Goal: Transaction & Acquisition: Purchase product/service

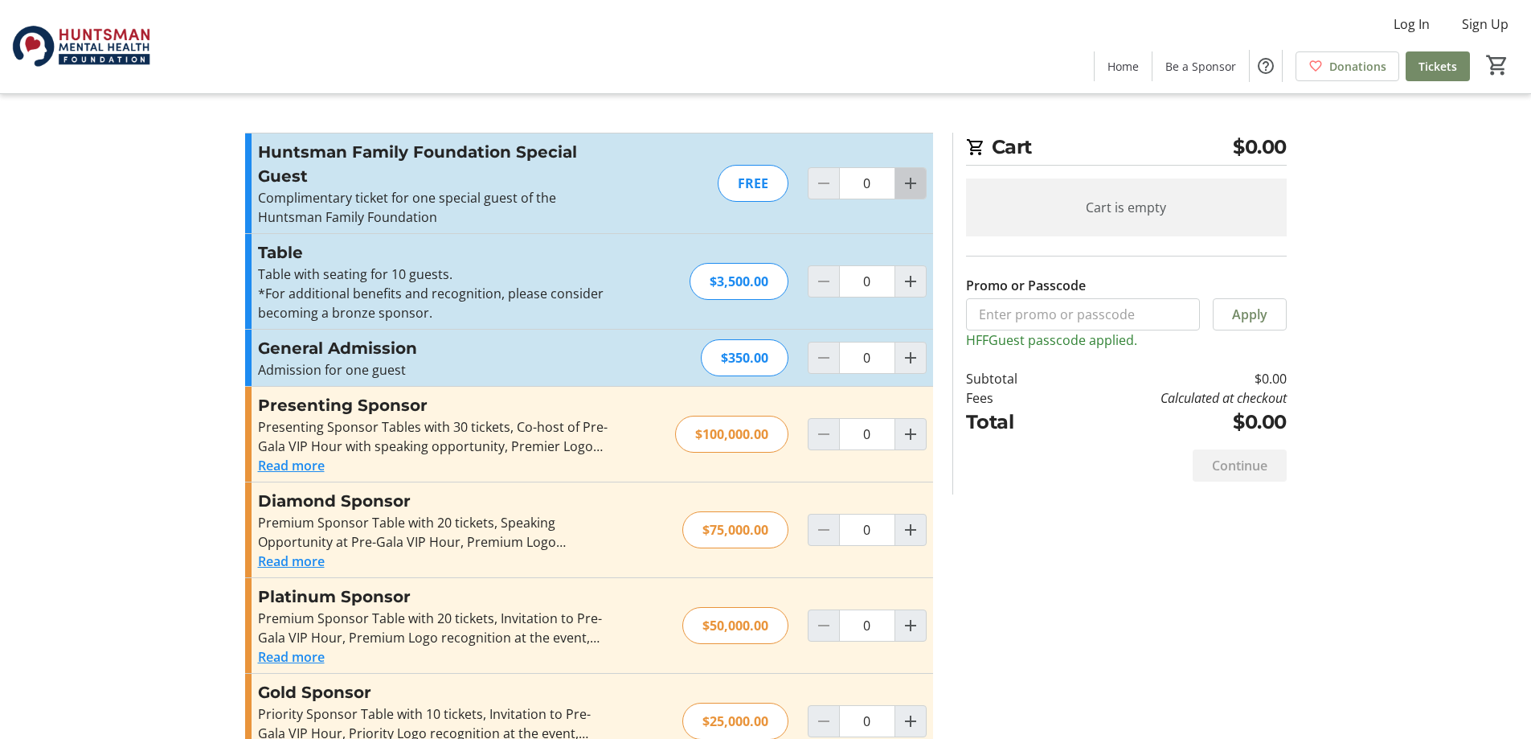
click at [912, 186] on mat-icon "Increment by one" at bounding box center [910, 183] width 19 height 19
type input "2"
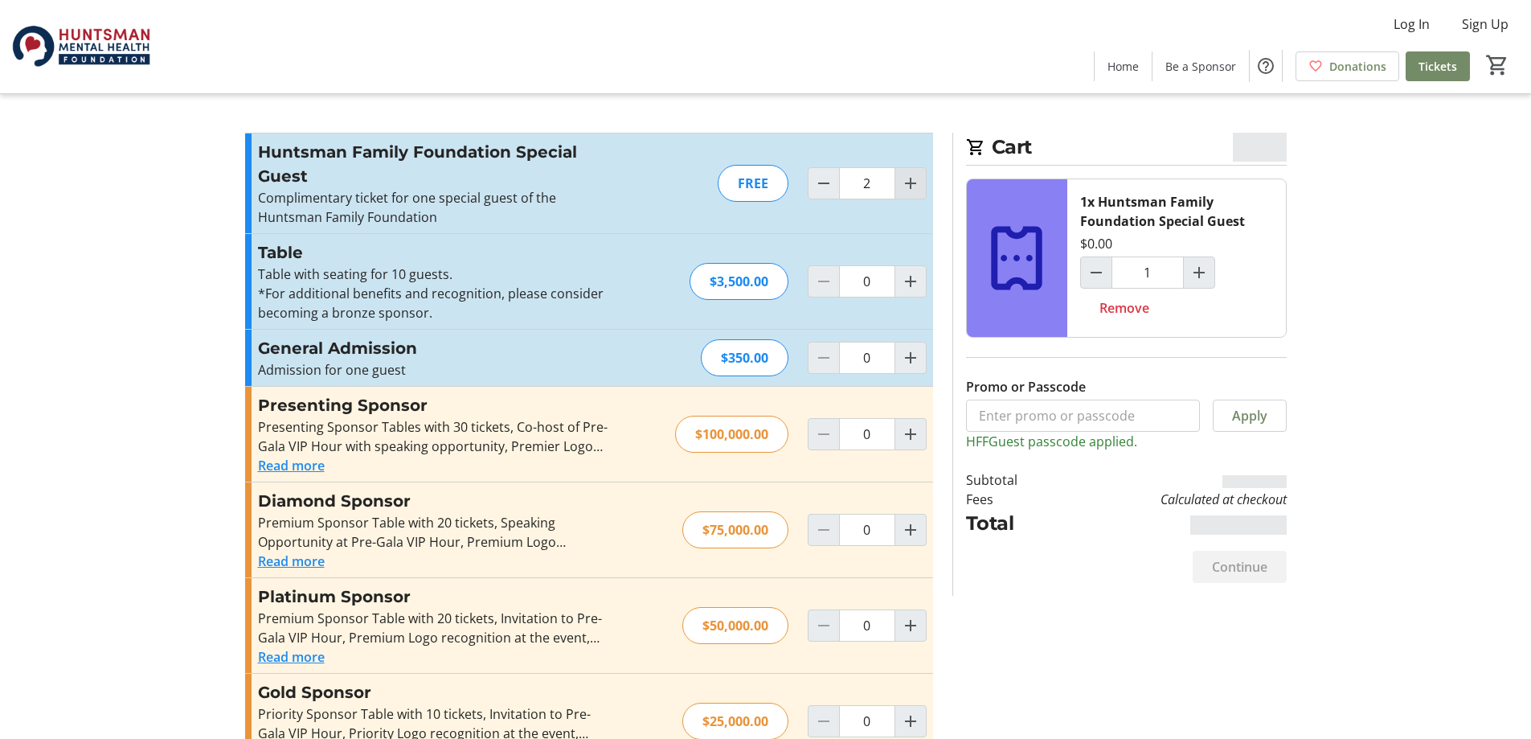
type input "2"
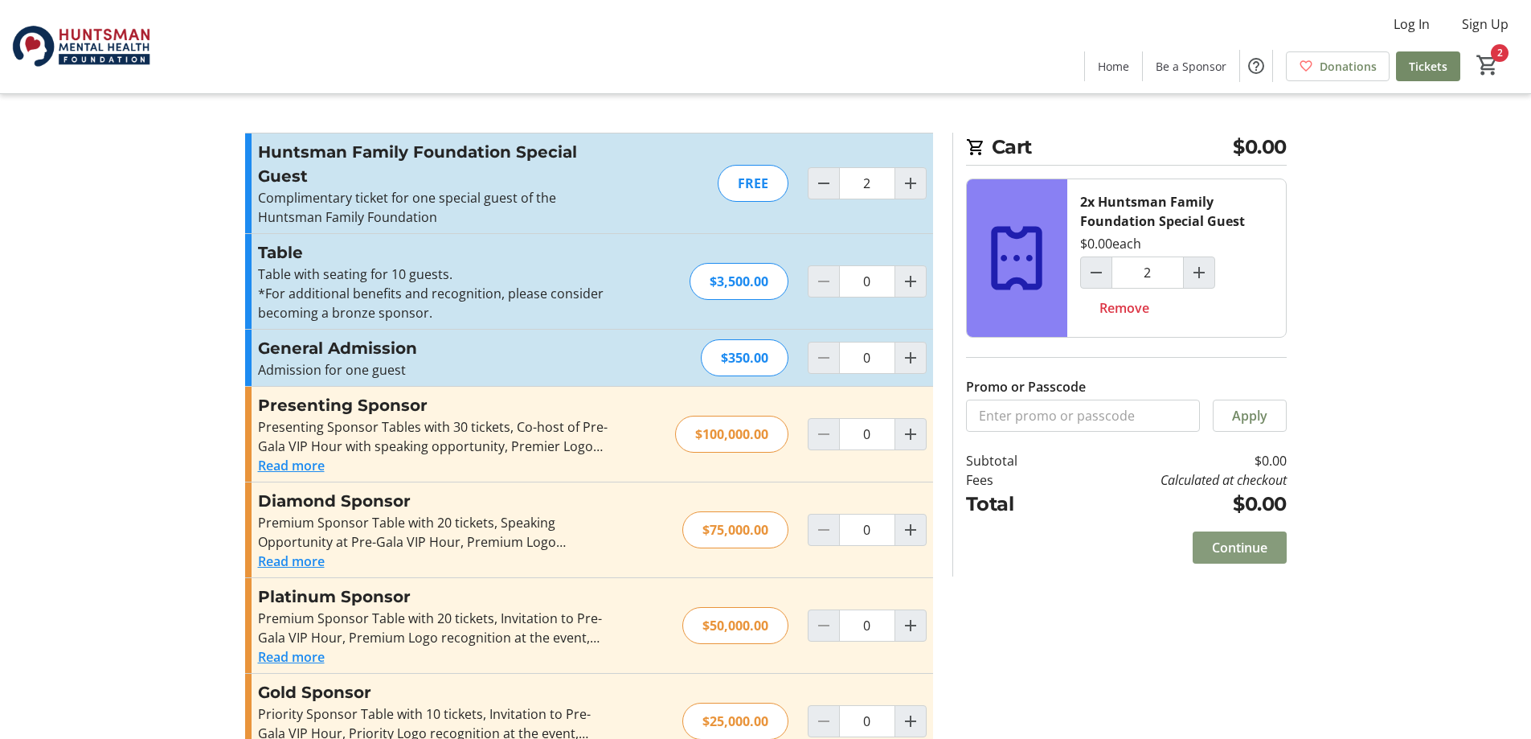
click at [1241, 550] on span "Continue" at bounding box center [1239, 547] width 55 height 19
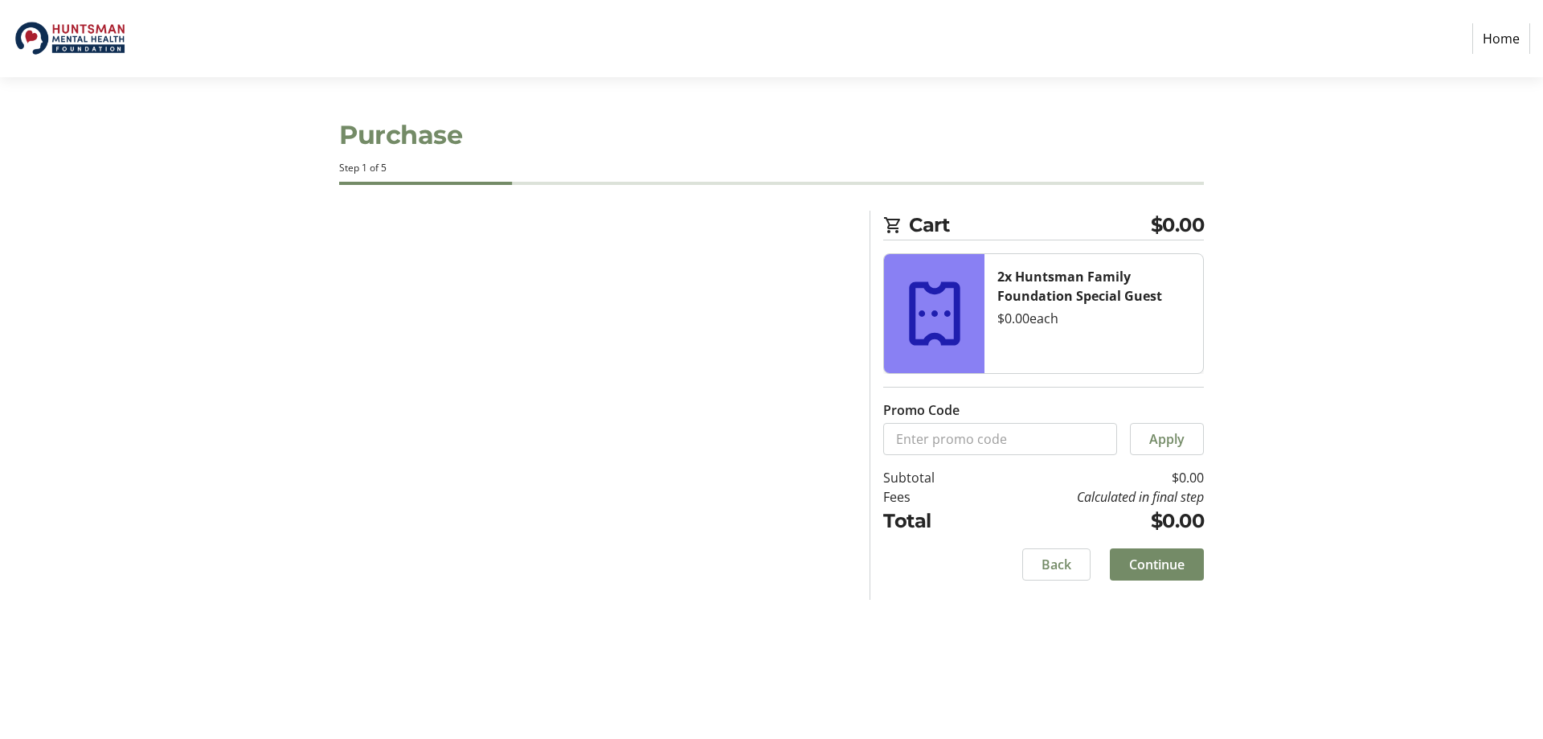
select select "US"
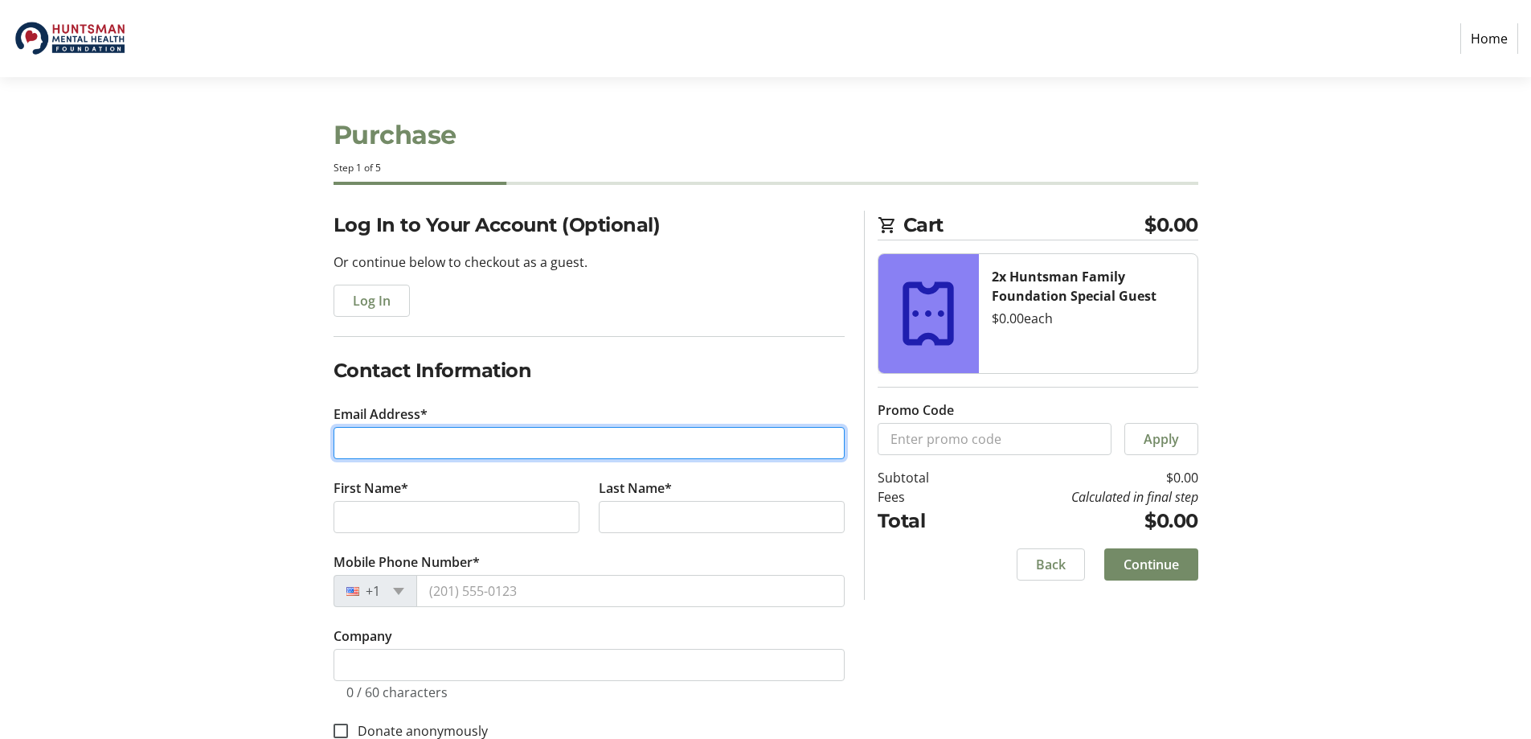
click at [383, 449] on input "Email Address*" at bounding box center [589, 443] width 511 height 32
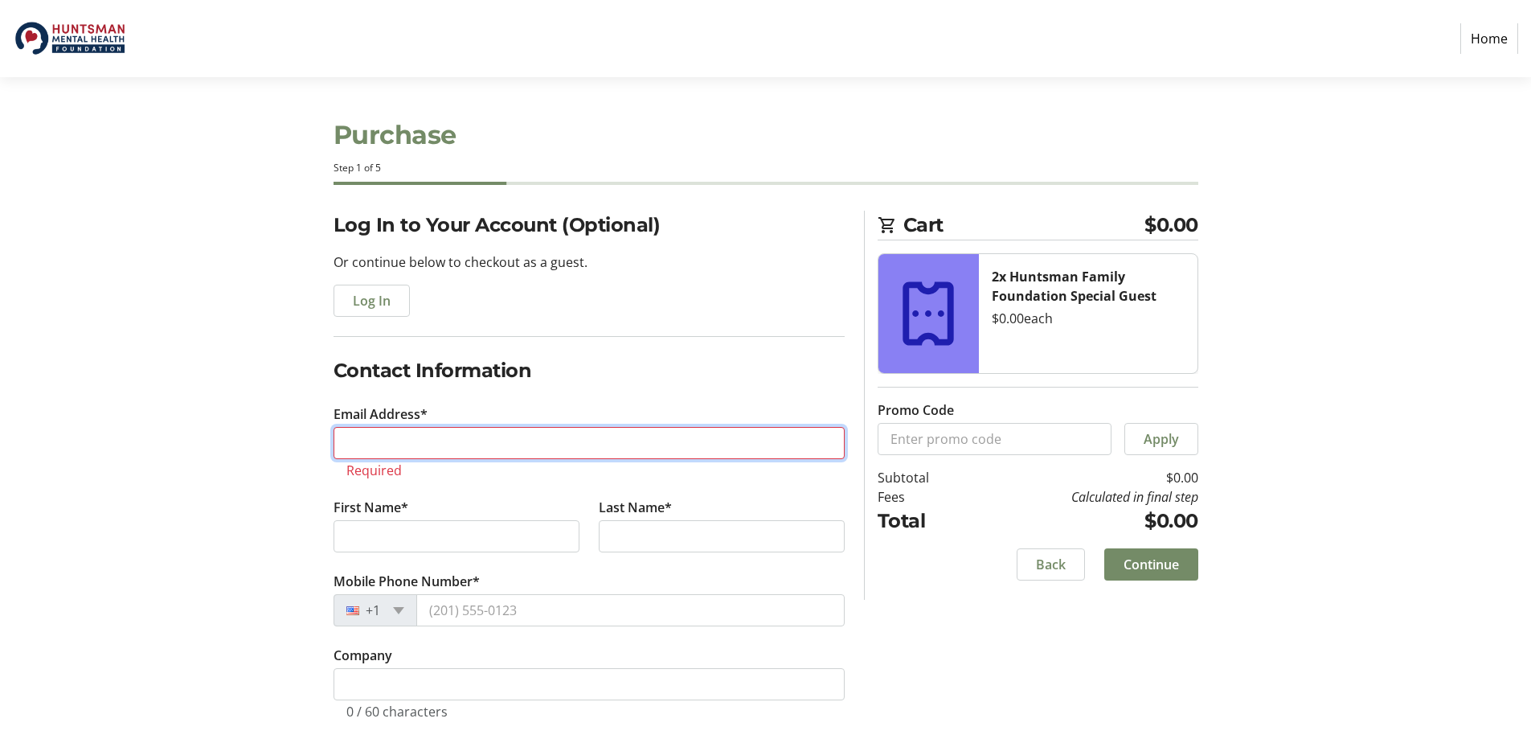
click at [374, 445] on input "Email Address*" at bounding box center [589, 443] width 511 height 32
paste input "lukehuntsmanparkin@yahoo.com"
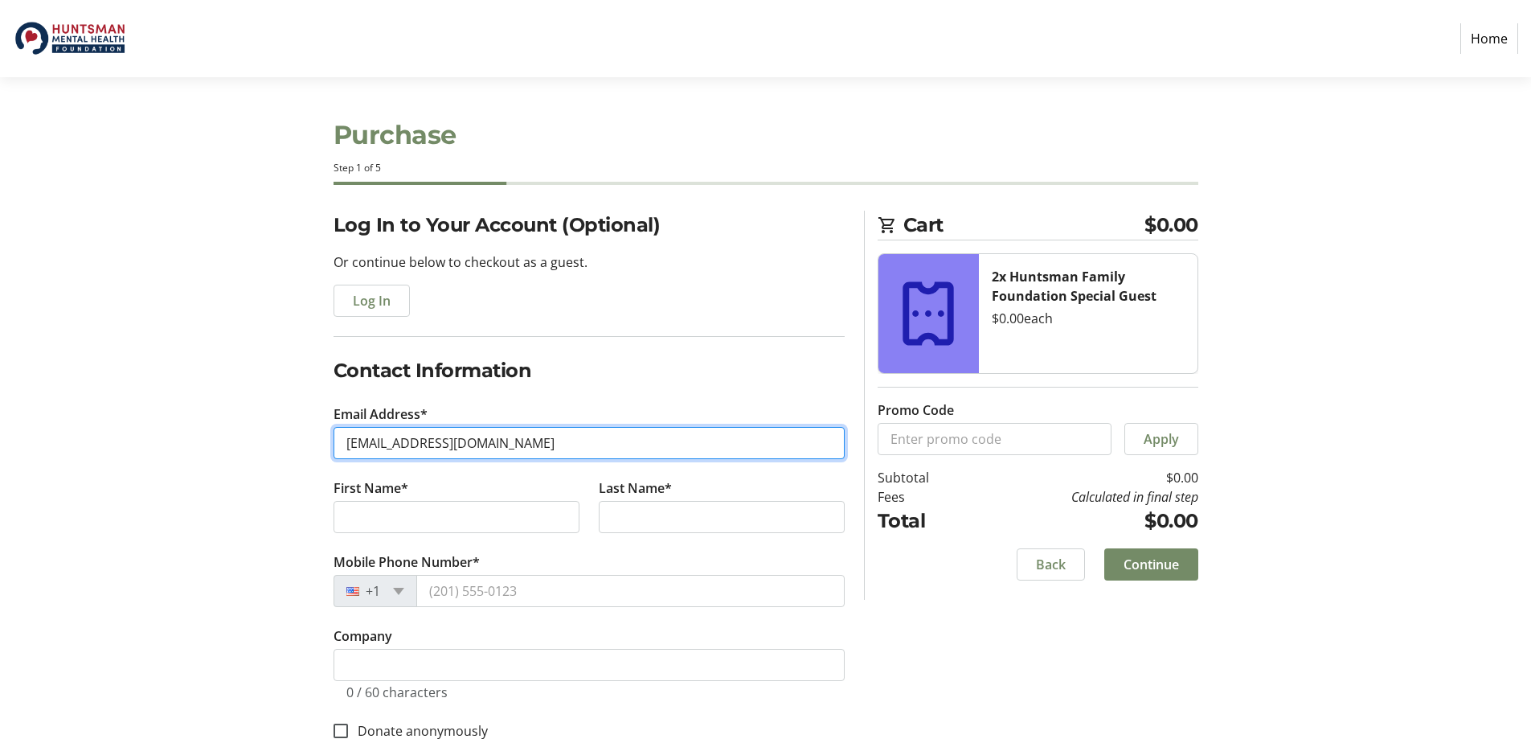
type input "lukehuntsmanparkin@yahoo.com"
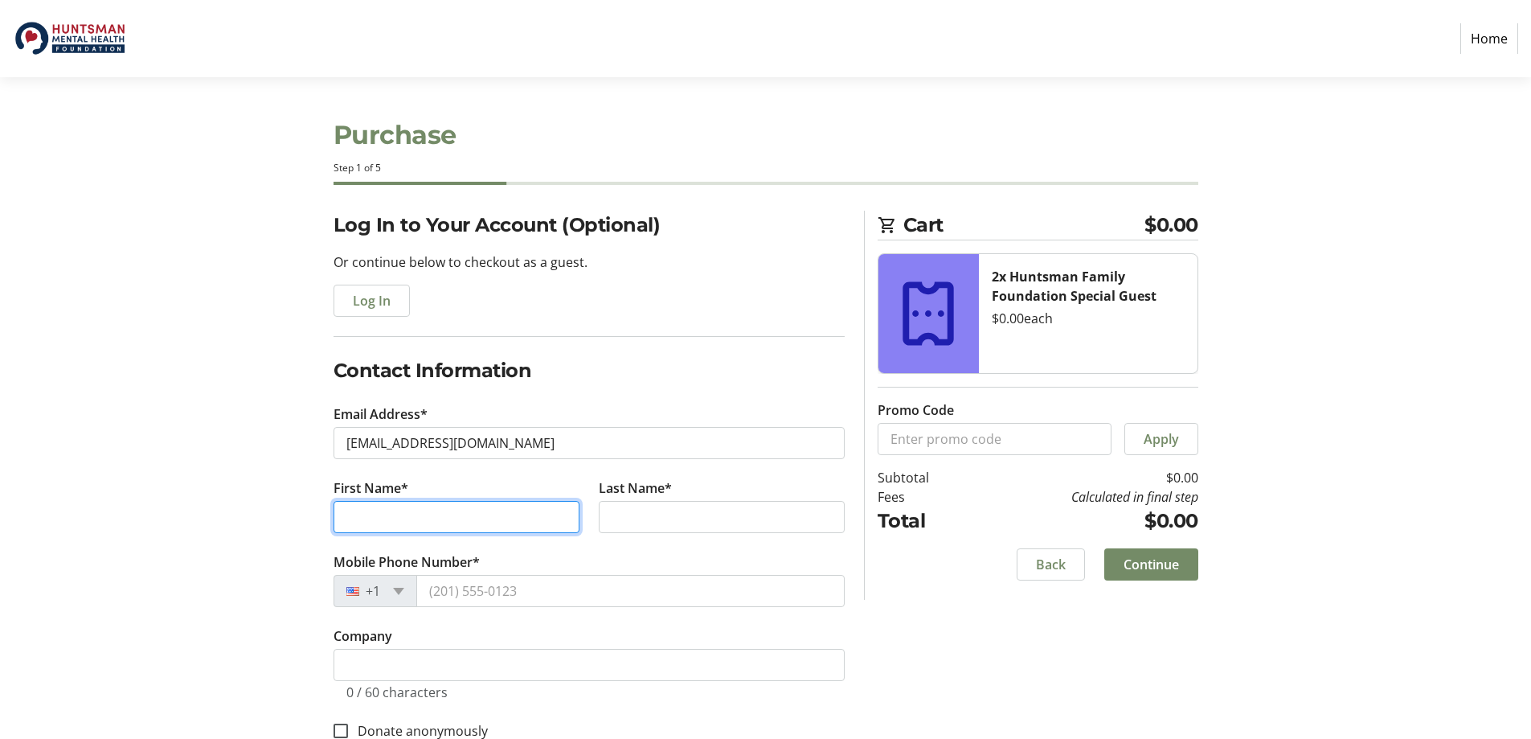
drag, startPoint x: 387, startPoint y: 516, endPoint x: 416, endPoint y: 520, distance: 30.0
click at [387, 516] on input "First Name*" at bounding box center [457, 517] width 246 height 32
type input "Luke"
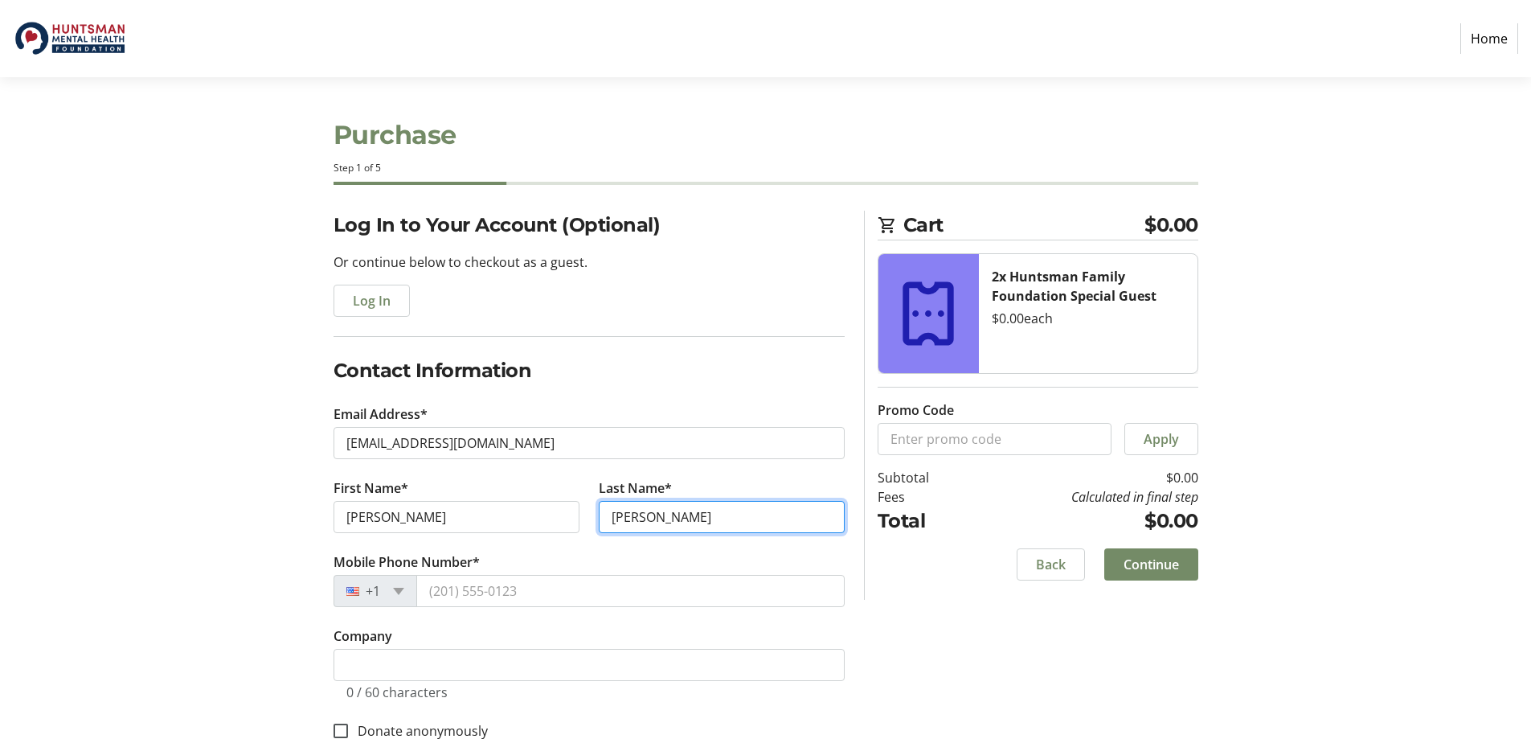
type input "[PERSON_NAME]"
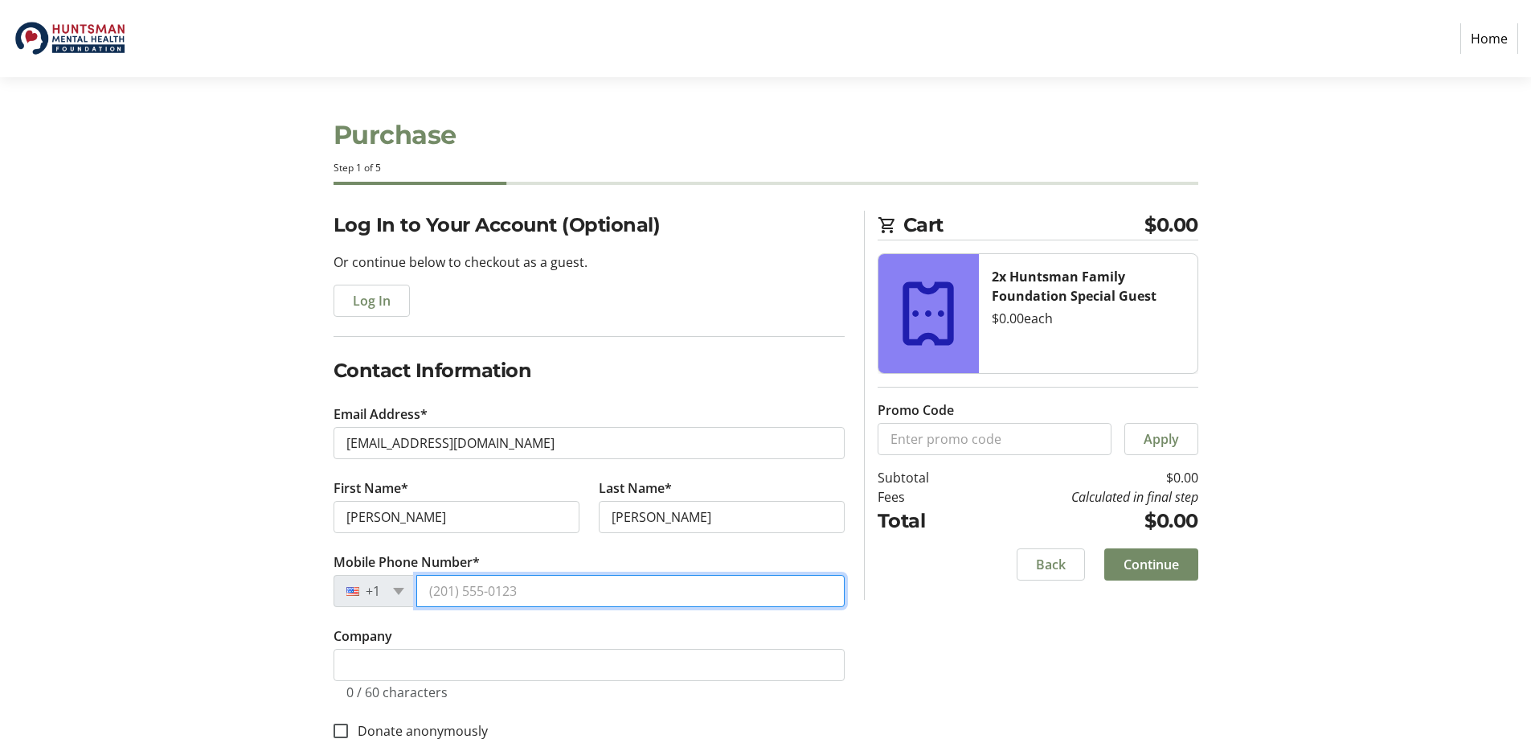
click at [498, 593] on input "Mobile Phone Number*" at bounding box center [630, 591] width 428 height 32
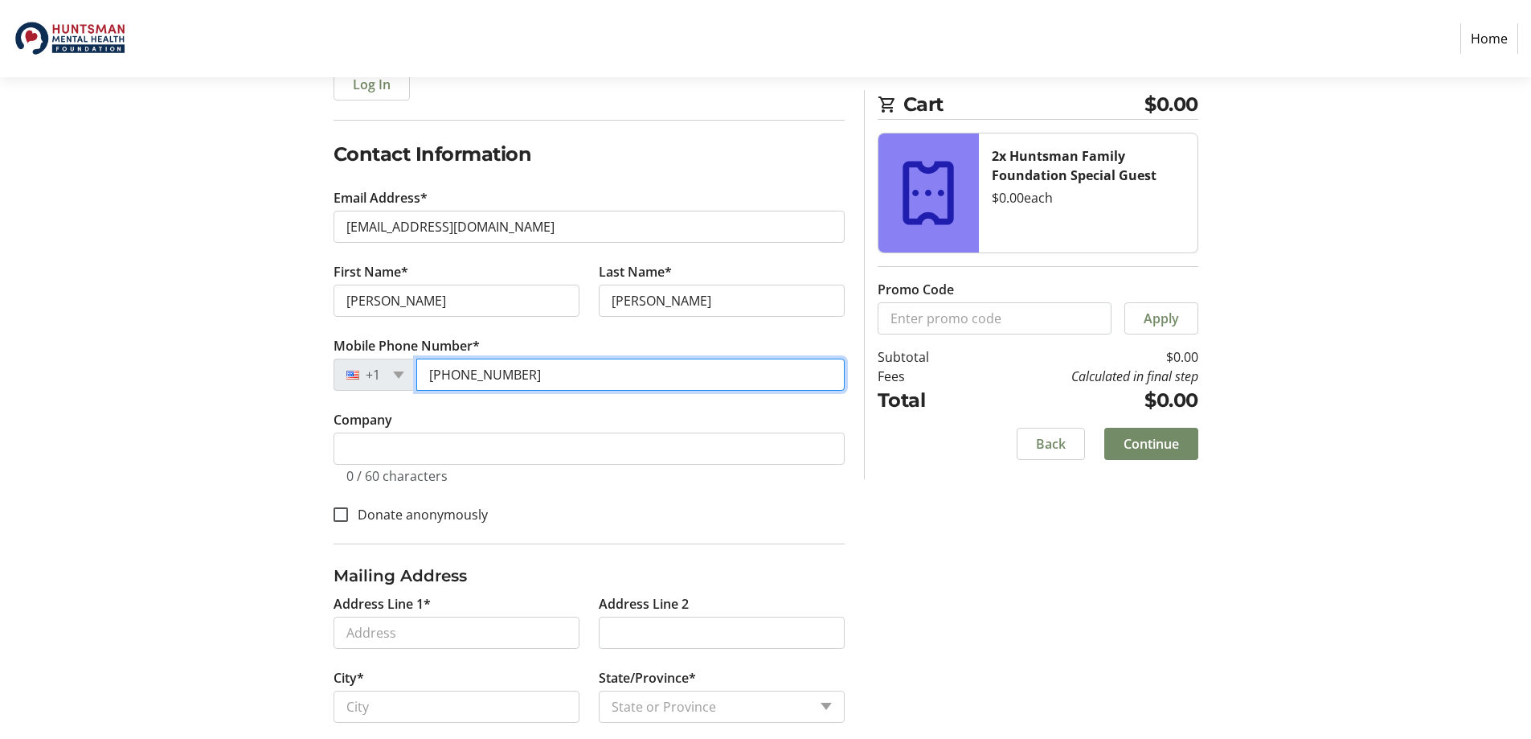
scroll to position [313, 0]
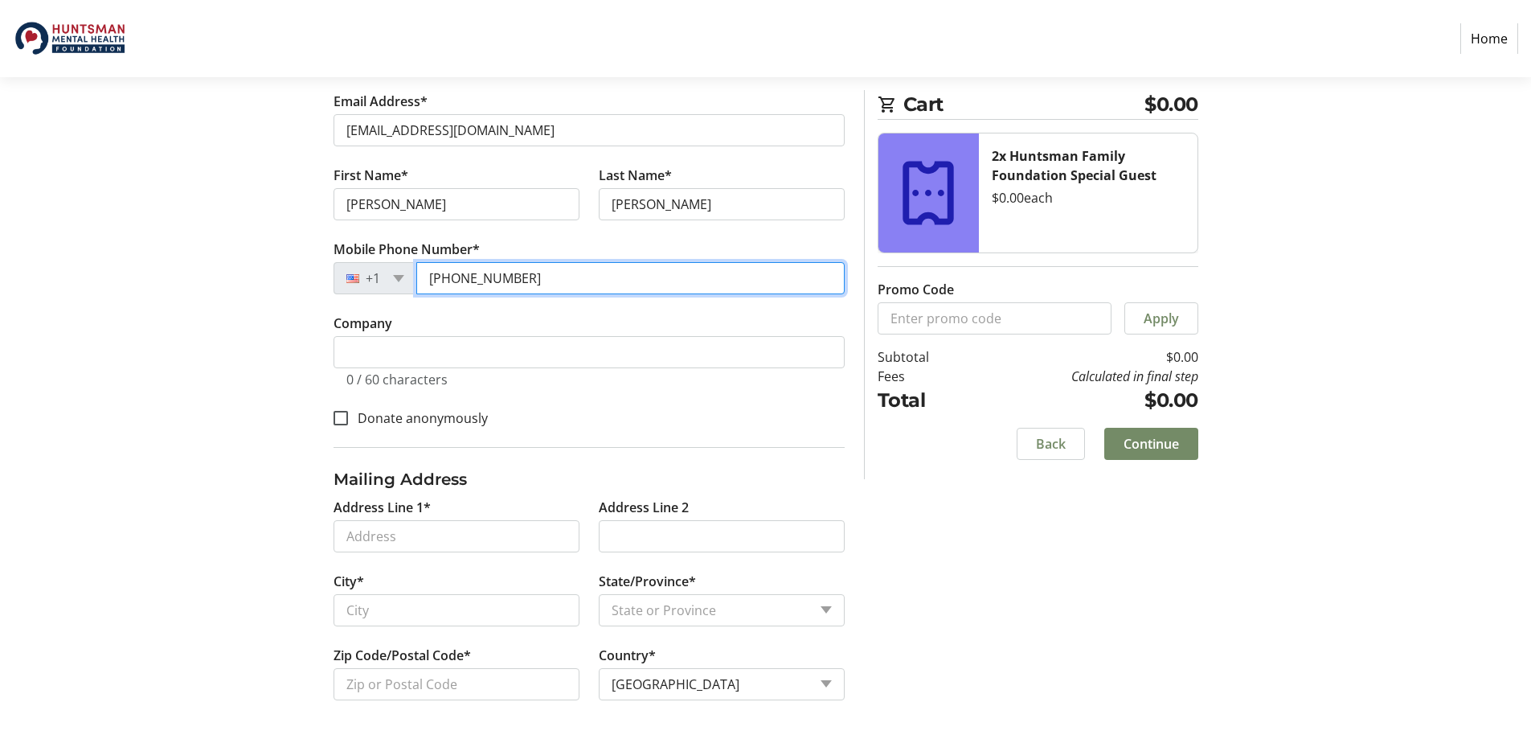
type input "(832) 444-0839"
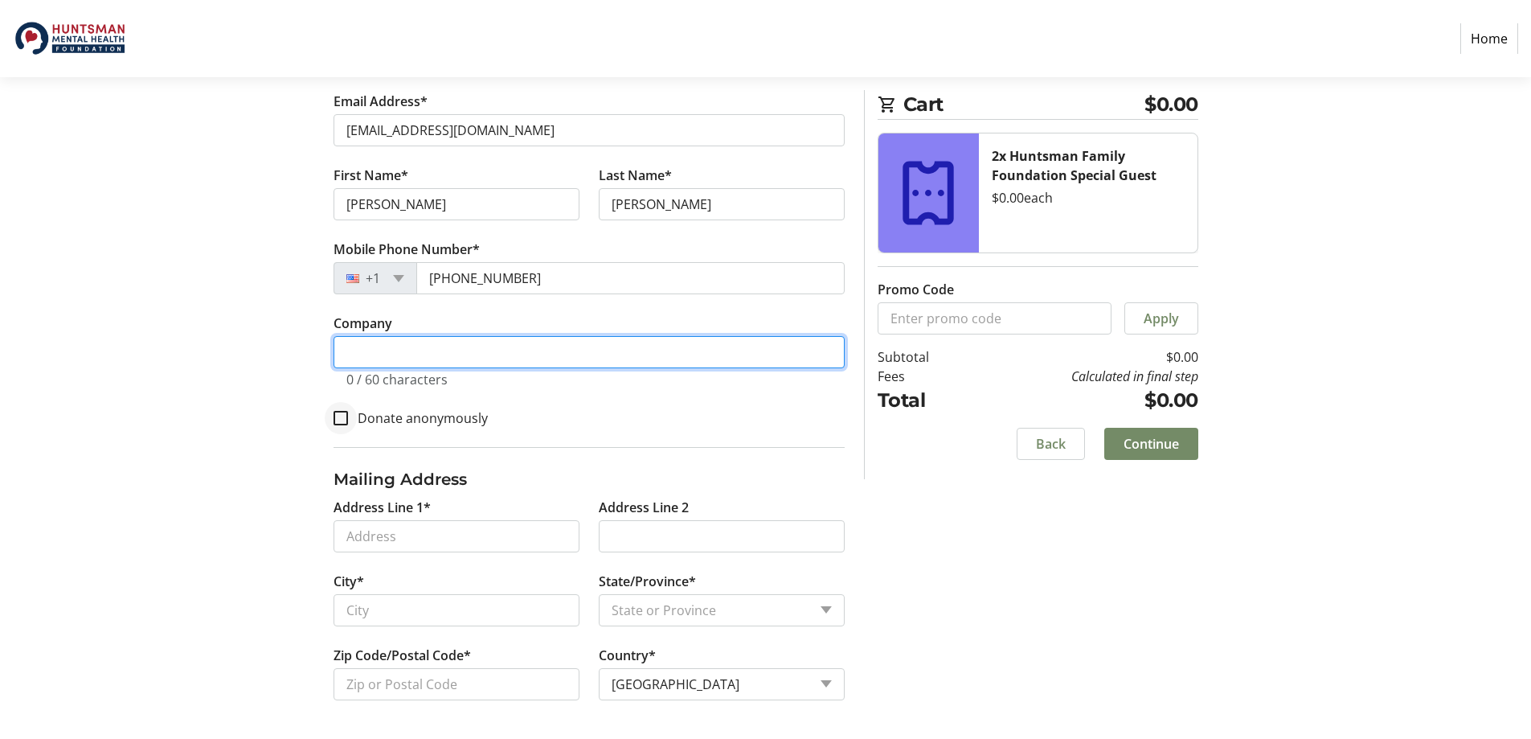
drag, startPoint x: 359, startPoint y: 339, endPoint x: 349, endPoint y: 425, distance: 86.6
click at [359, 339] on input "Company" at bounding box center [589, 352] width 511 height 32
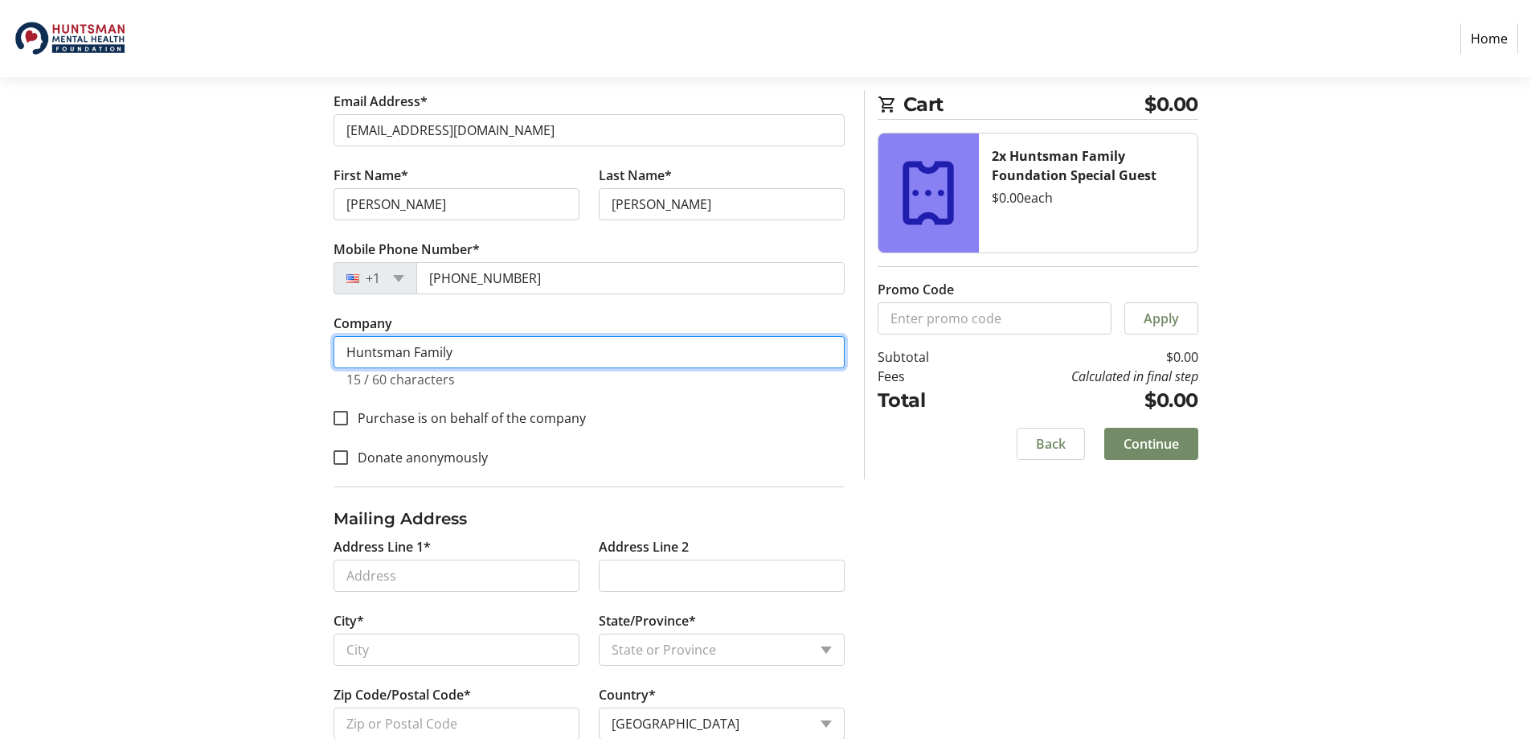
type input "Huntsman Family"
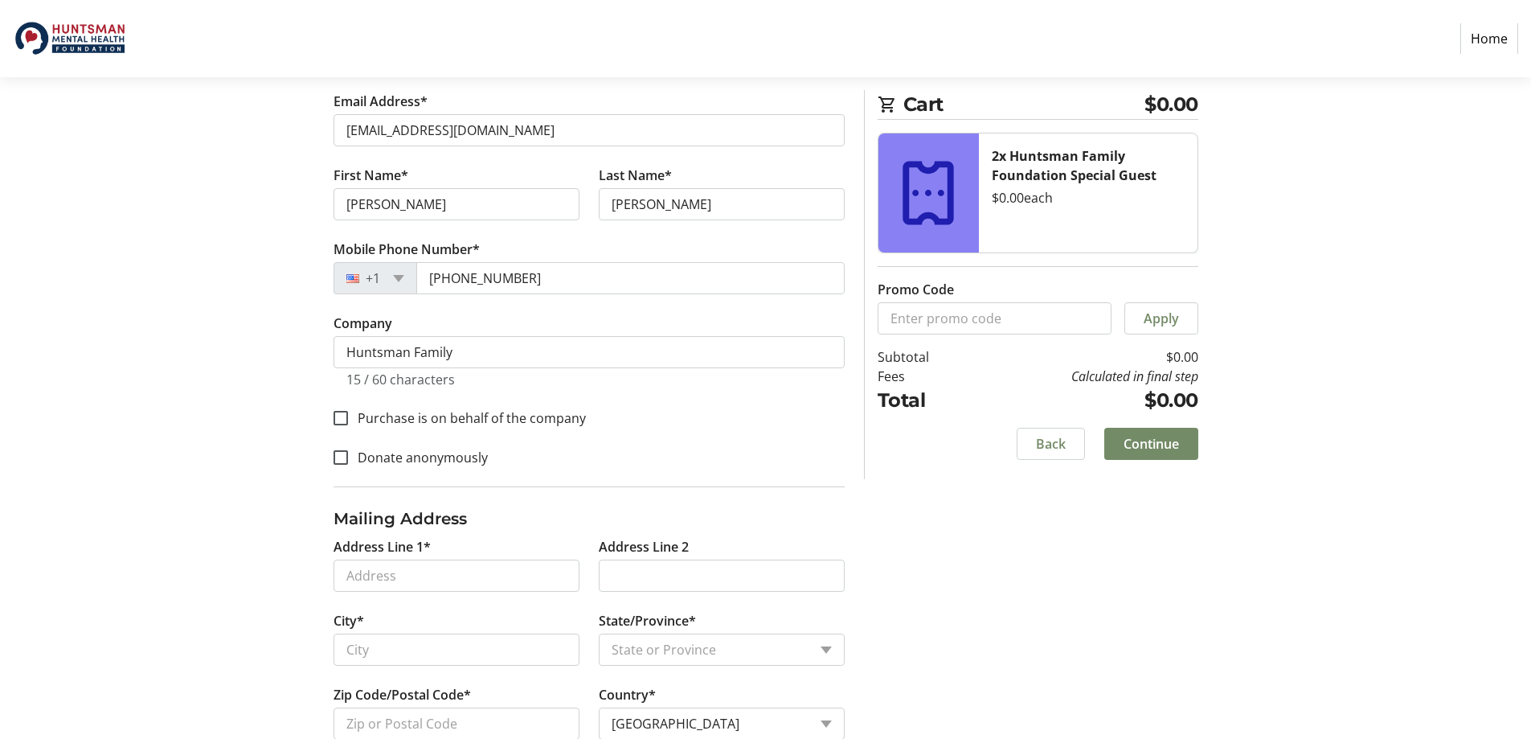
click at [974, 594] on div "Log In to Your Account (Optional) Or continue below to checkout as a guest. Log…" at bounding box center [765, 338] width 1061 height 880
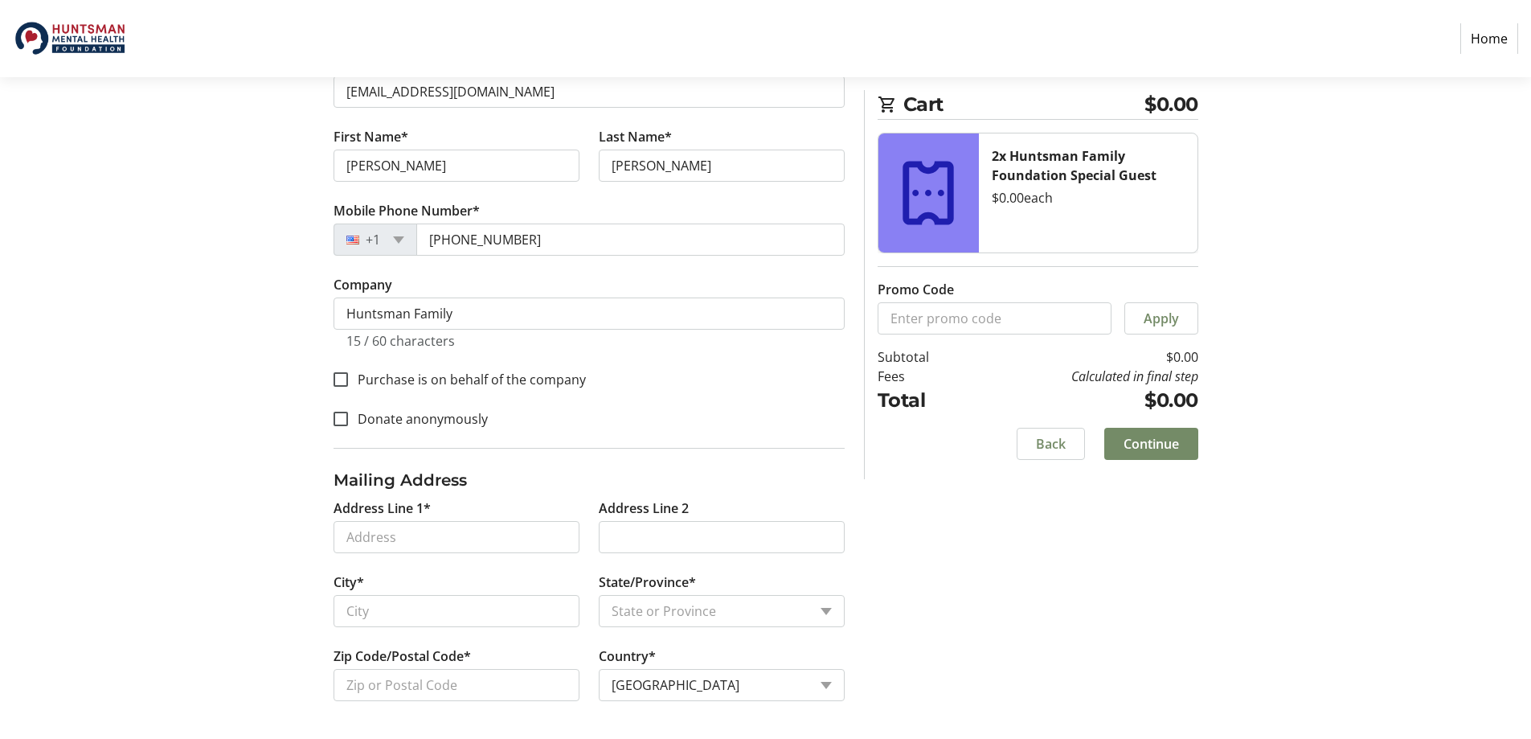
scroll to position [352, 0]
click at [358, 538] on input "Address Line 1*" at bounding box center [457, 536] width 246 height 32
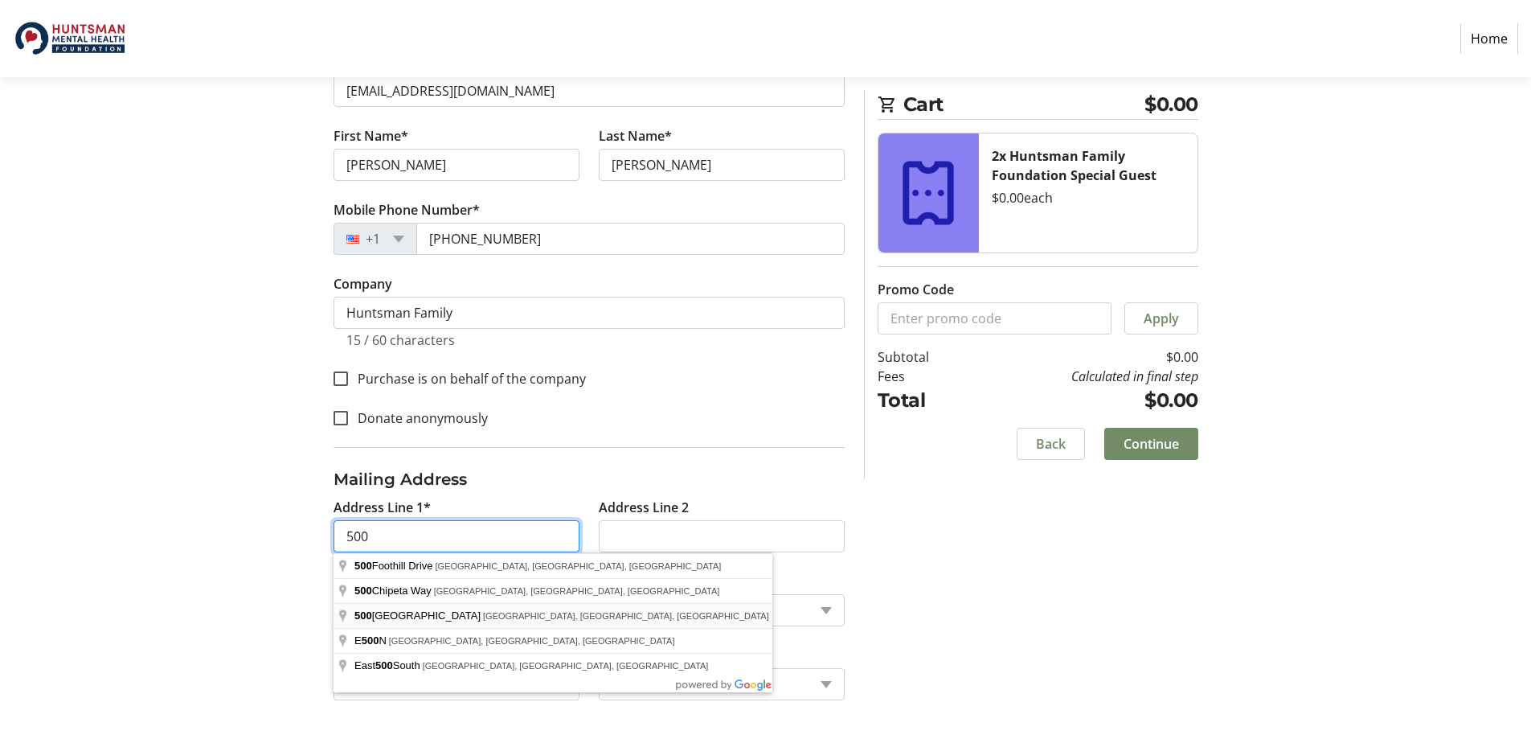
type input "[STREET_ADDRESS]"
type input "[GEOGRAPHIC_DATA]"
select select "UT"
type input "84108"
click at [1005, 549] on div "Log In to Your Account (Optional) Or continue below to checkout as a guest. Log…" at bounding box center [765, 299] width 1061 height 880
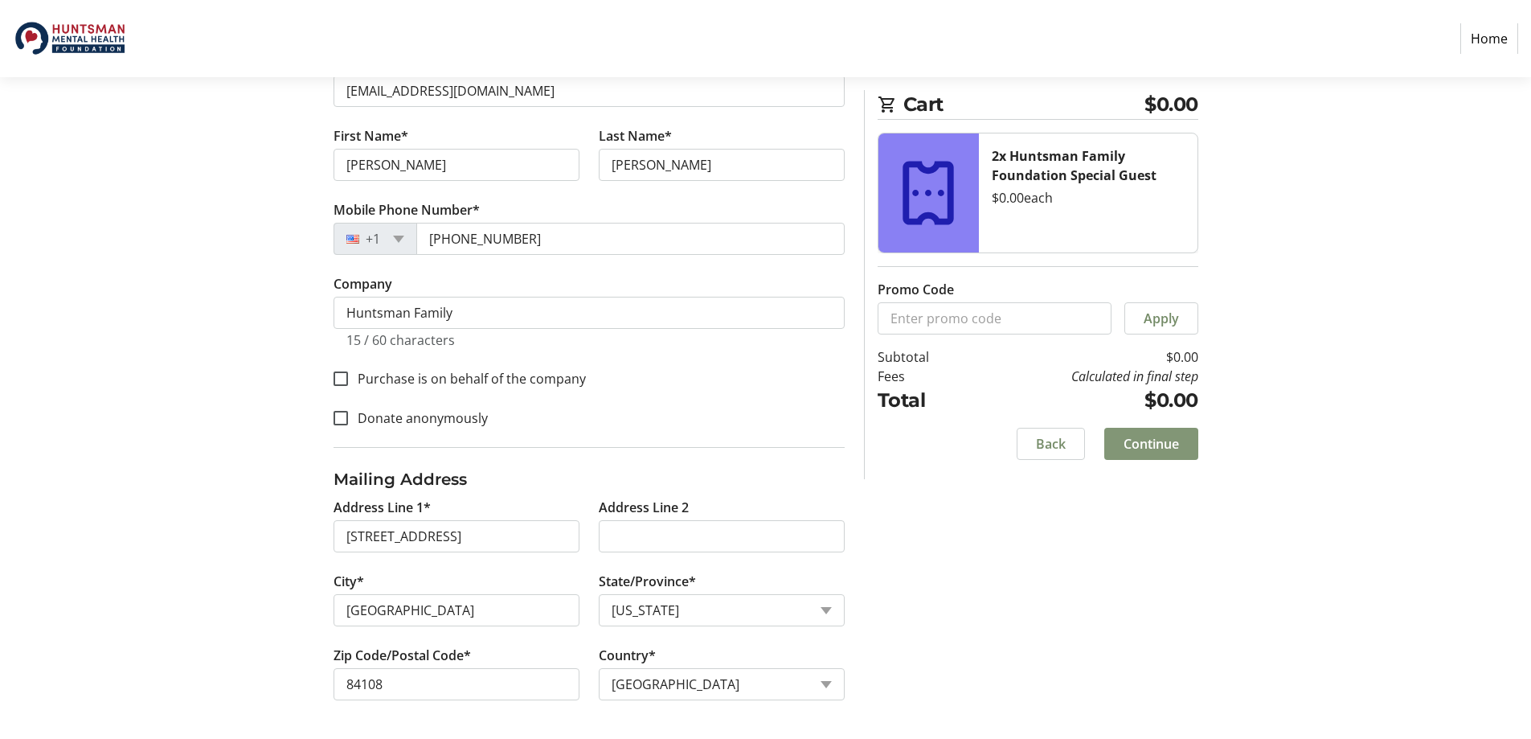
click at [1164, 443] on span "Continue" at bounding box center [1150, 443] width 55 height 19
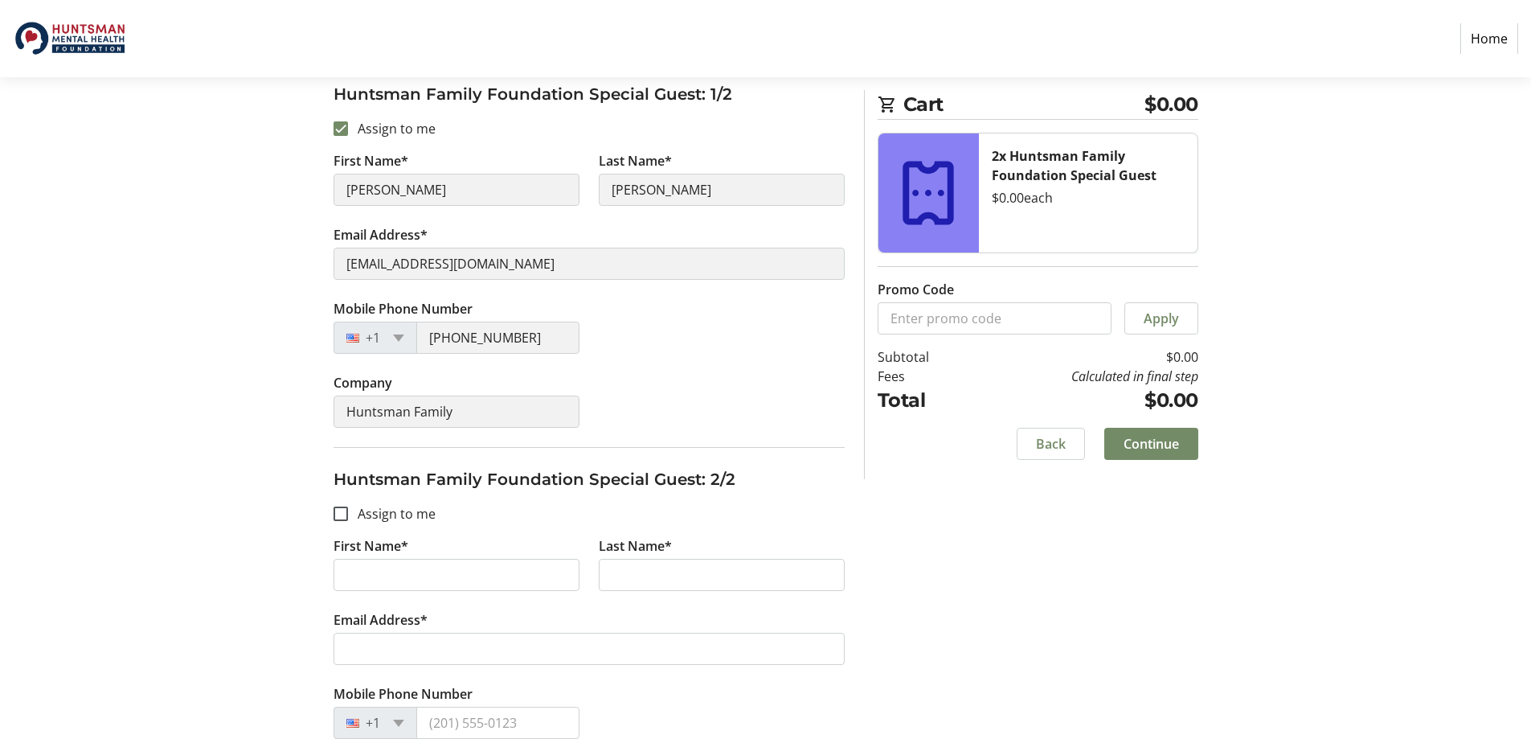
scroll to position [387, 0]
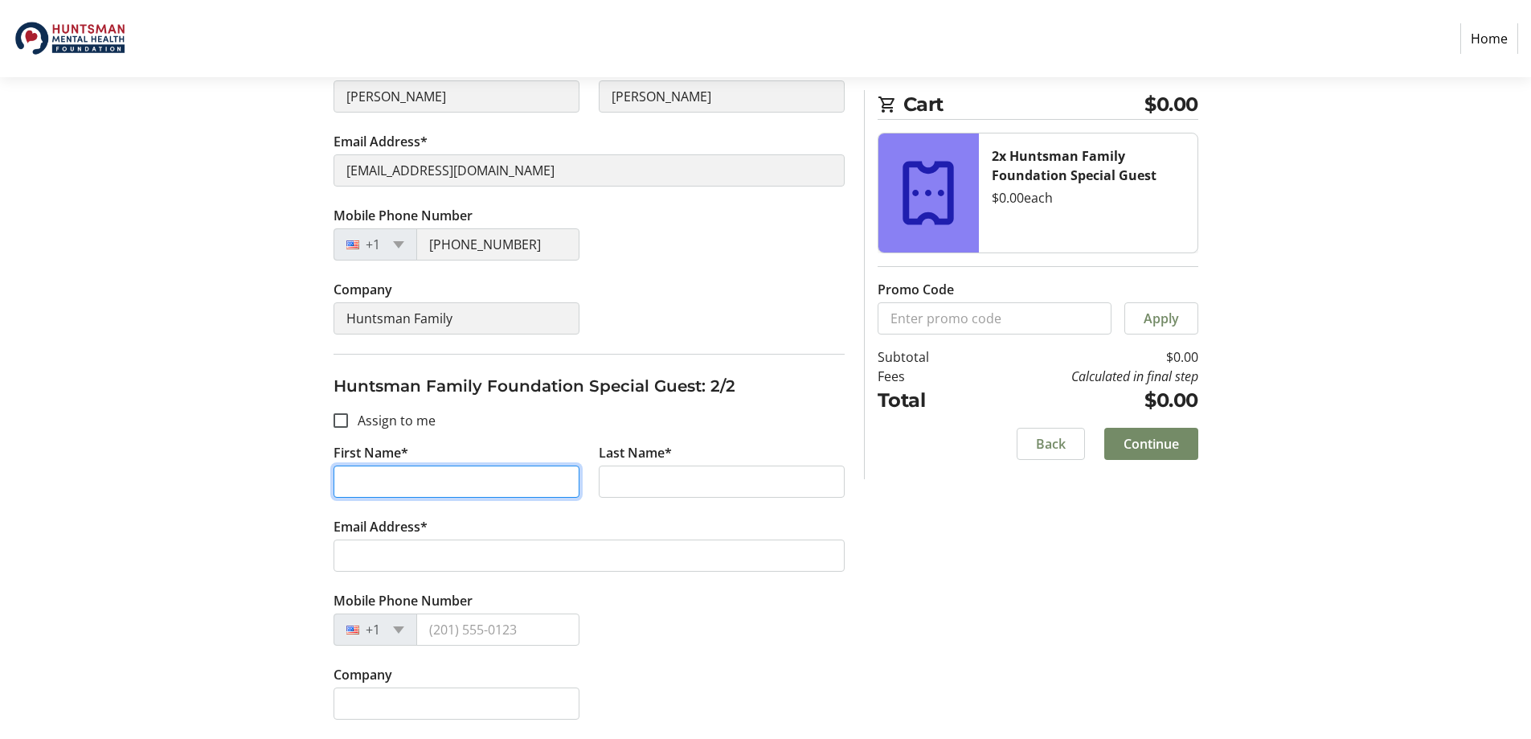
click at [364, 480] on input "First Name*" at bounding box center [457, 481] width 246 height 32
type input "Chloe"
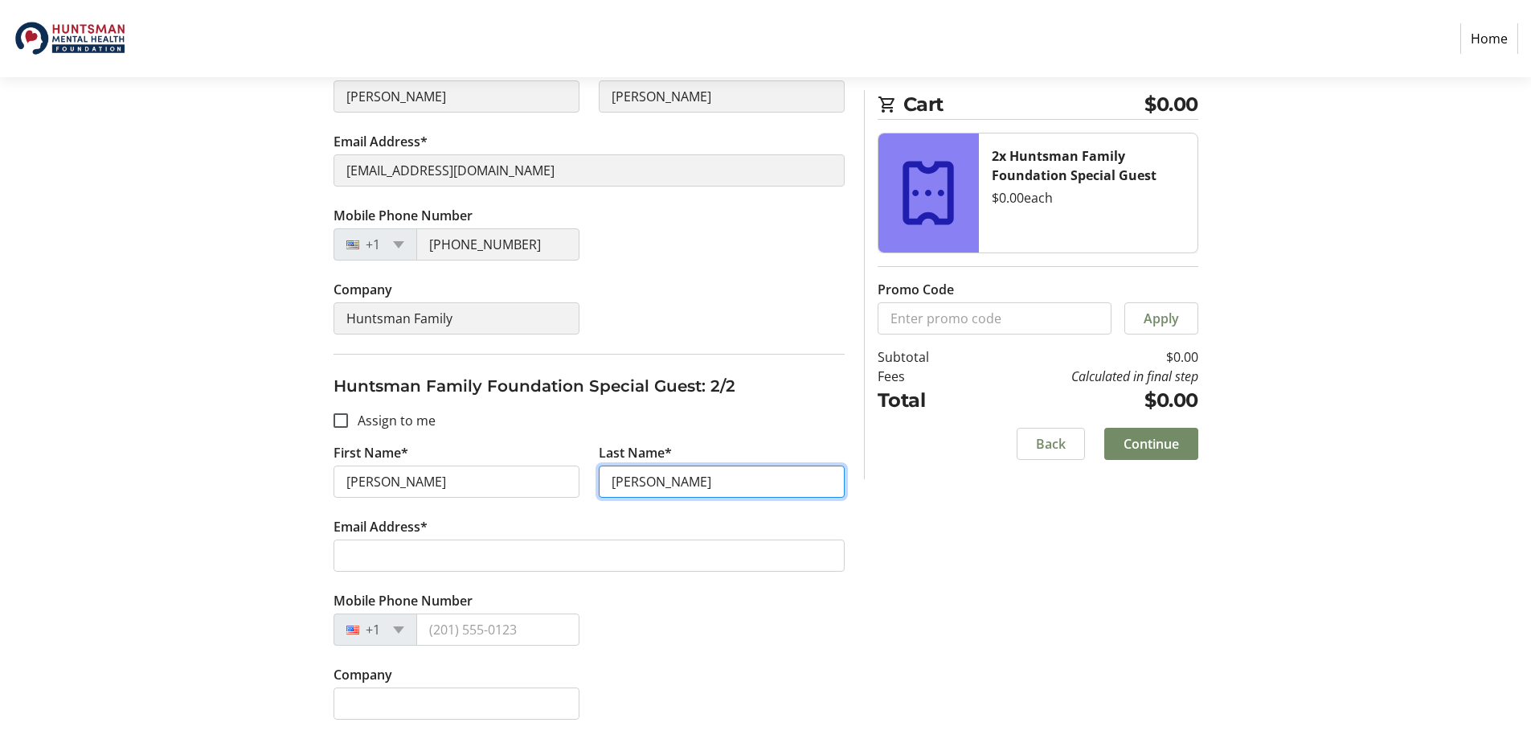
type input "[PERSON_NAME]"
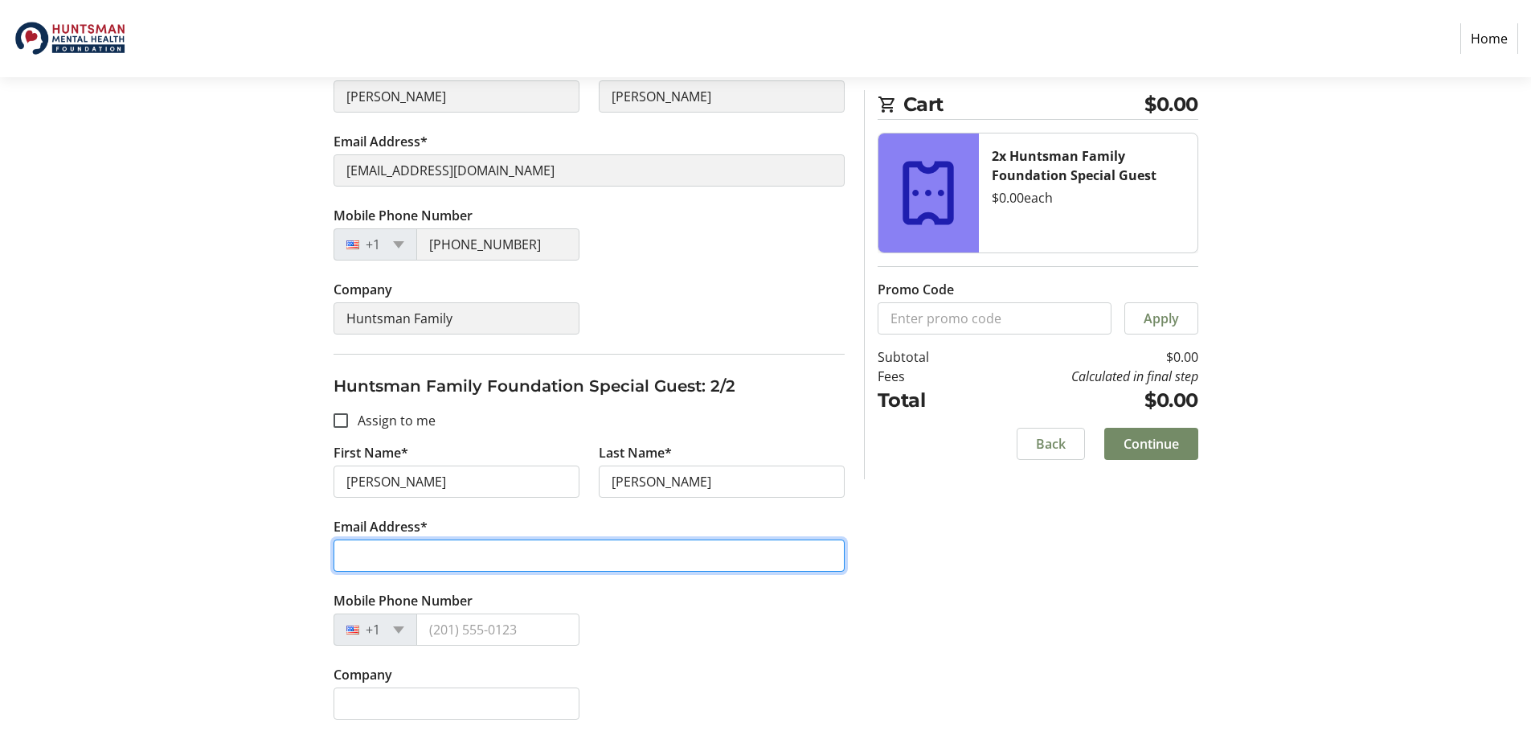
click at [470, 554] on input "Email Address*" at bounding box center [589, 555] width 511 height 32
paste input "chloecook8@gmail.com"
type input "chloecook8@gmail.com"
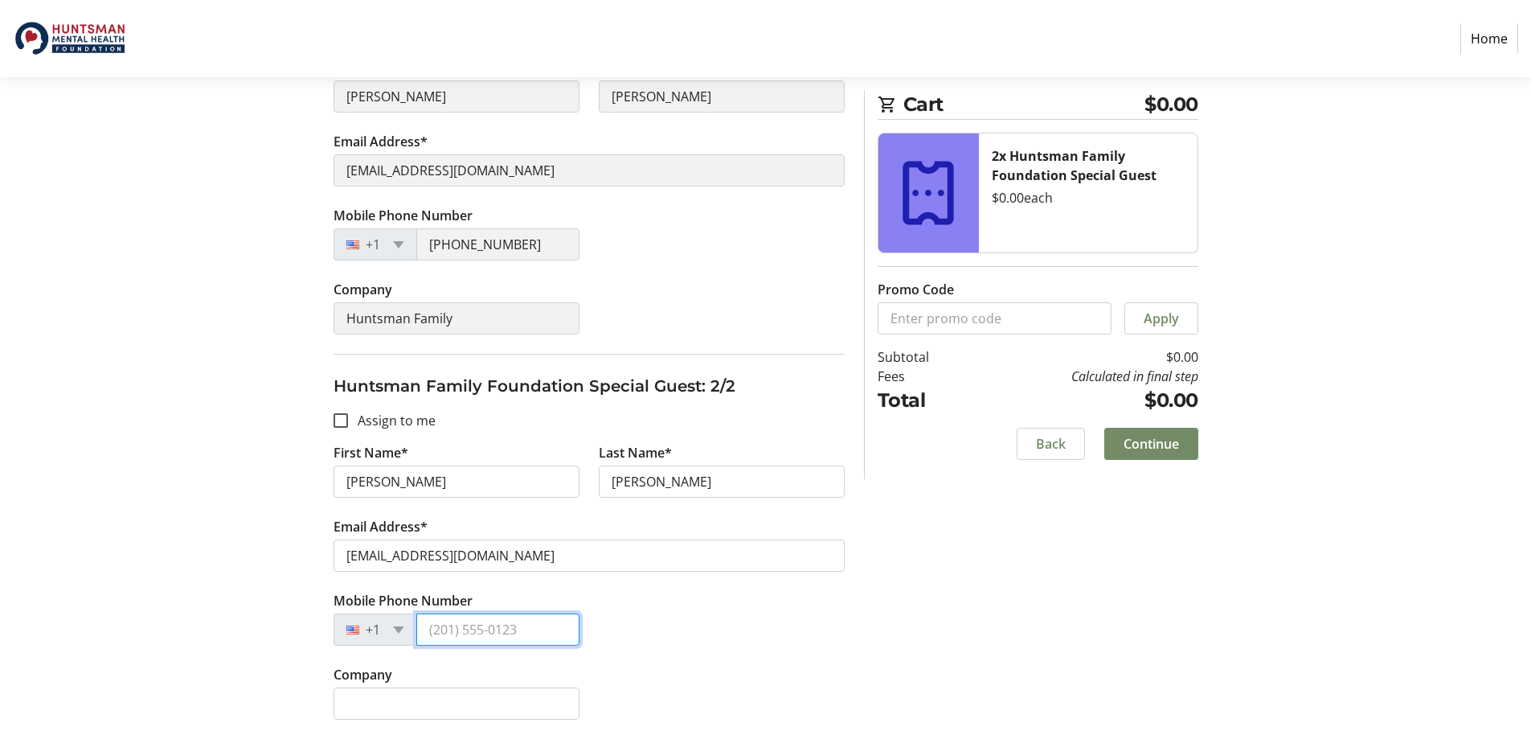
click at [468, 629] on input "Mobile Phone Number" at bounding box center [497, 629] width 163 height 32
type input "(801) 599-4443"
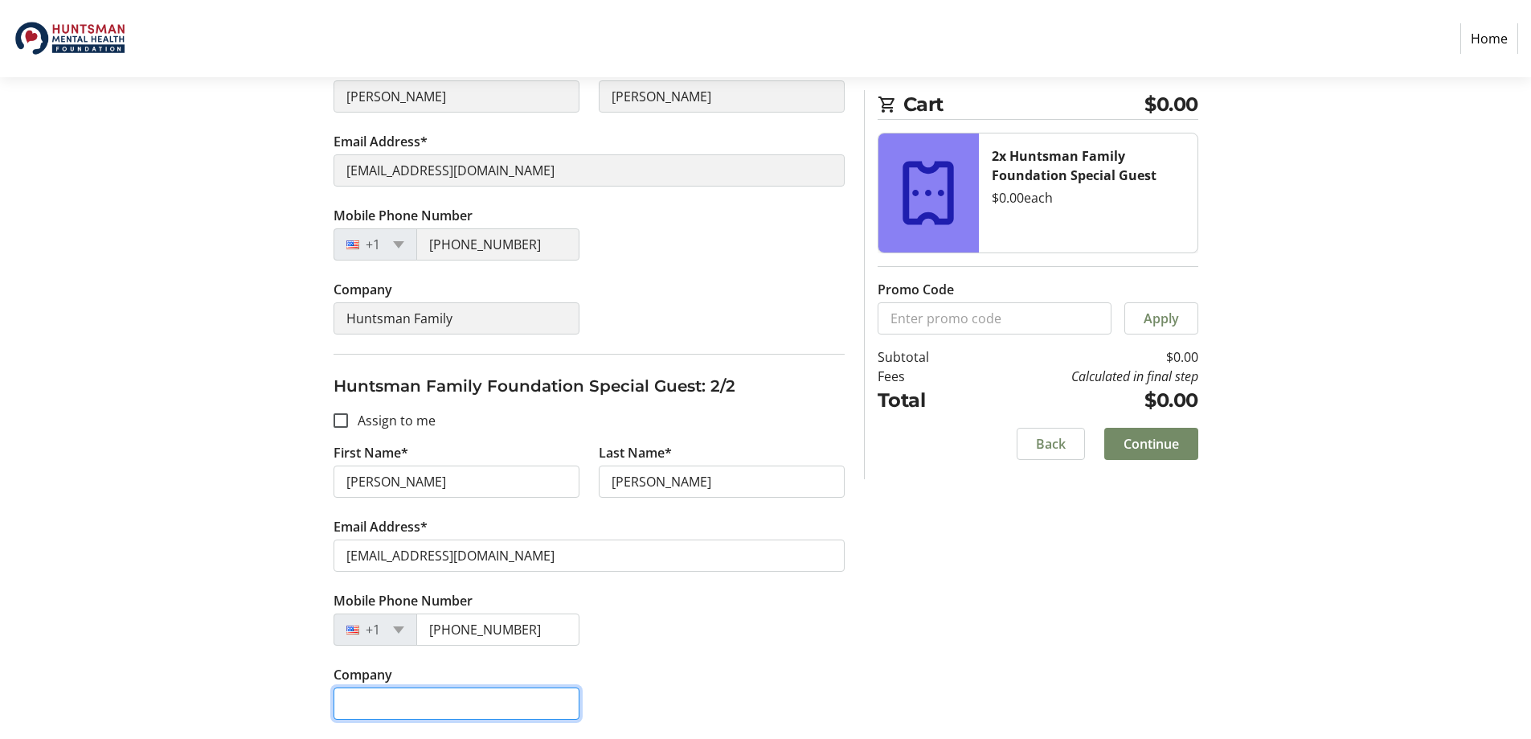
drag, startPoint x: 362, startPoint y: 690, endPoint x: 395, endPoint y: 673, distance: 37.7
click at [362, 693] on input "Company" at bounding box center [457, 703] width 246 height 32
type input "Huntsman Family"
click at [1150, 456] on span at bounding box center [1151, 443] width 94 height 39
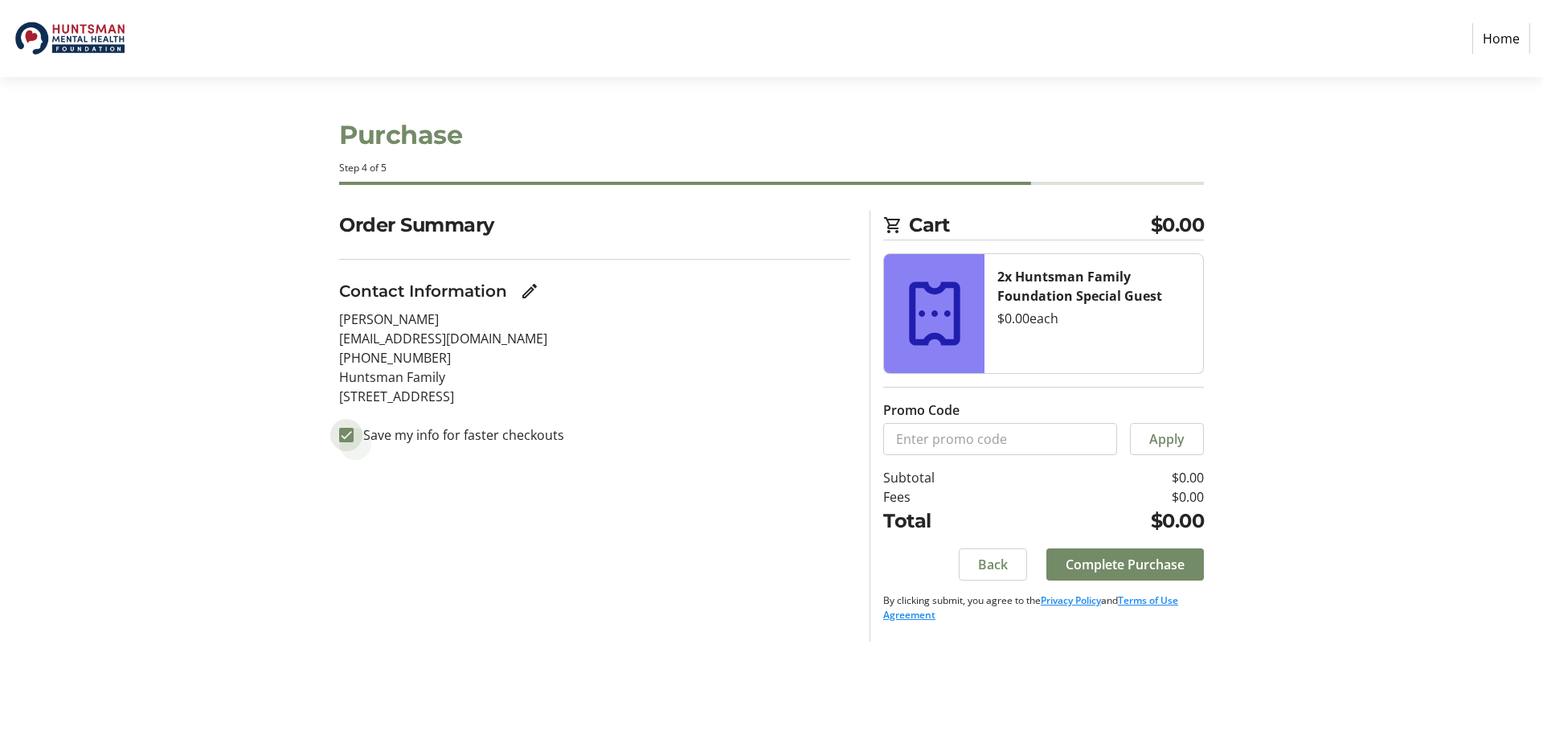
click at [347, 433] on input "Save my info for faster checkouts" at bounding box center [346, 435] width 14 height 14
checkbox input "false"
click at [1154, 566] on span "Complete Purchase" at bounding box center [1125, 564] width 119 height 19
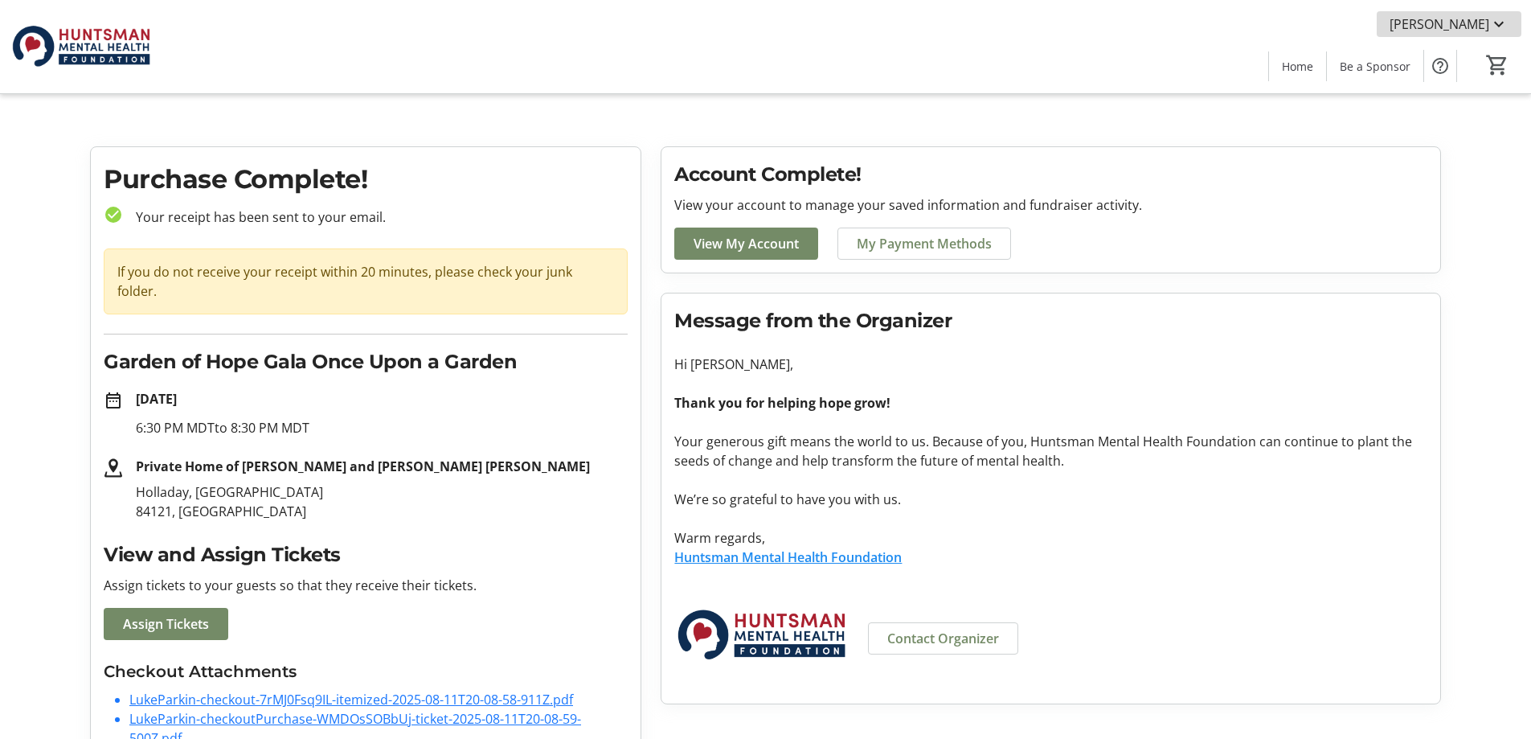
click at [1516, 20] on span at bounding box center [1449, 24] width 145 height 39
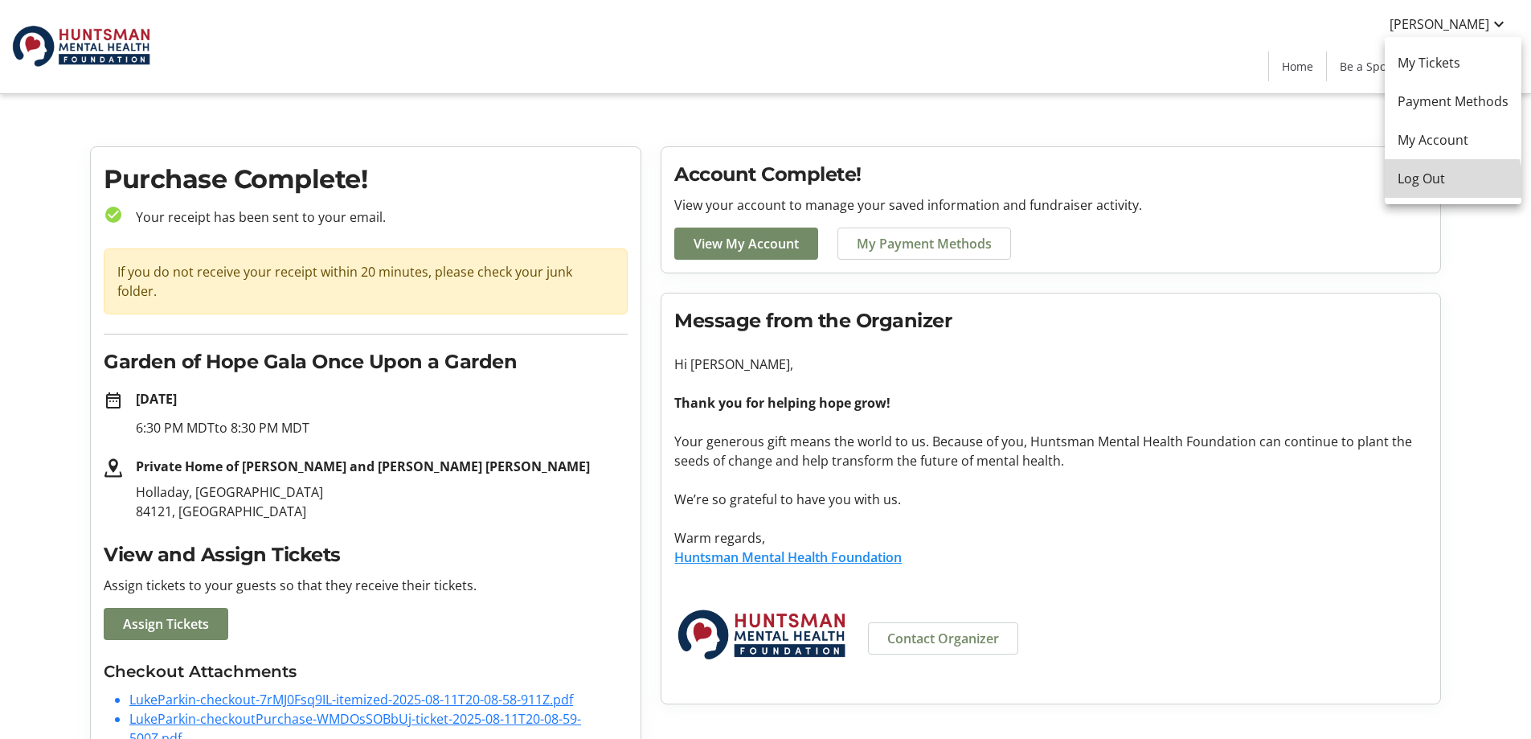
click at [1443, 183] on span "Log Out" at bounding box center [1453, 178] width 111 height 19
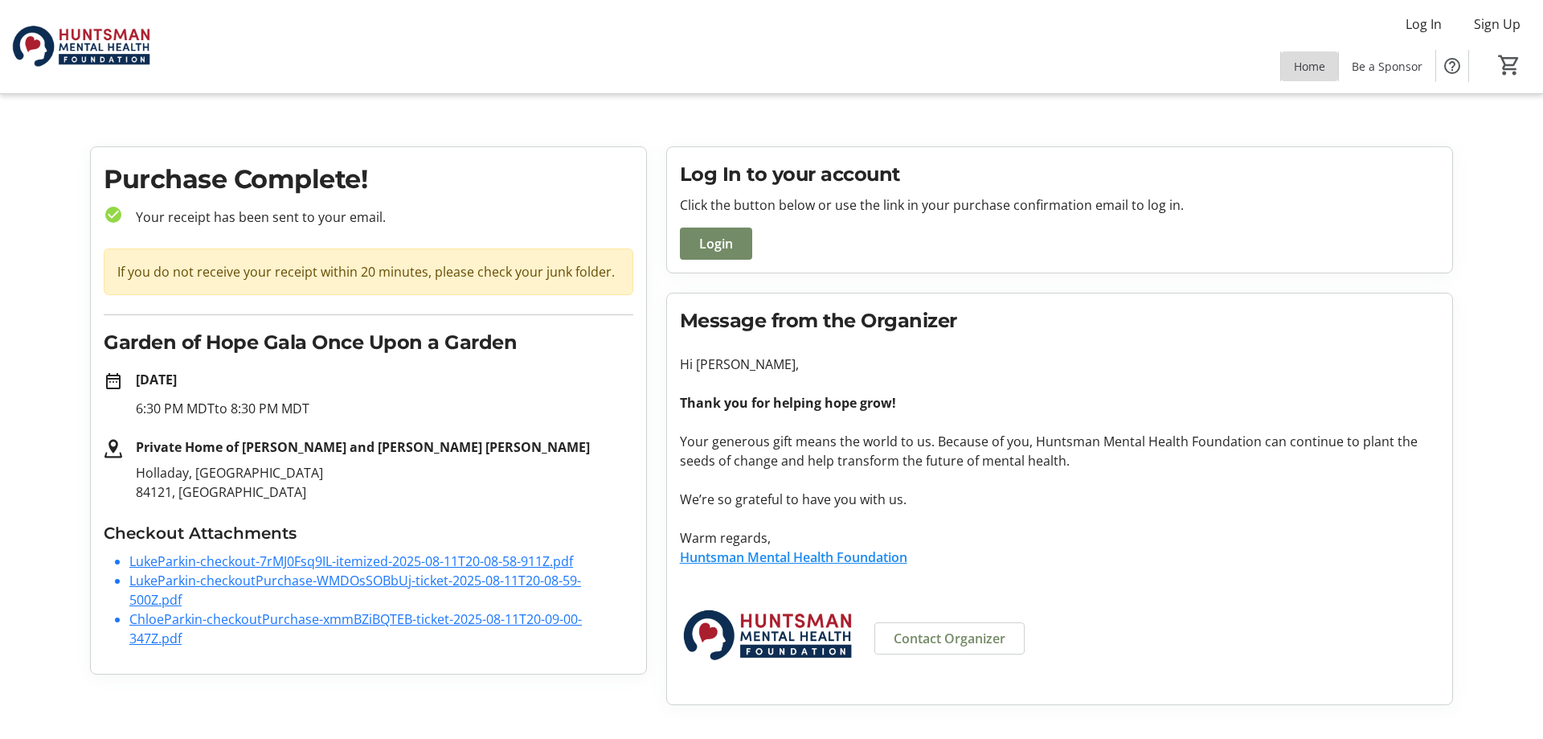
click at [1308, 67] on span "Home" at bounding box center [1309, 66] width 31 height 17
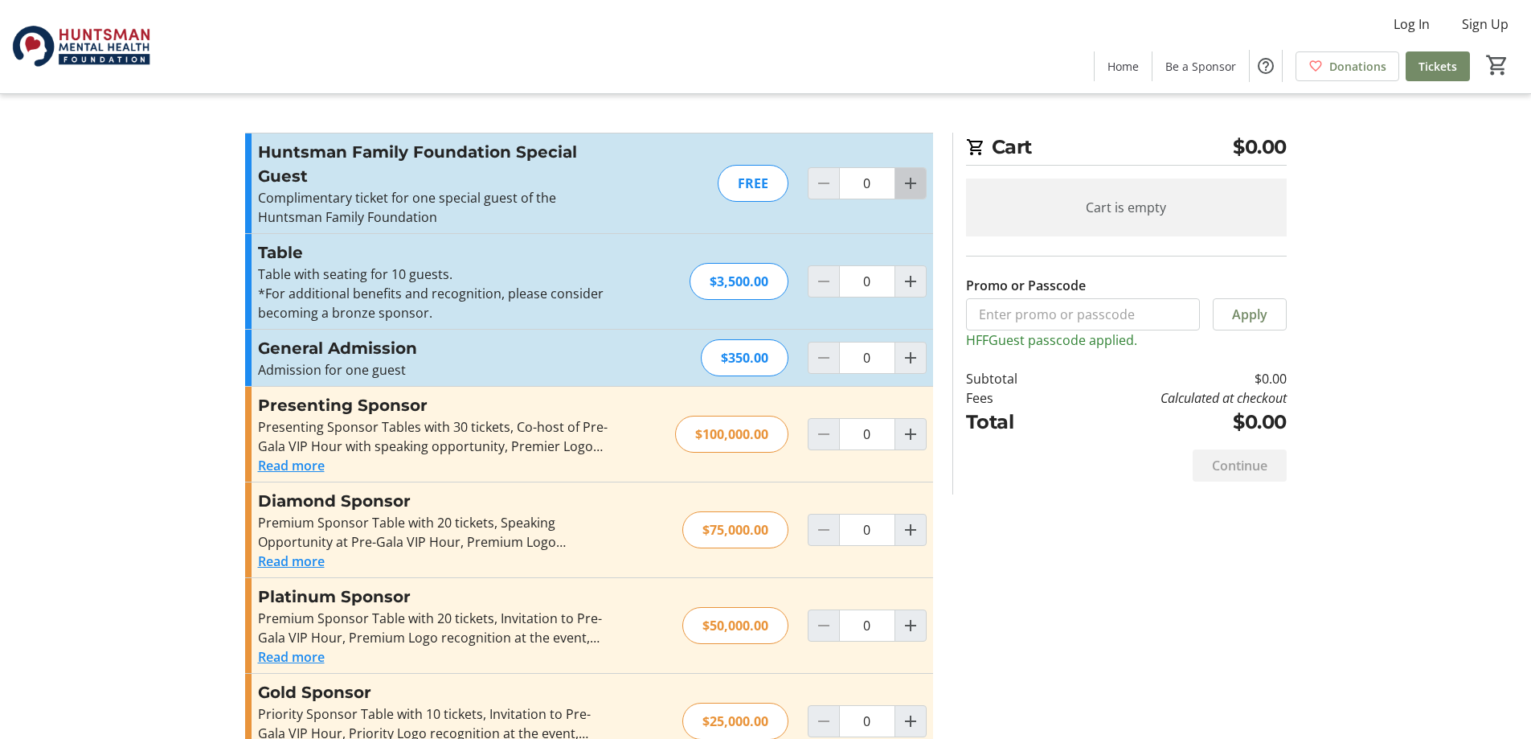
click at [914, 178] on mat-icon "Increment by one" at bounding box center [910, 183] width 19 height 19
type input "2"
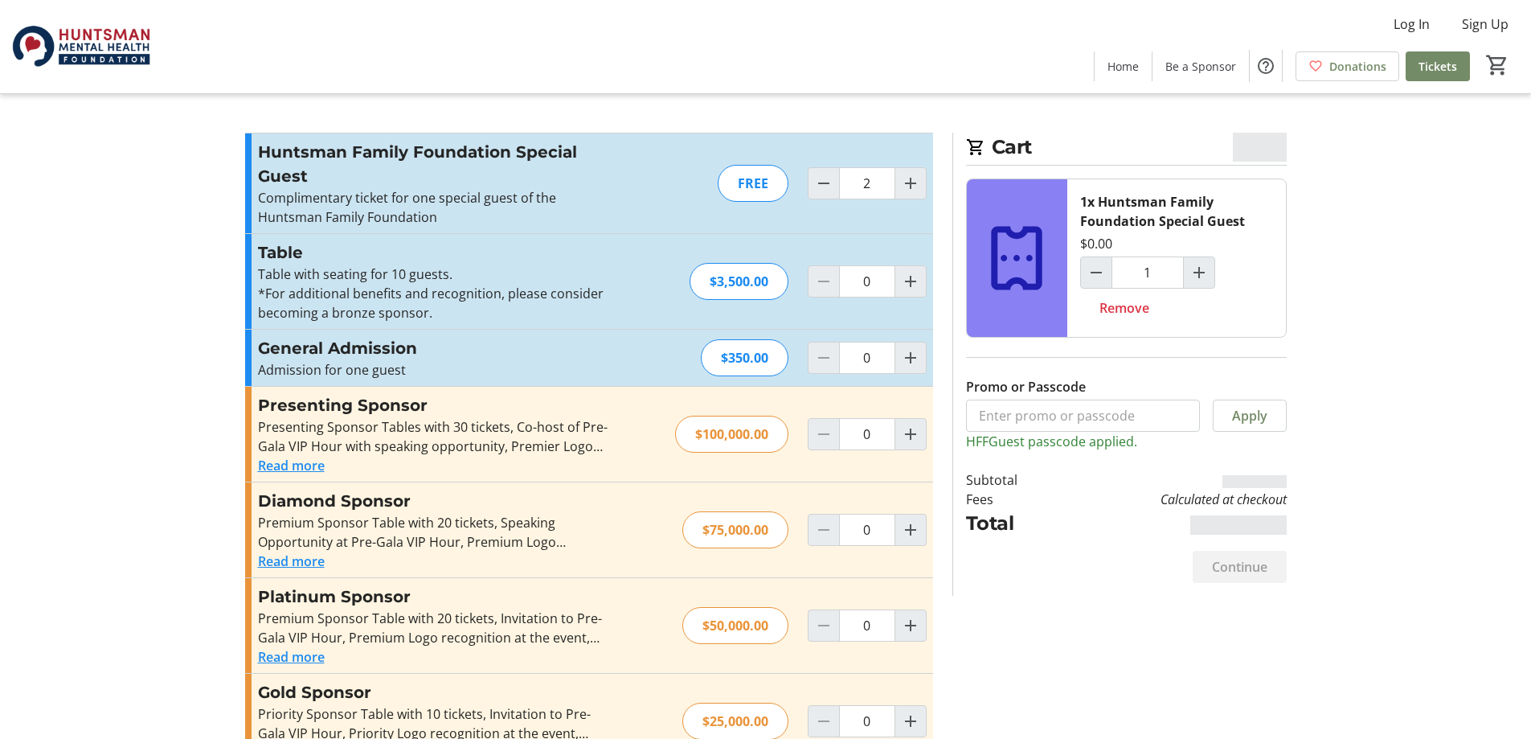
type input "2"
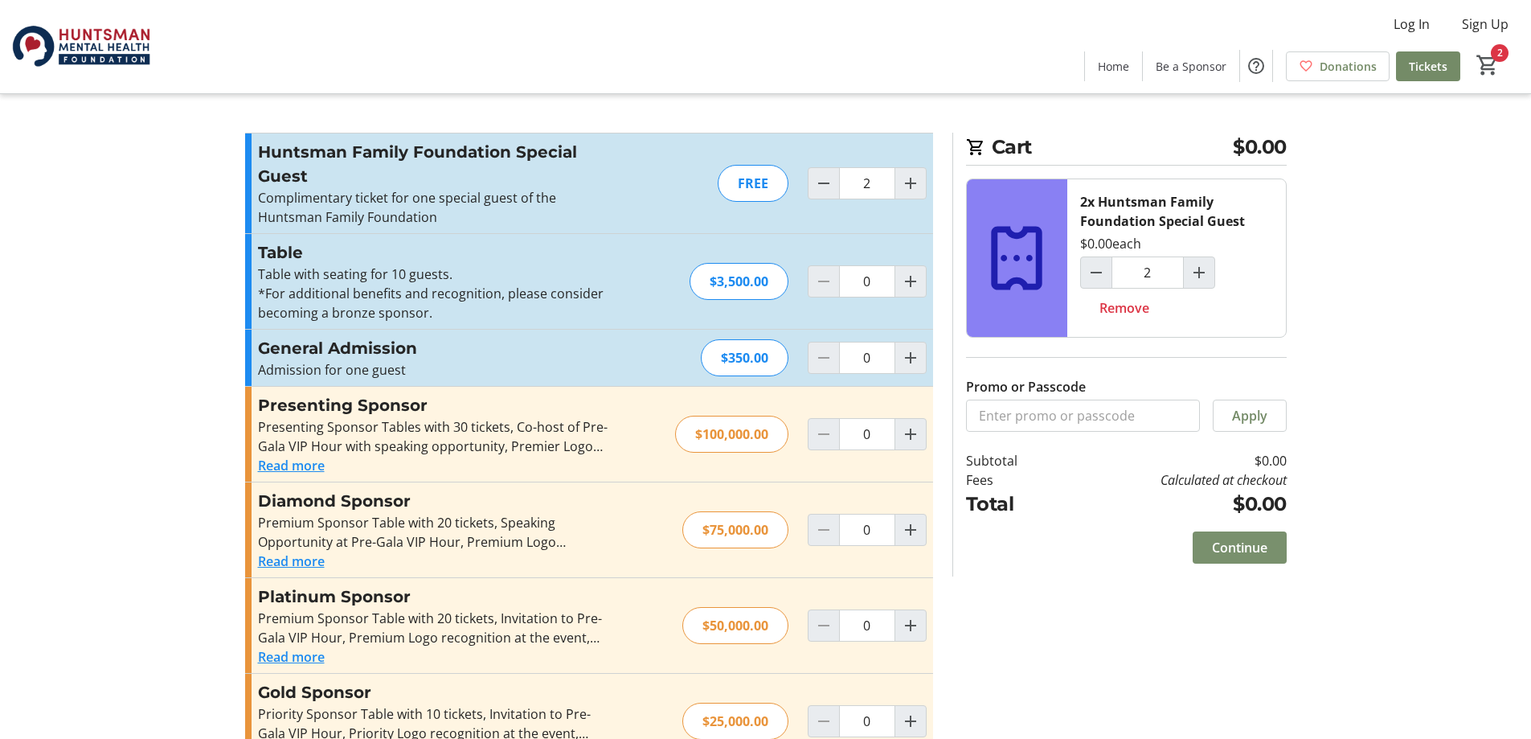
click at [1231, 536] on span at bounding box center [1240, 547] width 94 height 39
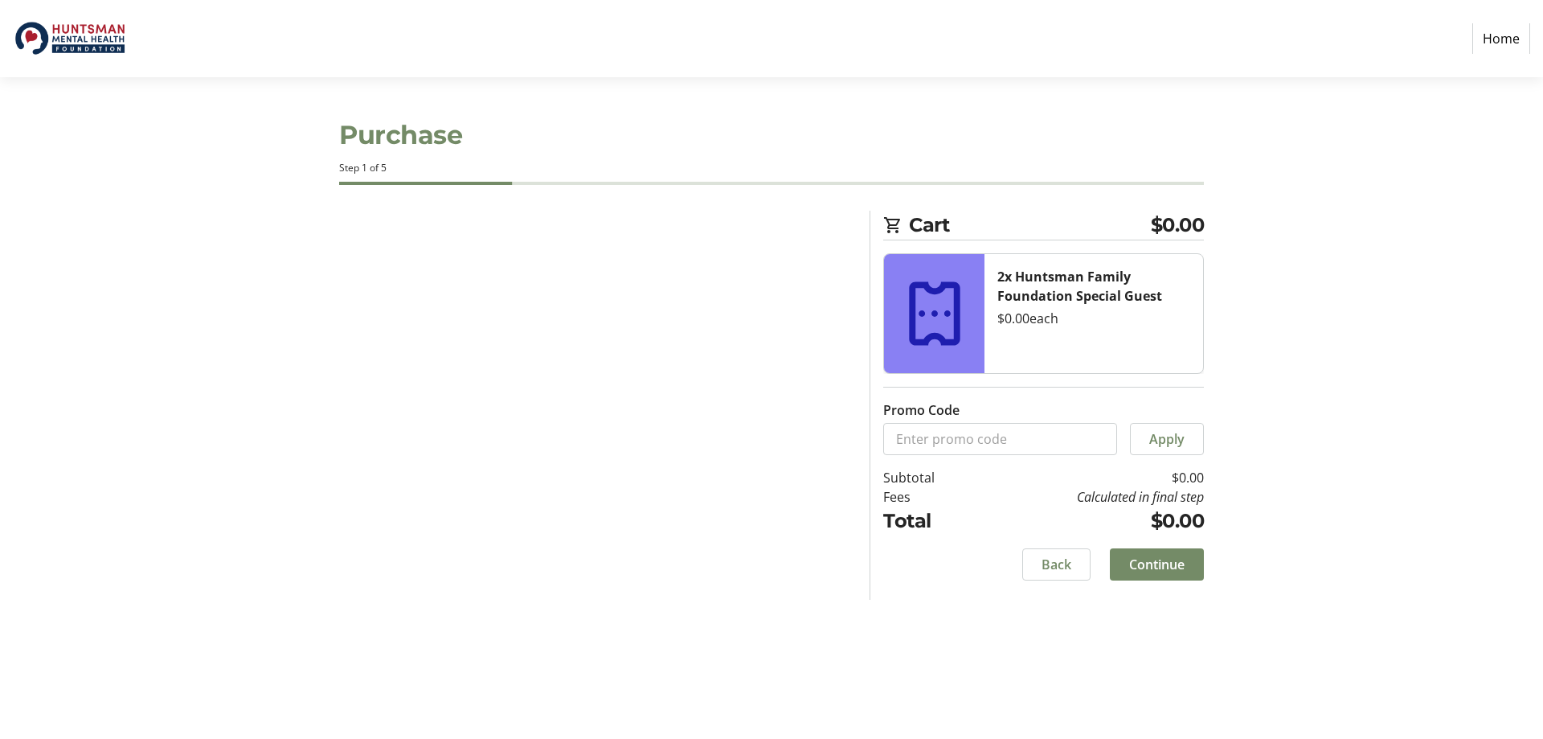
select select "US"
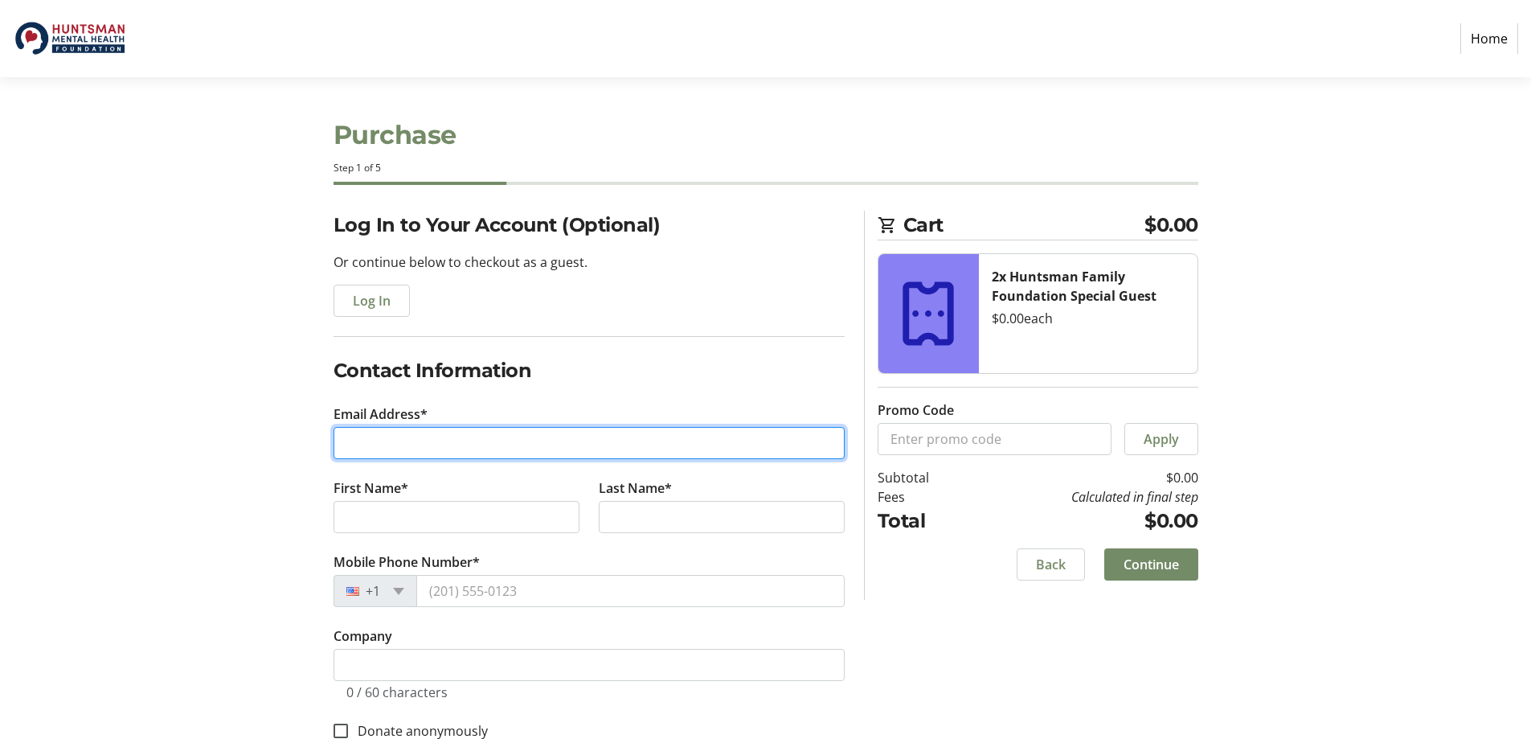
click at [471, 444] on input "Email Address*" at bounding box center [589, 443] width 511 height 32
paste input "thomashuntsmanparkin@yahoo.com"
type input "thomashuntsmanparkin@yahoo.com"
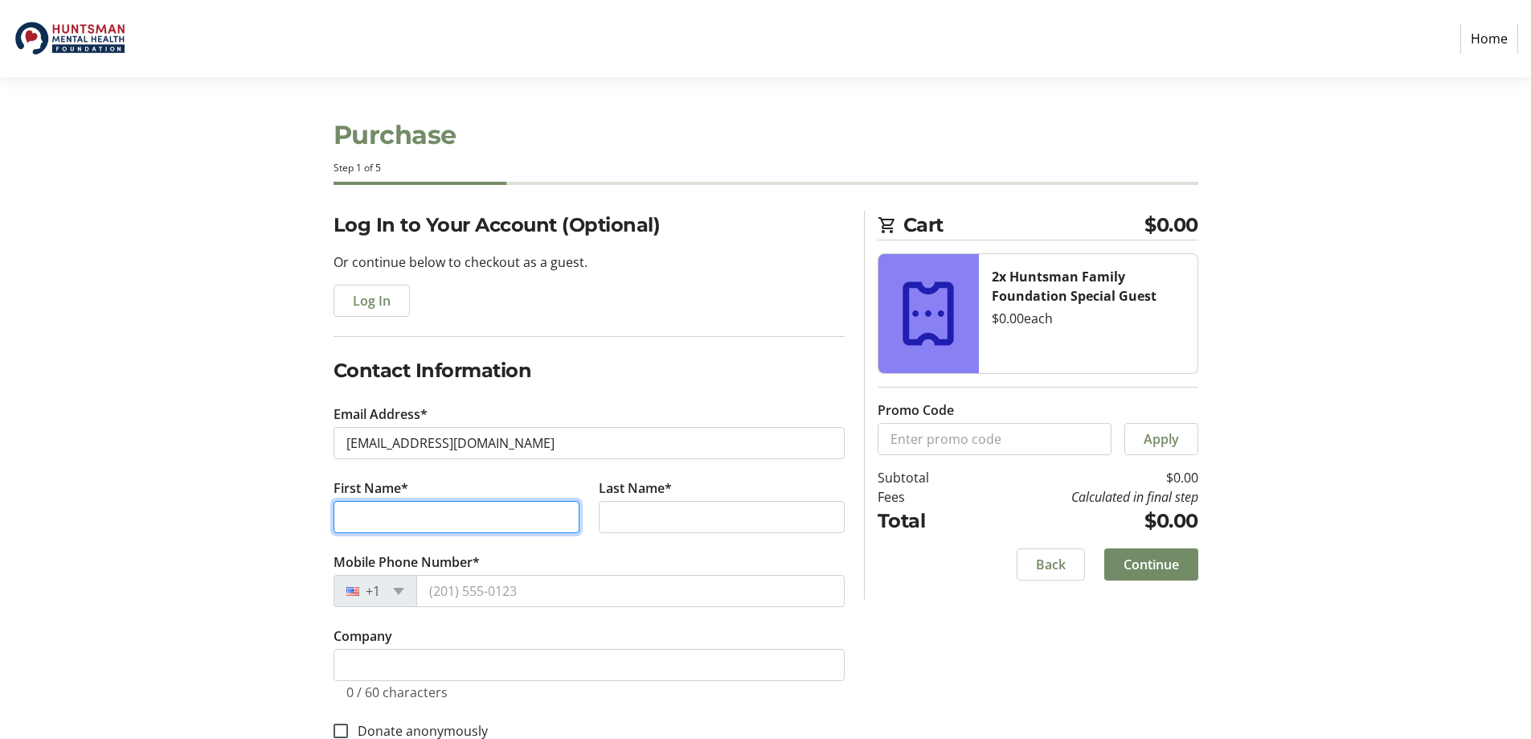
click at [426, 516] on input "First Name*" at bounding box center [457, 517] width 246 height 32
type input "Thomas"
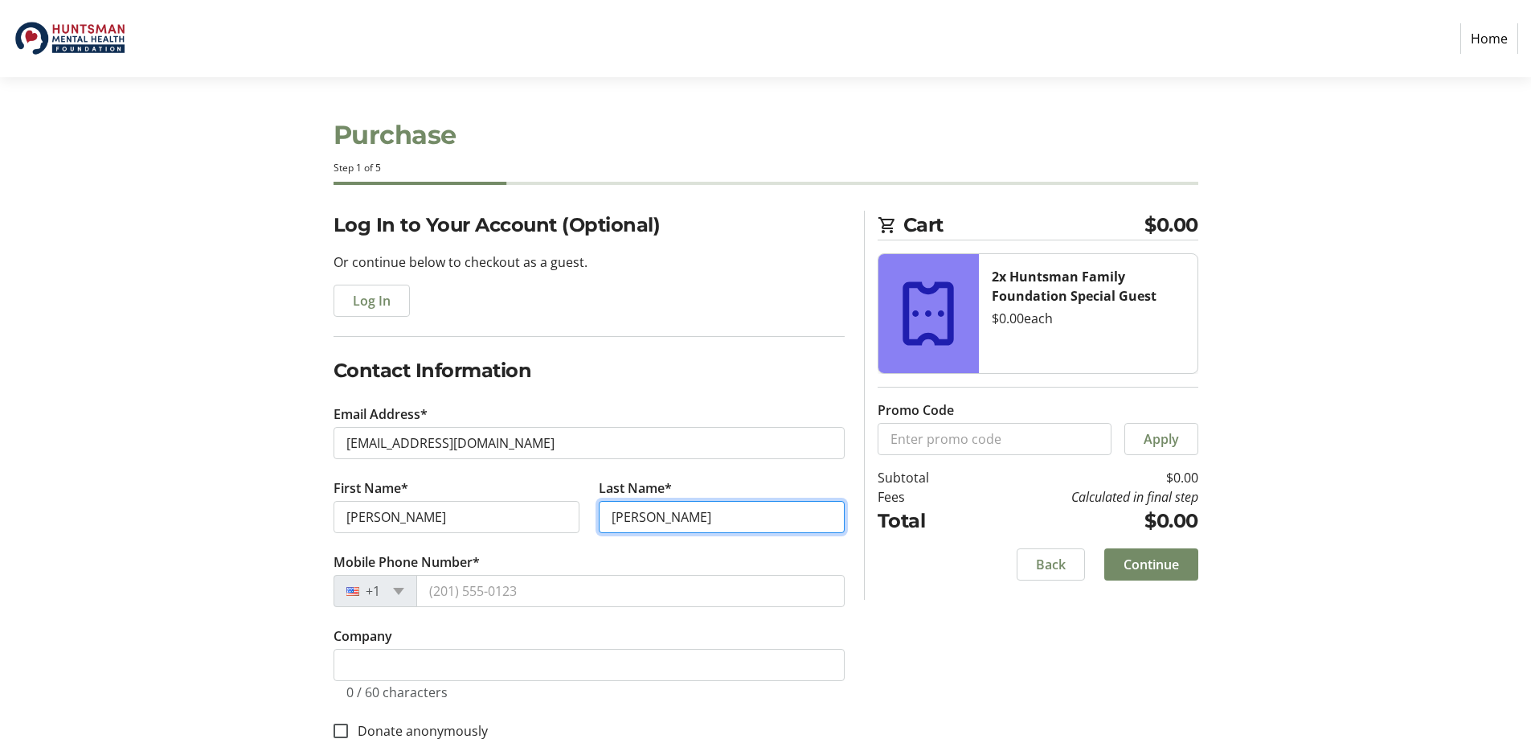
type input "[PERSON_NAME]"
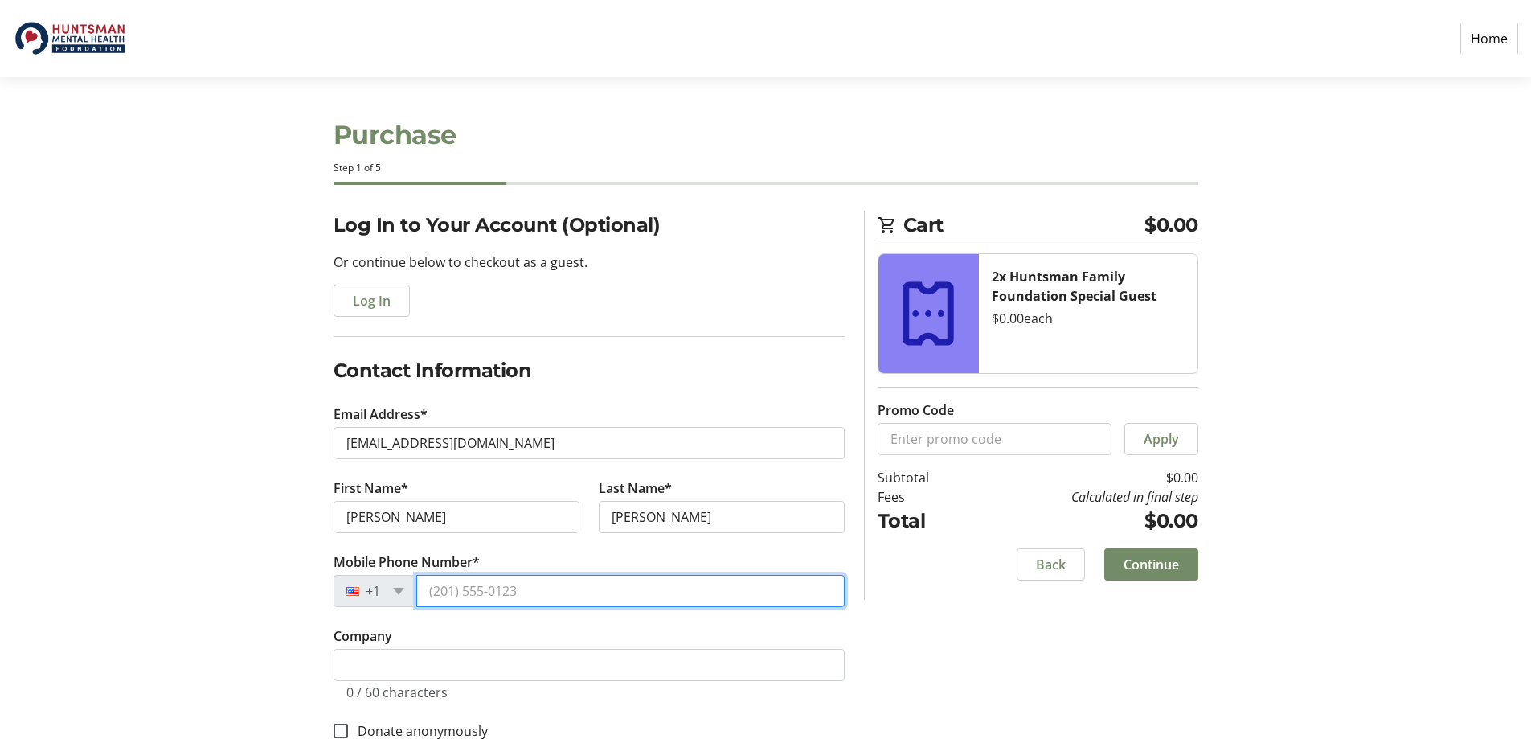
click at [467, 579] on input "Mobile Phone Number*" at bounding box center [630, 591] width 428 height 32
paste input "(281) 853-4805"
type input "(281) 853-4805"
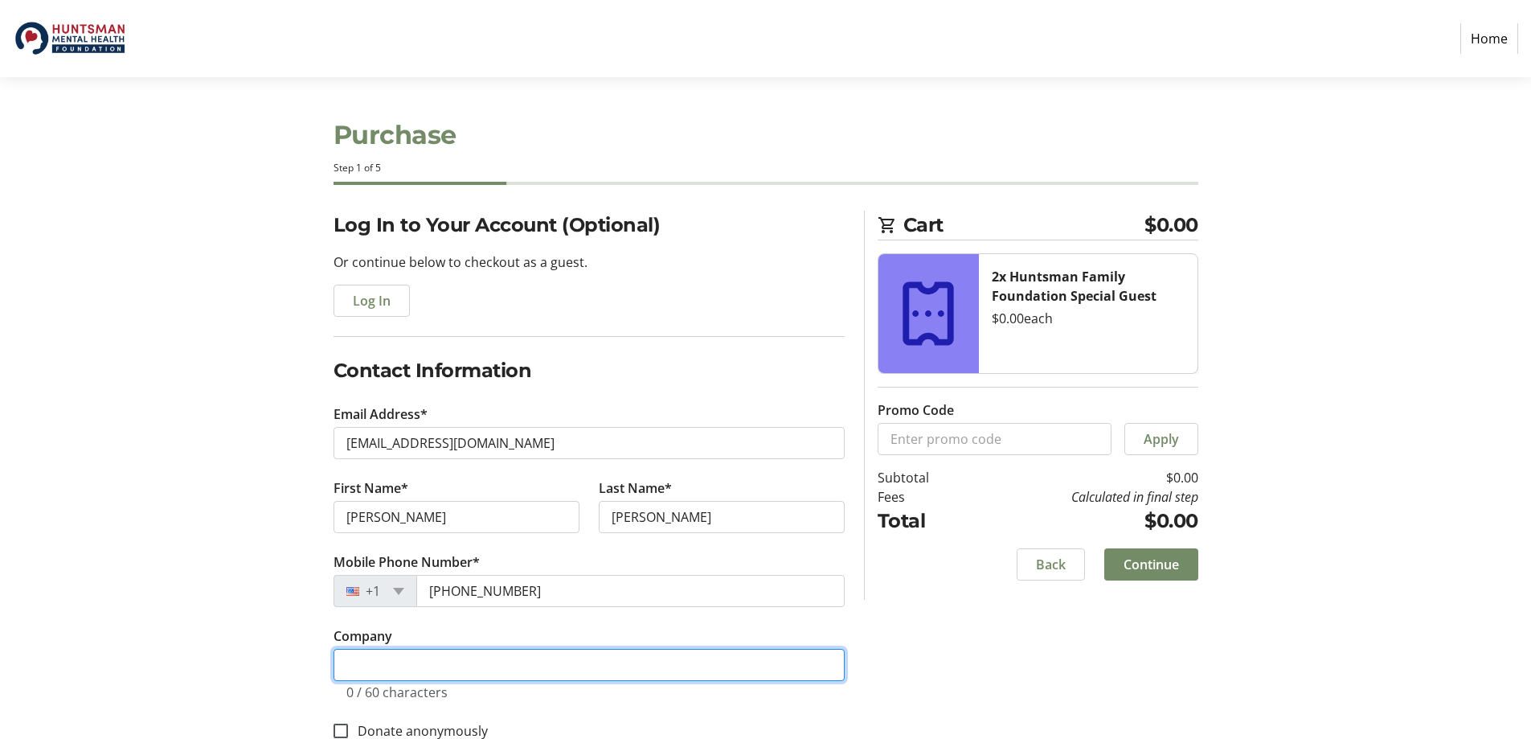
click at [799, 672] on input "Company" at bounding box center [589, 665] width 511 height 32
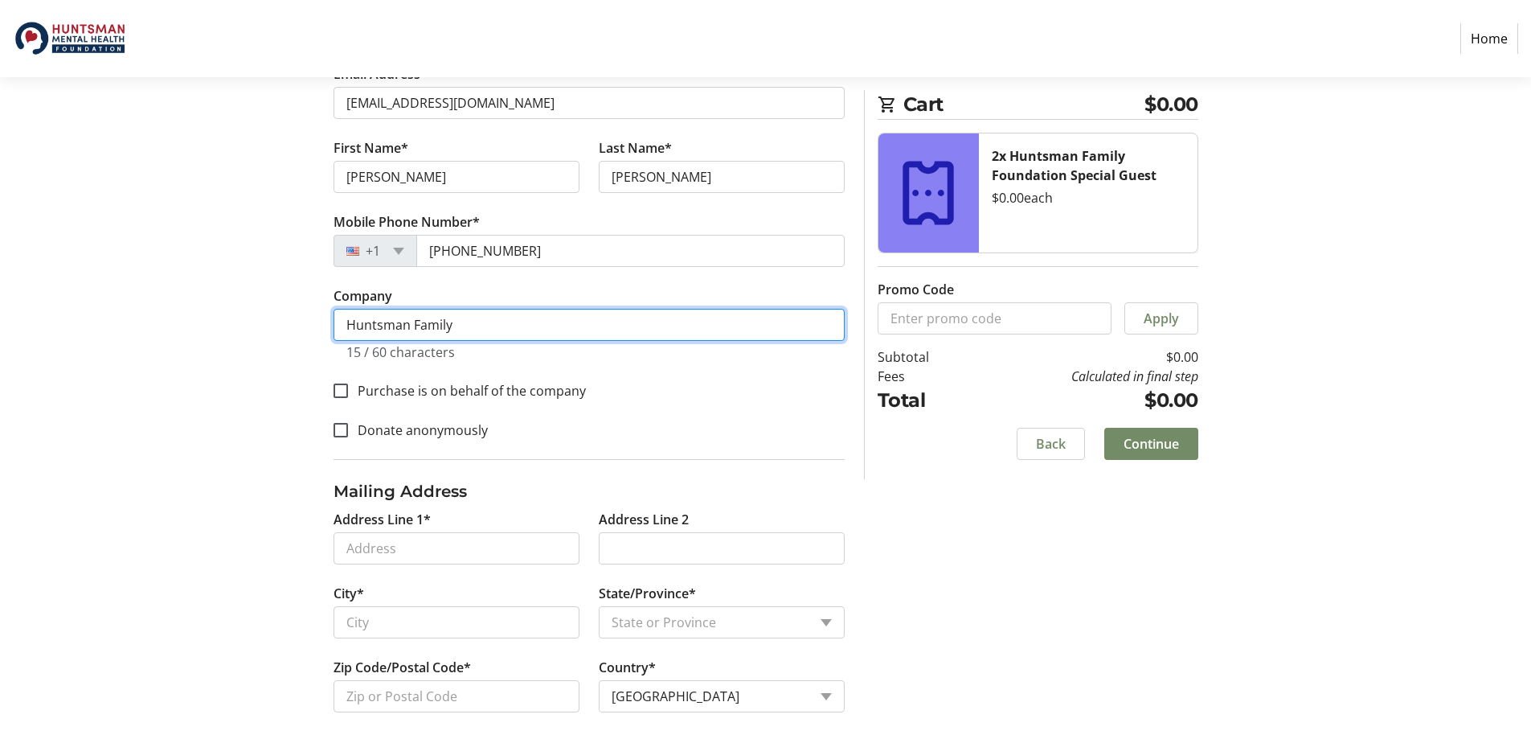
scroll to position [352, 0]
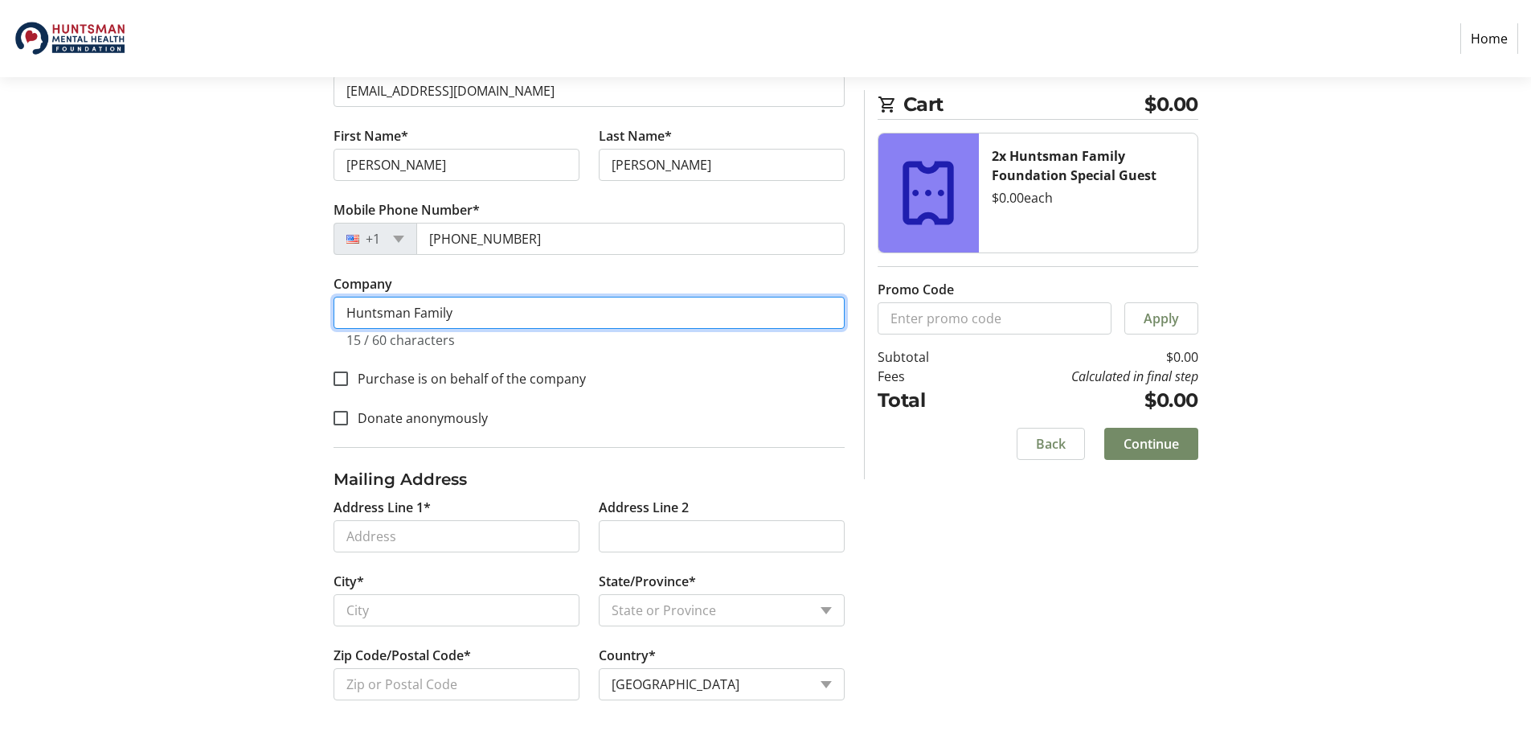
type input "Huntsman Family"
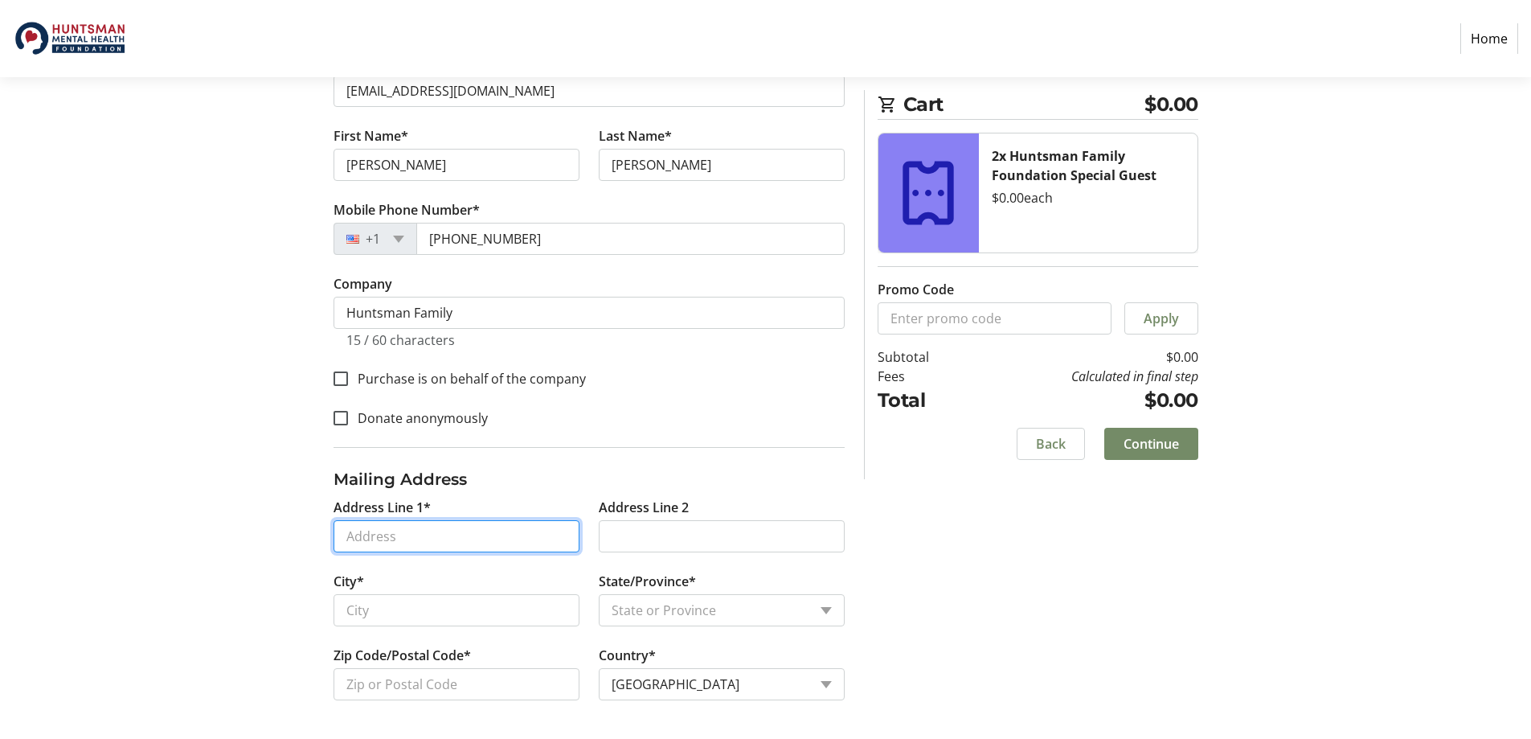
click at [379, 531] on input "Address Line 1*" at bounding box center [457, 536] width 246 height 32
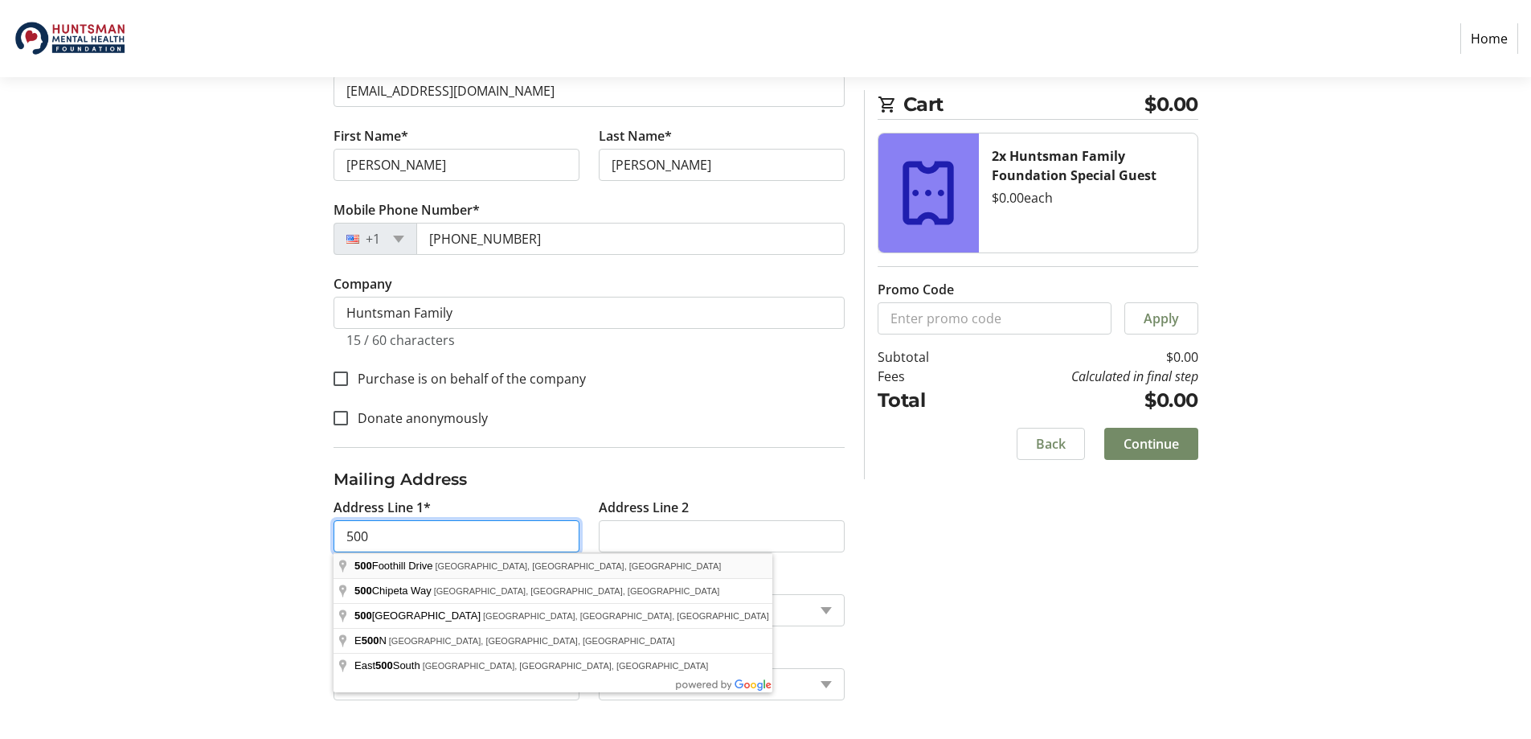
type input "[STREET_ADDRESS]"
type input "[GEOGRAPHIC_DATA]"
select select "UT"
type input "84108"
click at [968, 587] on div "Log In to Your Account (Optional) Or continue below to checkout as a guest. Log…" at bounding box center [765, 299] width 1061 height 880
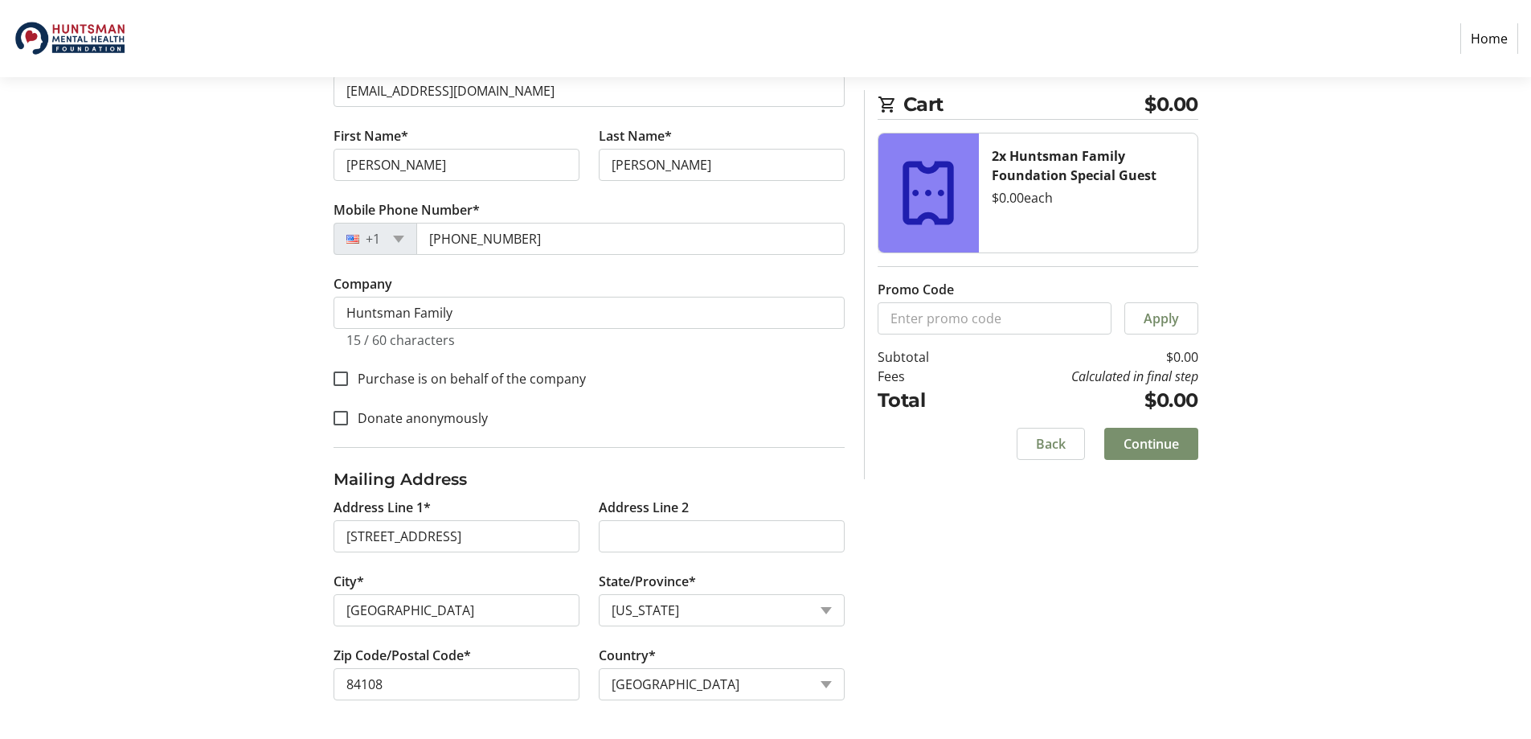
click at [1140, 440] on span "Continue" at bounding box center [1150, 443] width 55 height 19
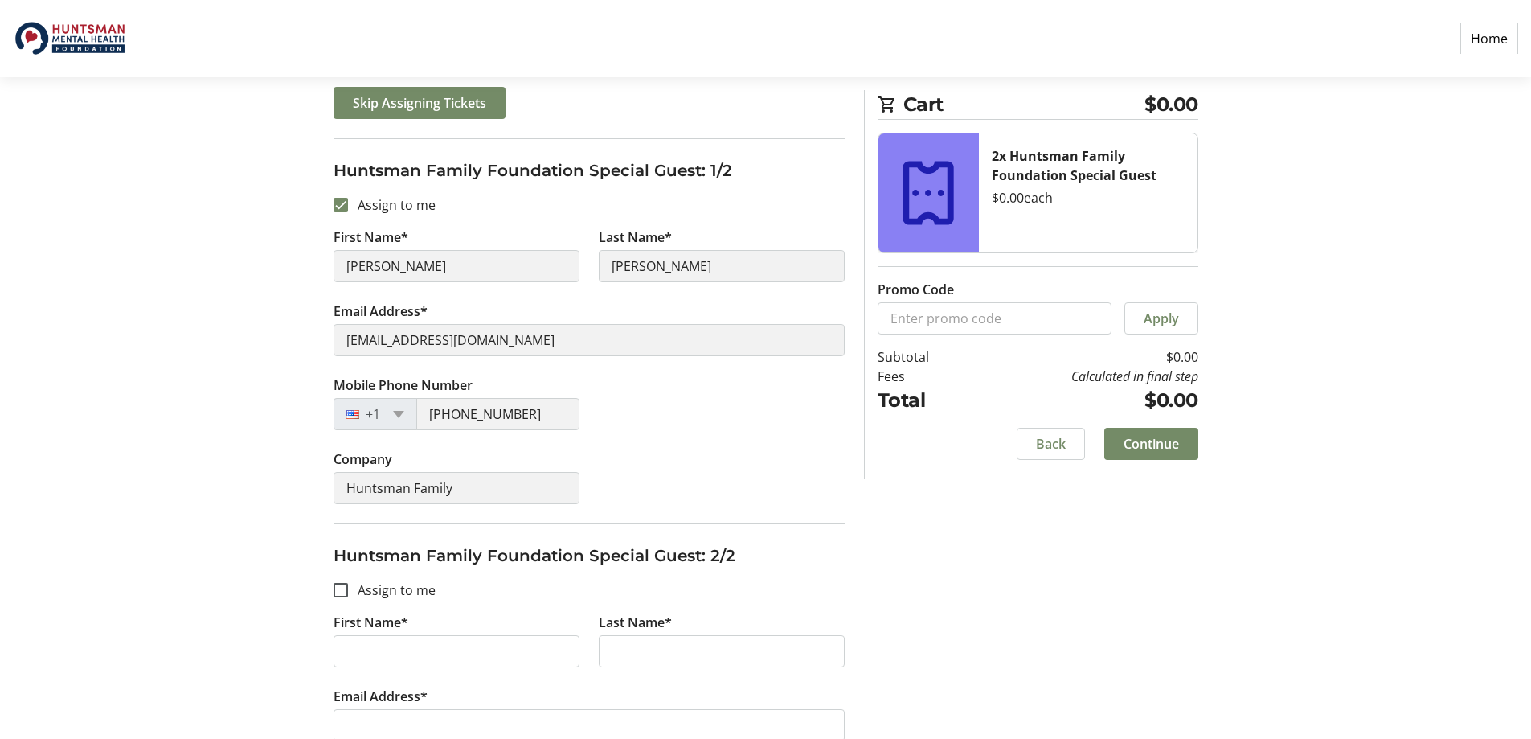
scroll to position [387, 0]
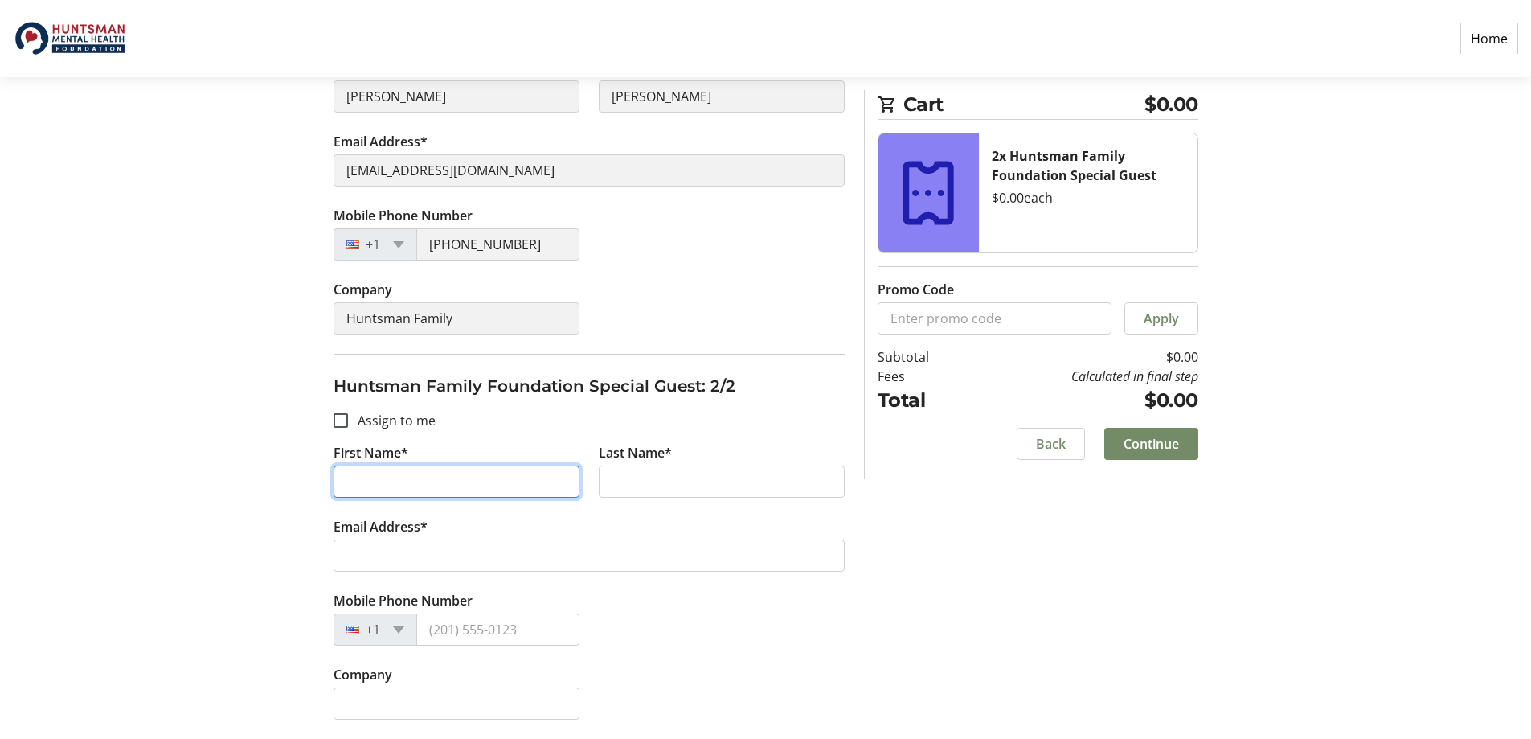
click at [401, 482] on input "First Name*" at bounding box center [457, 481] width 246 height 32
type input "Jane"
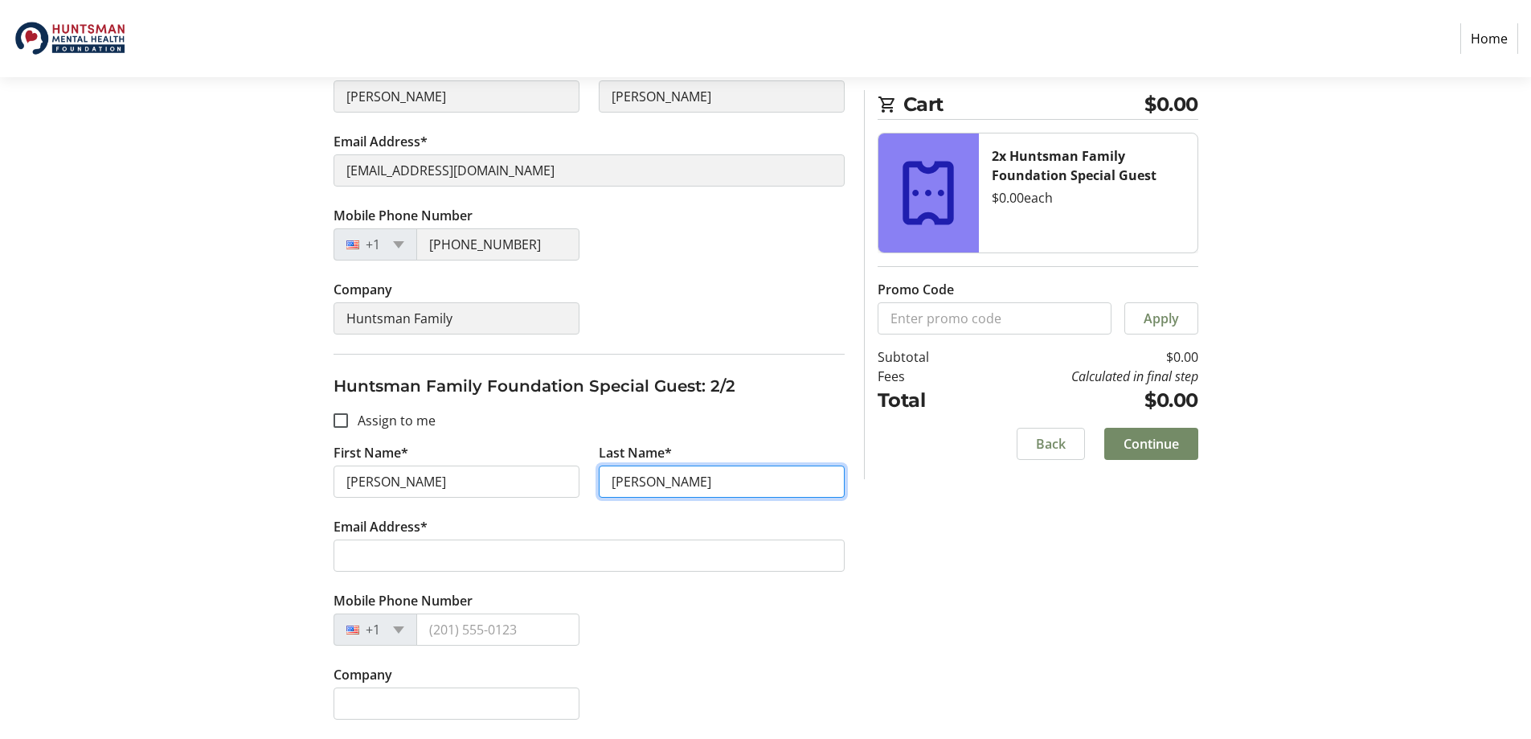
type input "[PERSON_NAME]"
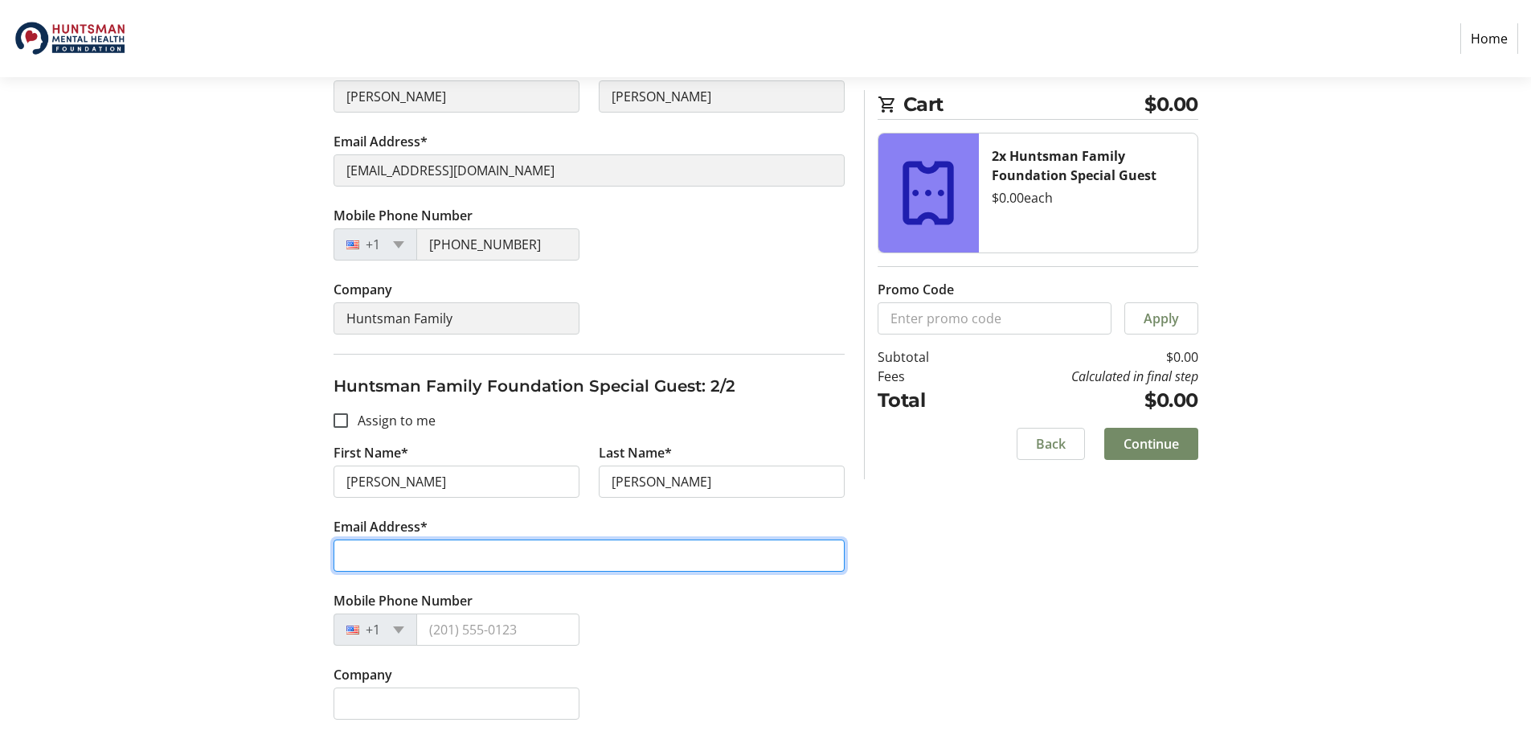
click at [395, 566] on input "Email Address*" at bounding box center [589, 555] width 511 height 32
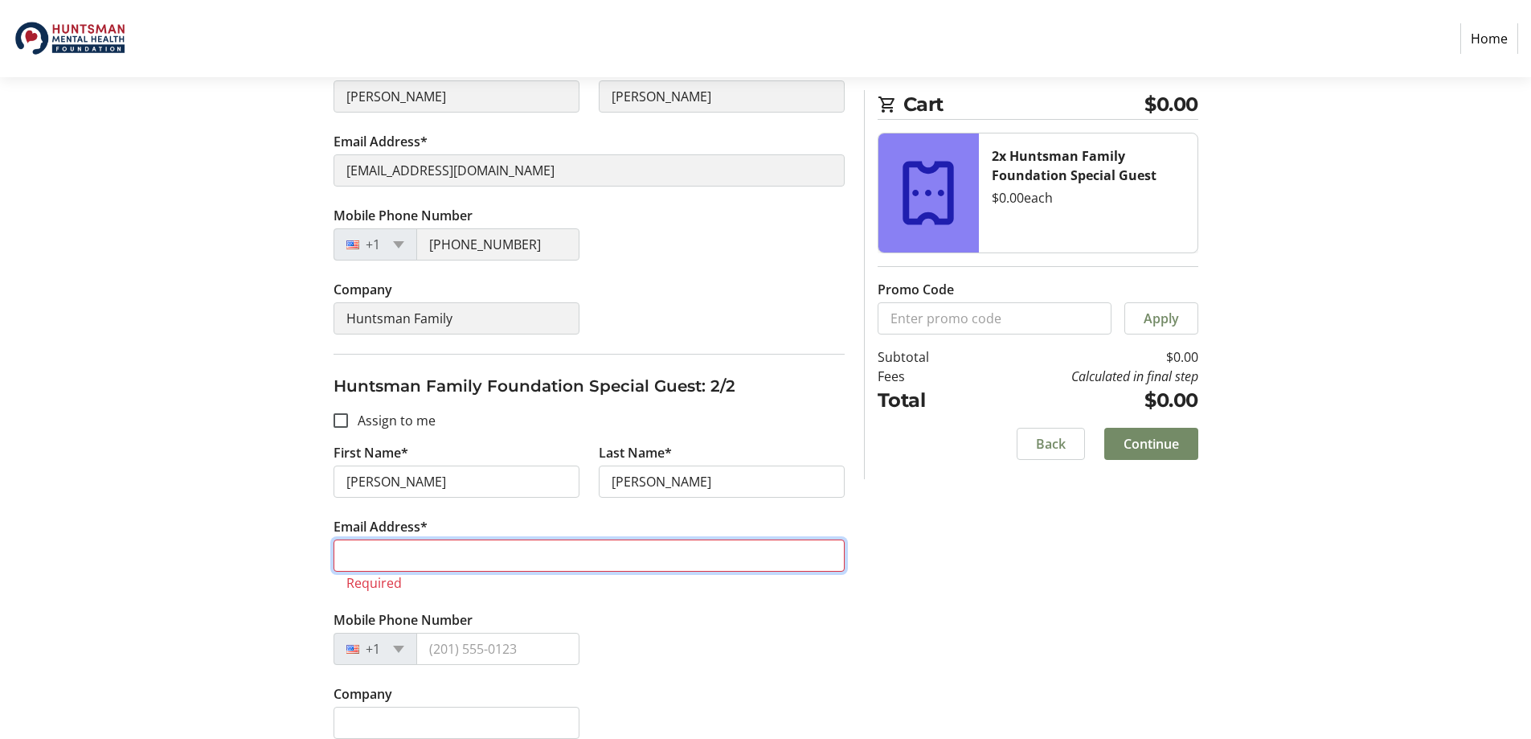
click at [503, 557] on input "Email Address*" at bounding box center [589, 555] width 511 height 32
paste input "thomashuntsmanparkin@yahoo.com"
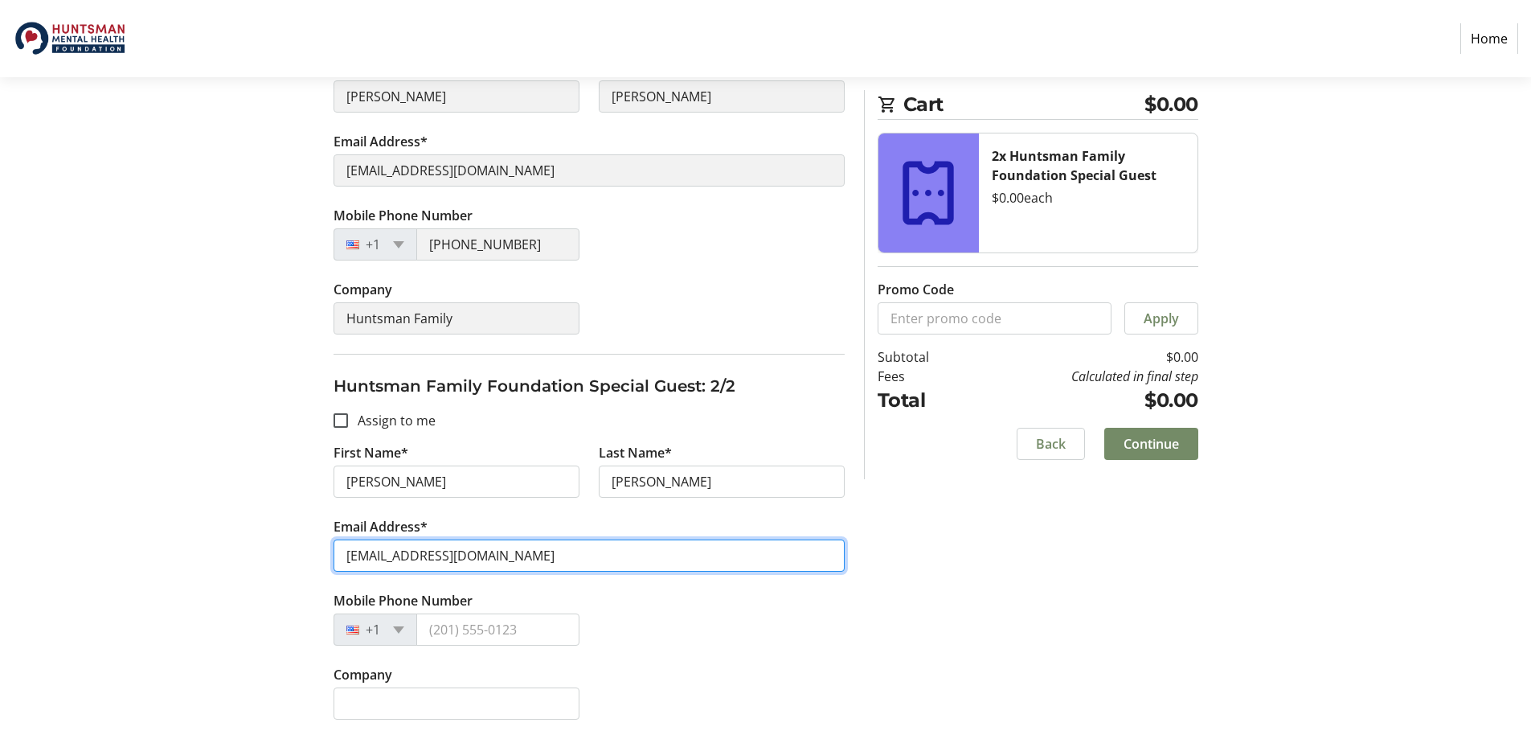
type input "thomashuntsmanparkin@yahoo.com"
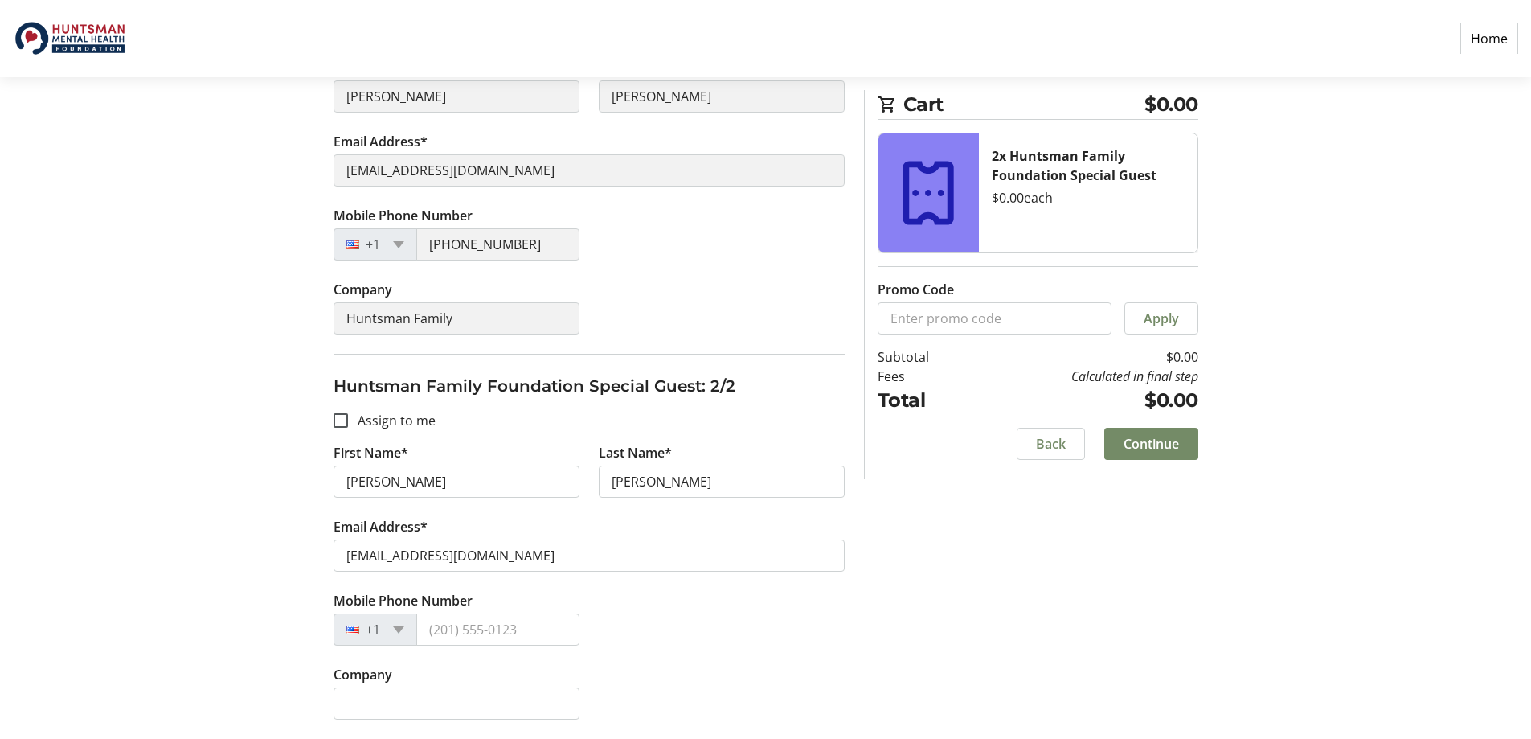
click at [662, 620] on div "Mobile Phone Number +1" at bounding box center [589, 628] width 530 height 74
click at [511, 632] on input "Mobile Phone Number" at bounding box center [497, 629] width 163 height 32
click at [505, 631] on input "(801) 739" at bounding box center [497, 629] width 163 height 32
type input "(801) 739-5772"
click at [478, 718] on input "Company" at bounding box center [457, 703] width 246 height 32
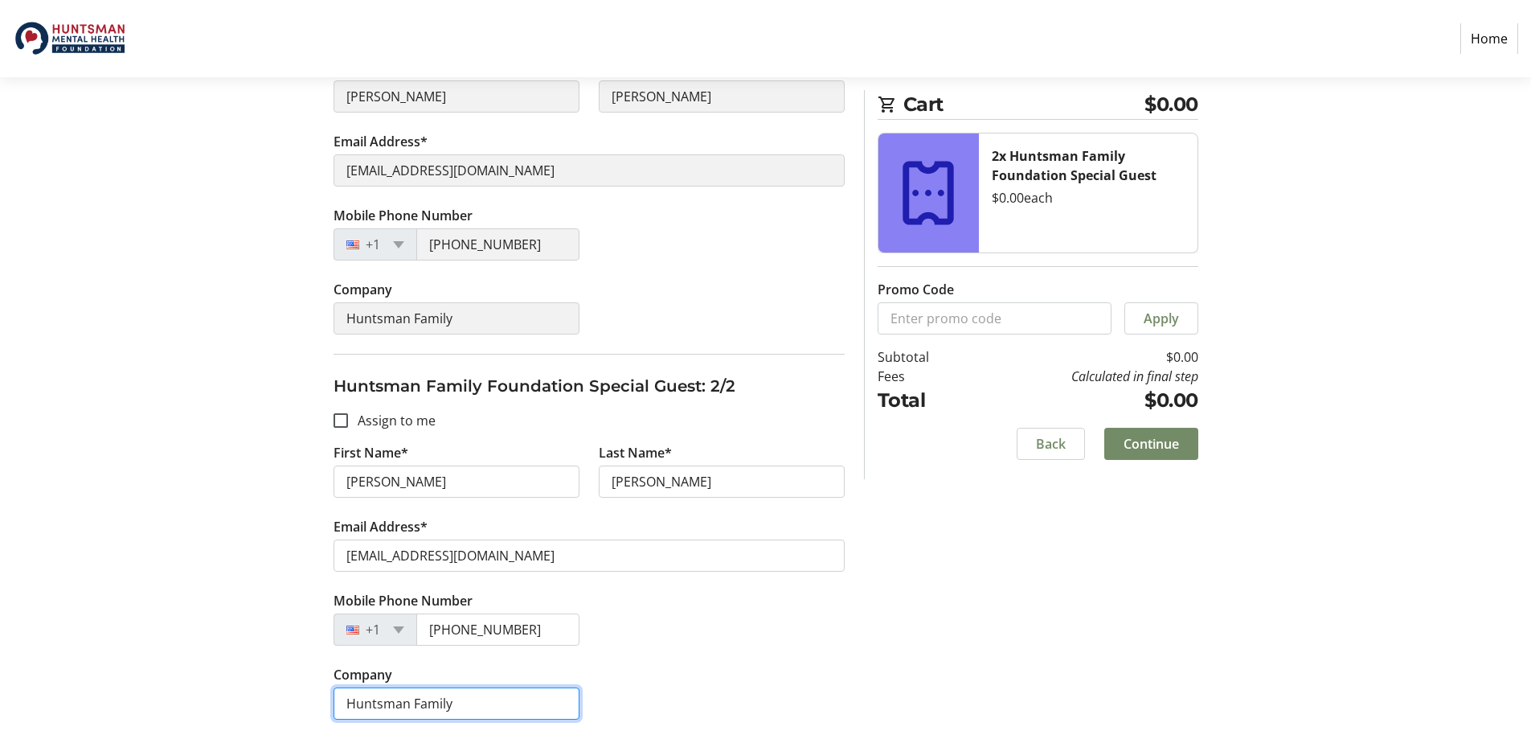
type input "Huntsman Family"
click at [1103, 566] on div "Assign Tickets Enter details for each attendee so that they receive their ticke…" at bounding box center [765, 281] width 1061 height 915
click at [1173, 443] on span "Continue" at bounding box center [1150, 443] width 55 height 19
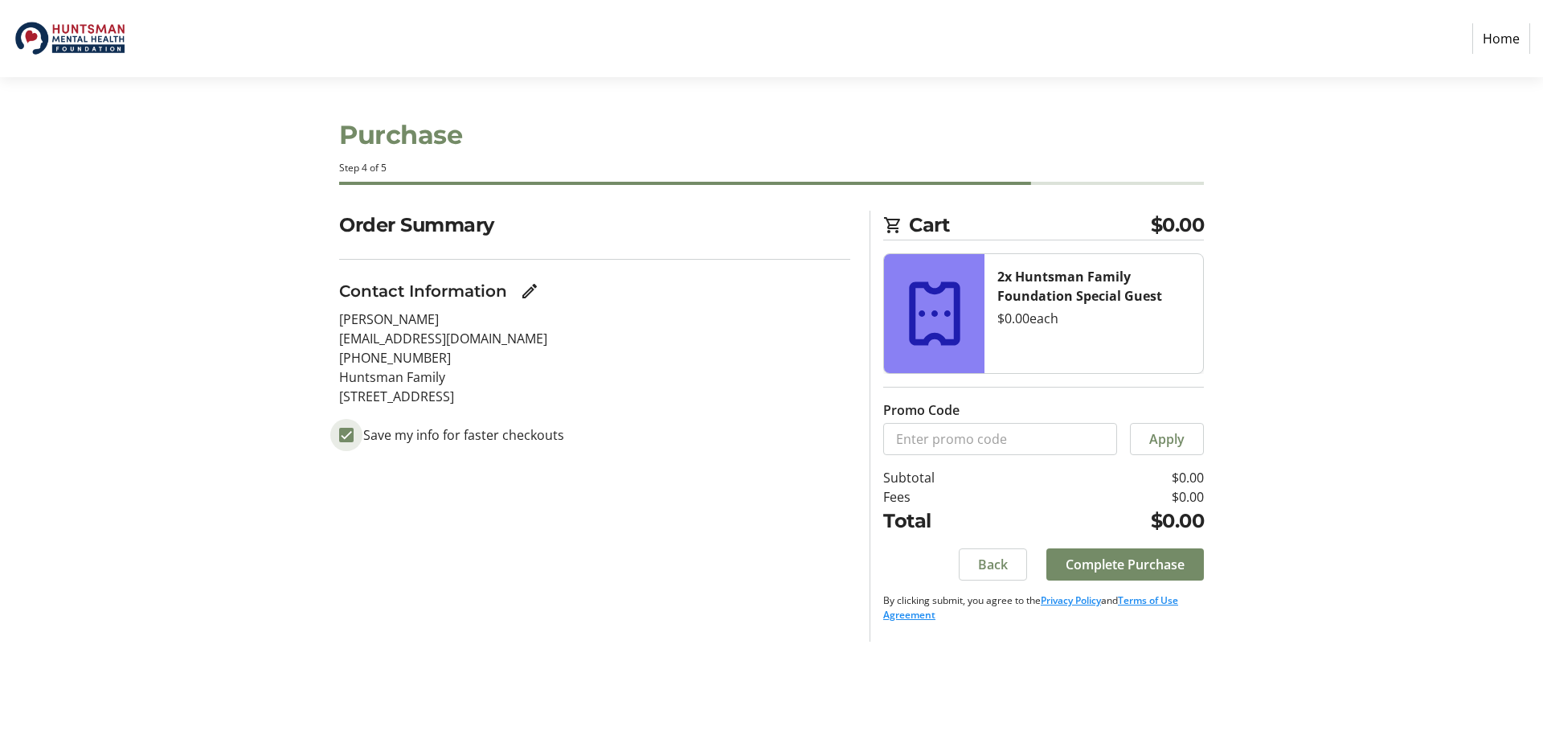
click at [346, 433] on input "Save my info for faster checkouts" at bounding box center [346, 435] width 14 height 14
checkbox input "false"
click at [1170, 564] on span "Complete Purchase" at bounding box center [1125, 564] width 119 height 19
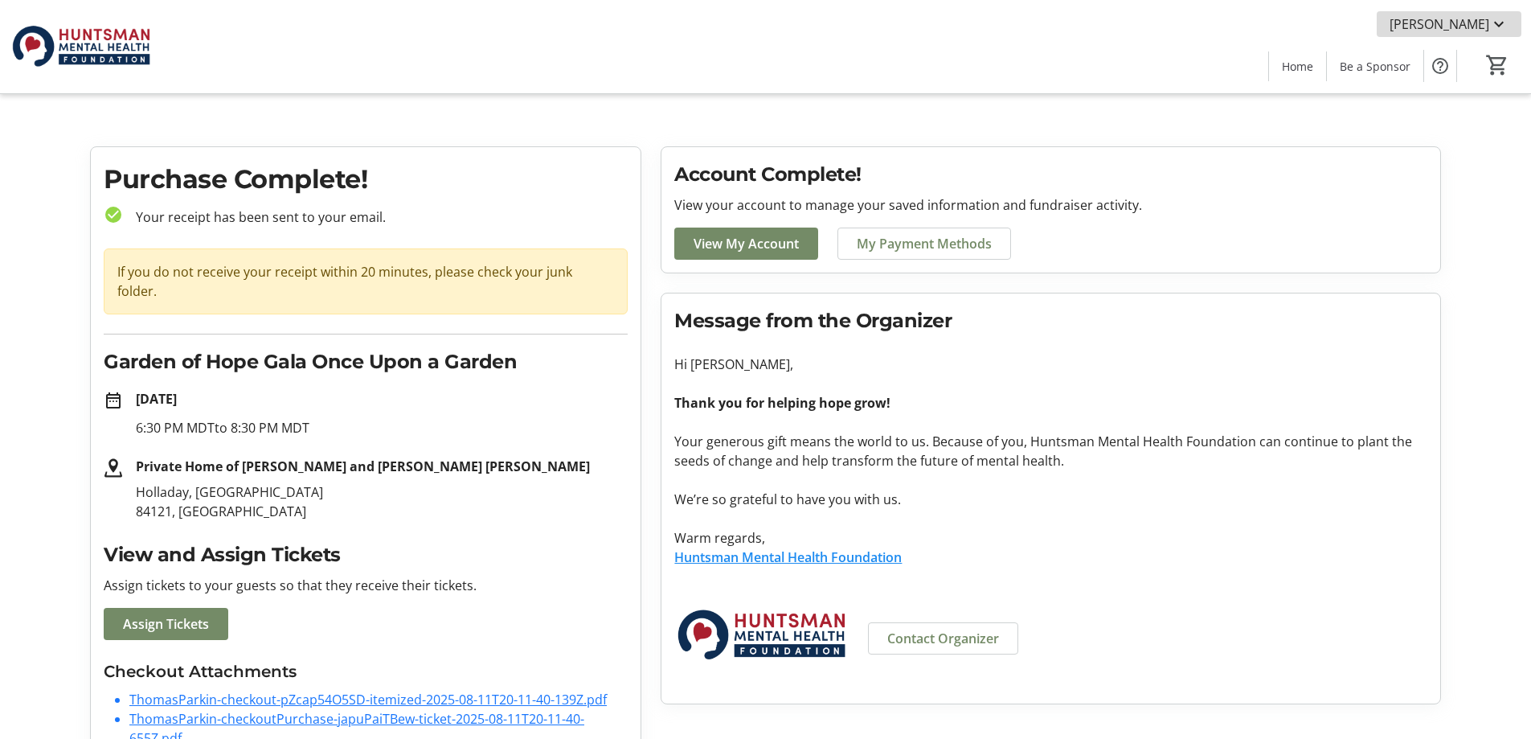
click at [1500, 23] on mat-icon at bounding box center [1498, 23] width 19 height 19
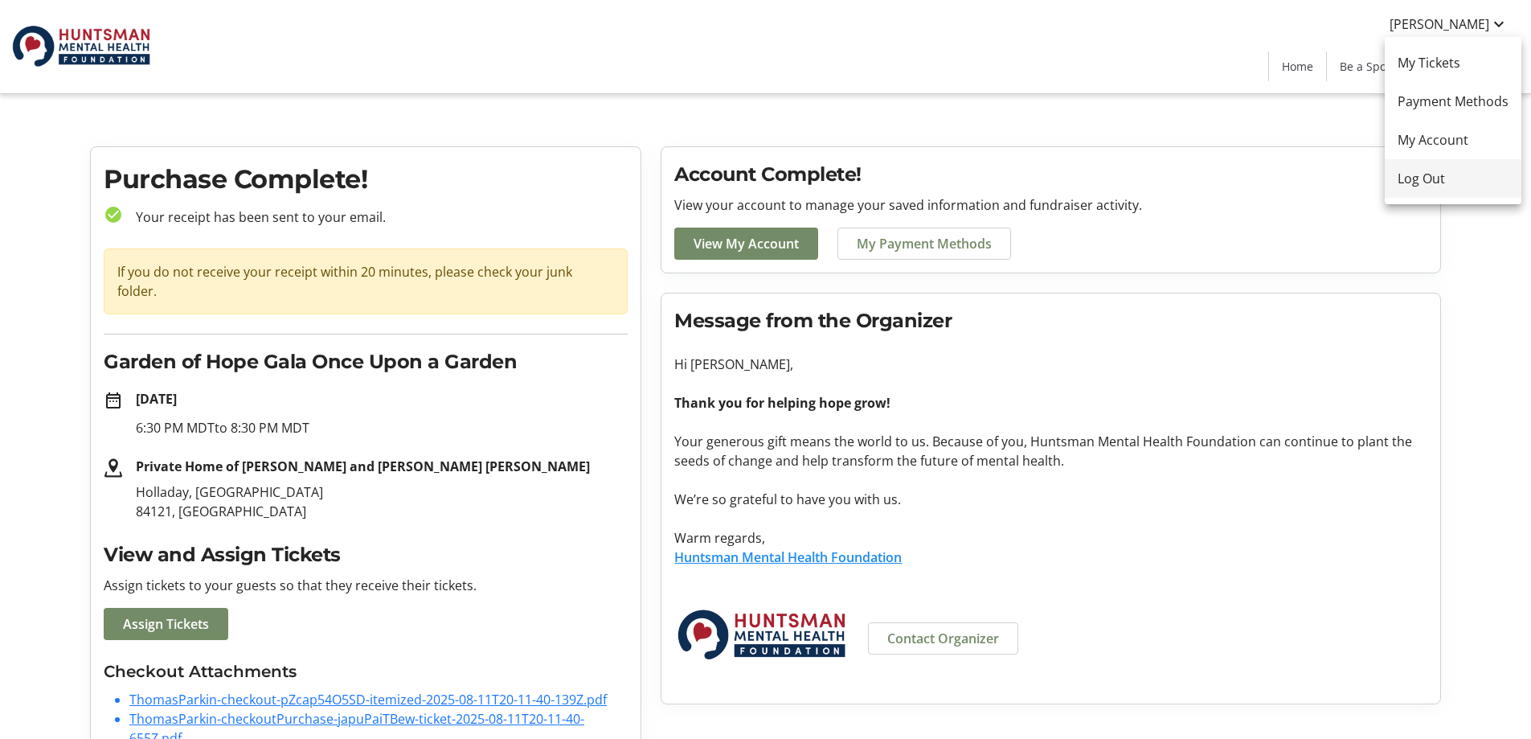
click at [1421, 173] on span "Log Out" at bounding box center [1453, 178] width 111 height 19
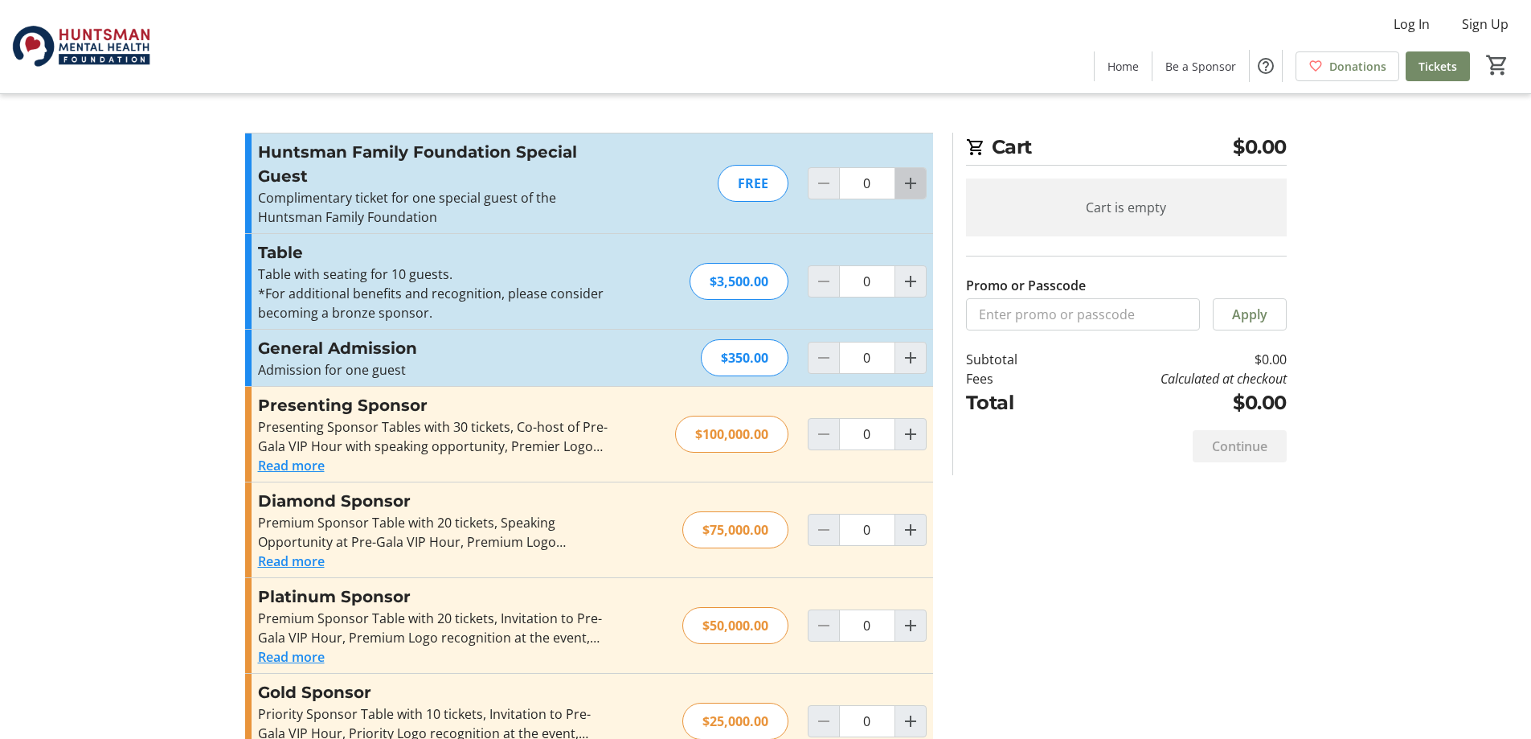
click at [915, 182] on mat-icon "Increment by one" at bounding box center [910, 183] width 19 height 19
type input "1"
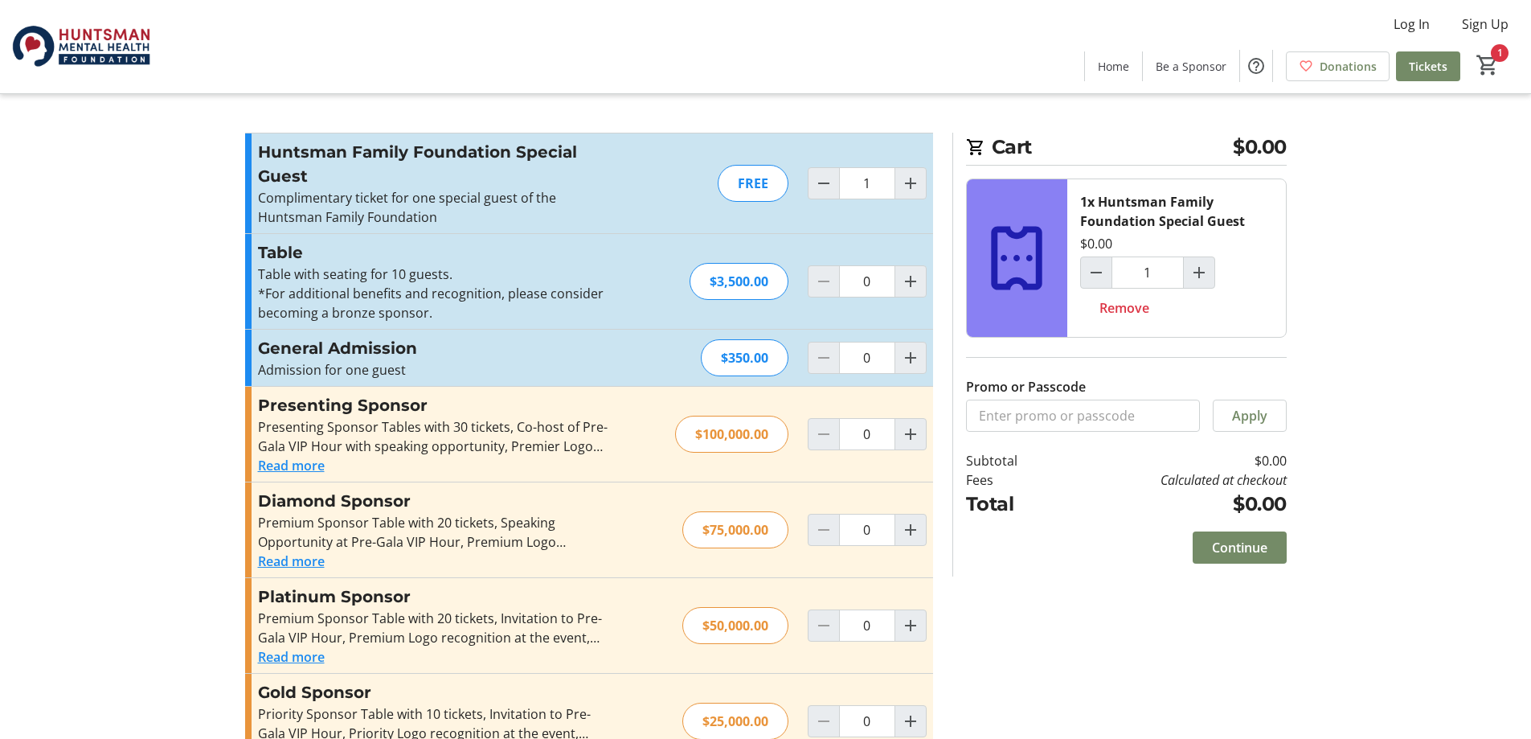
click at [1220, 537] on span at bounding box center [1240, 547] width 94 height 39
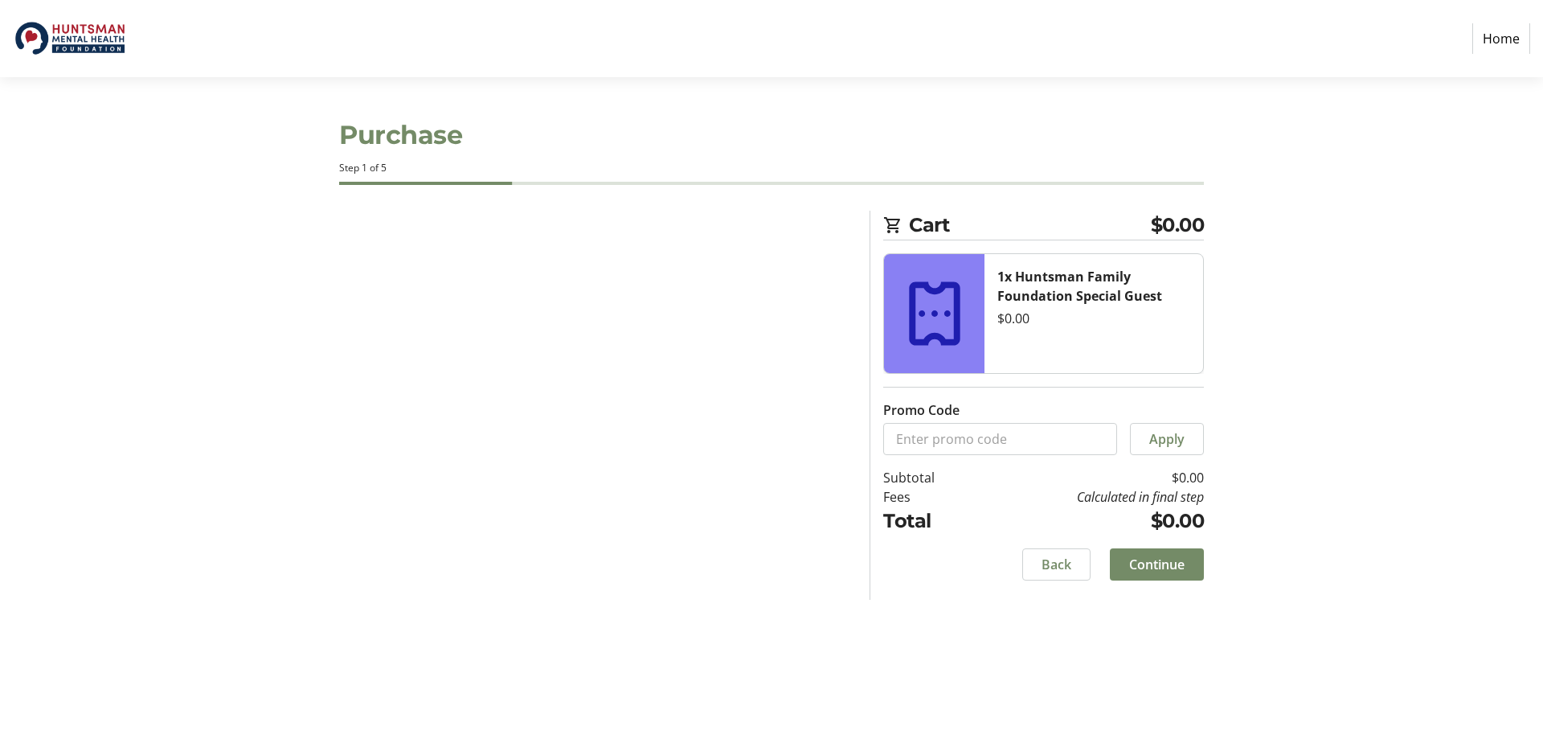
select select "US"
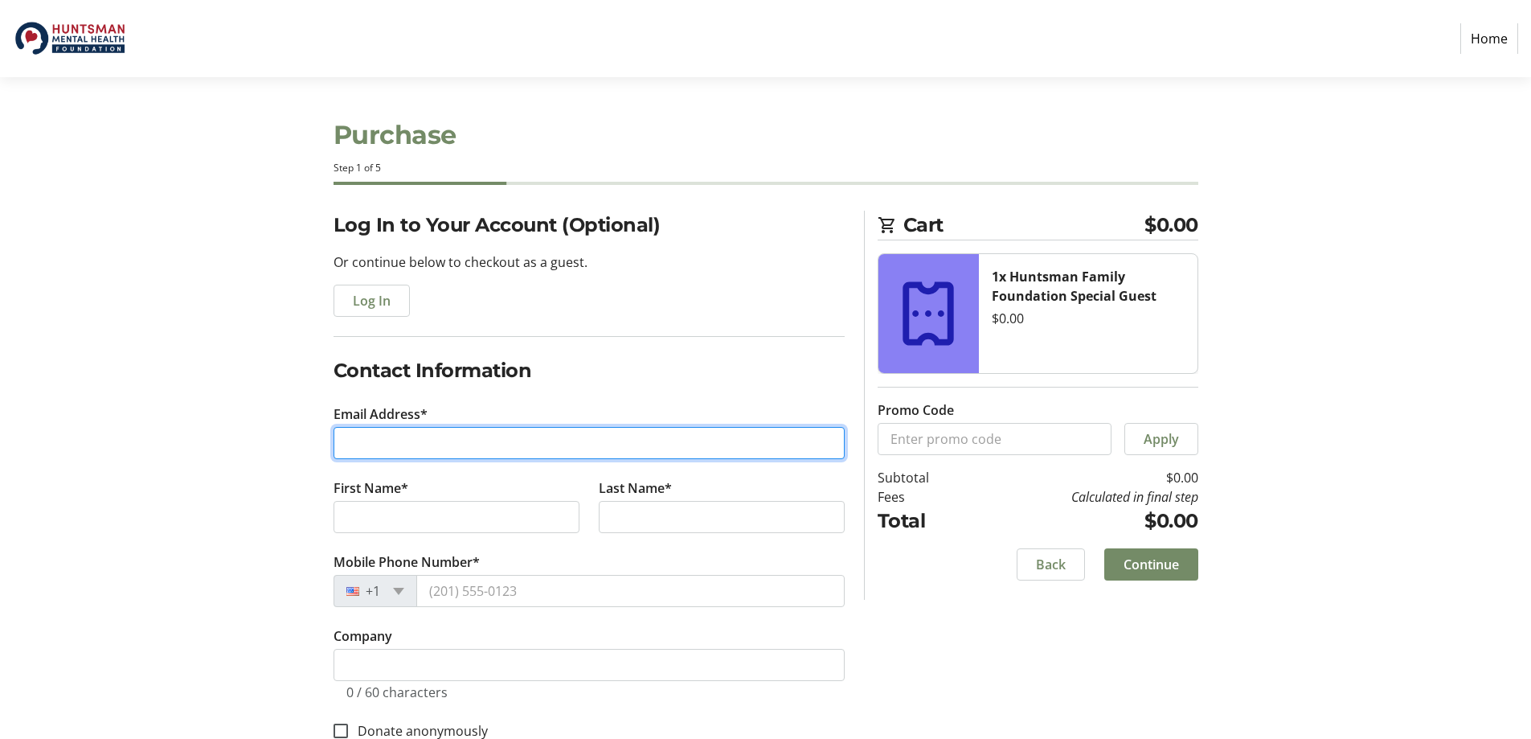
click at [419, 438] on input "Email Address*" at bounding box center [589, 443] width 511 height 32
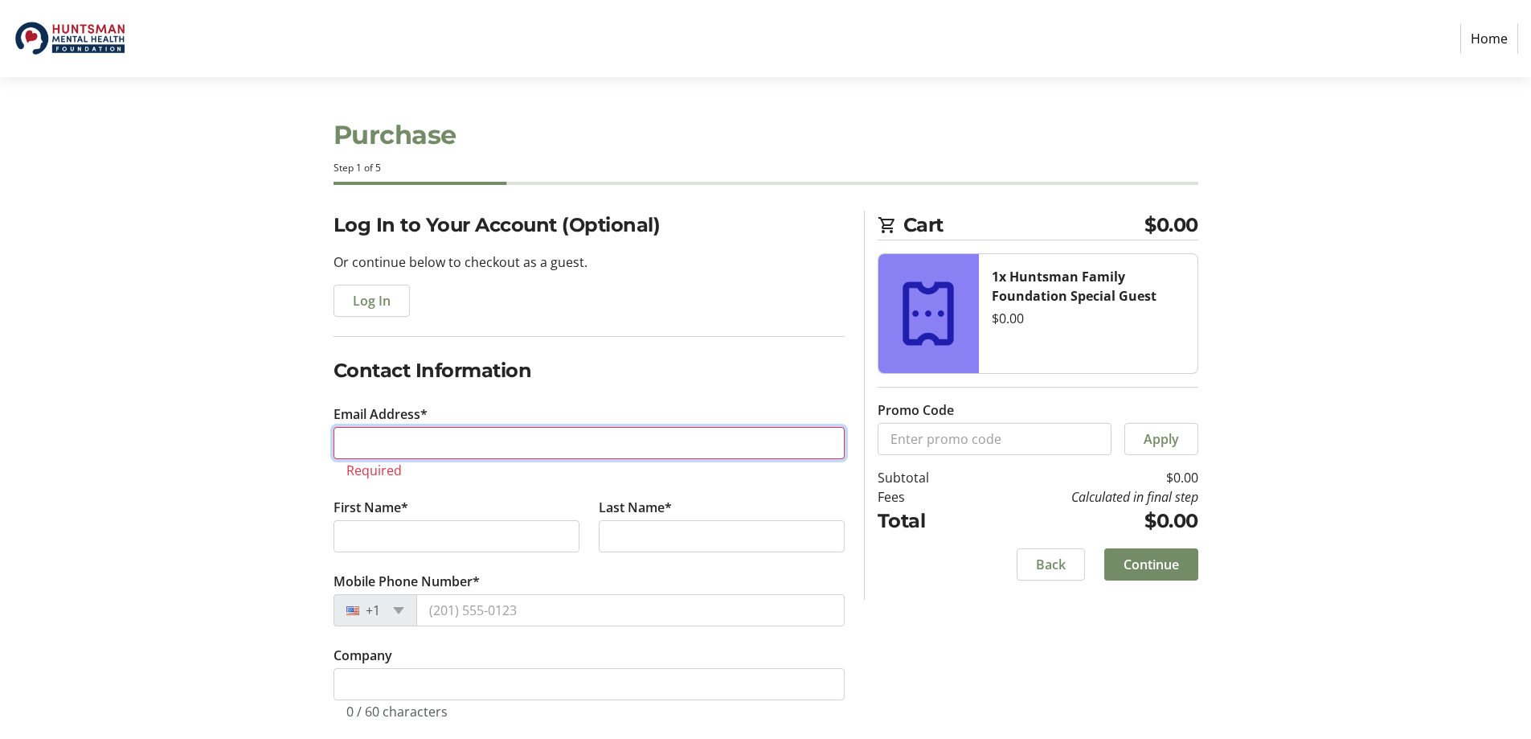
click at [384, 440] on input "Email Address*" at bounding box center [589, 443] width 511 height 32
paste input "clarajaneparkin@gmail.com"
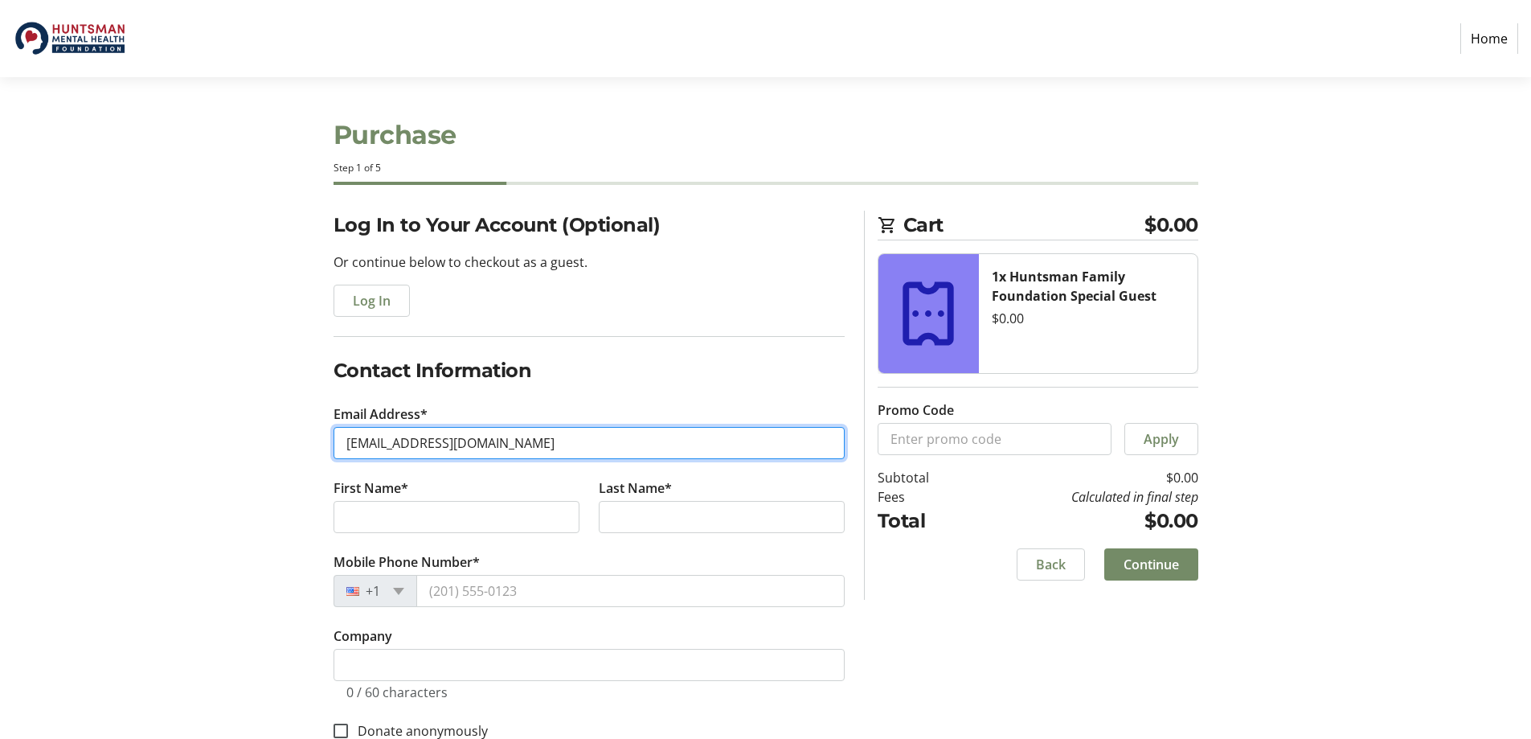
type input "clarajaneparkin@gmail.com"
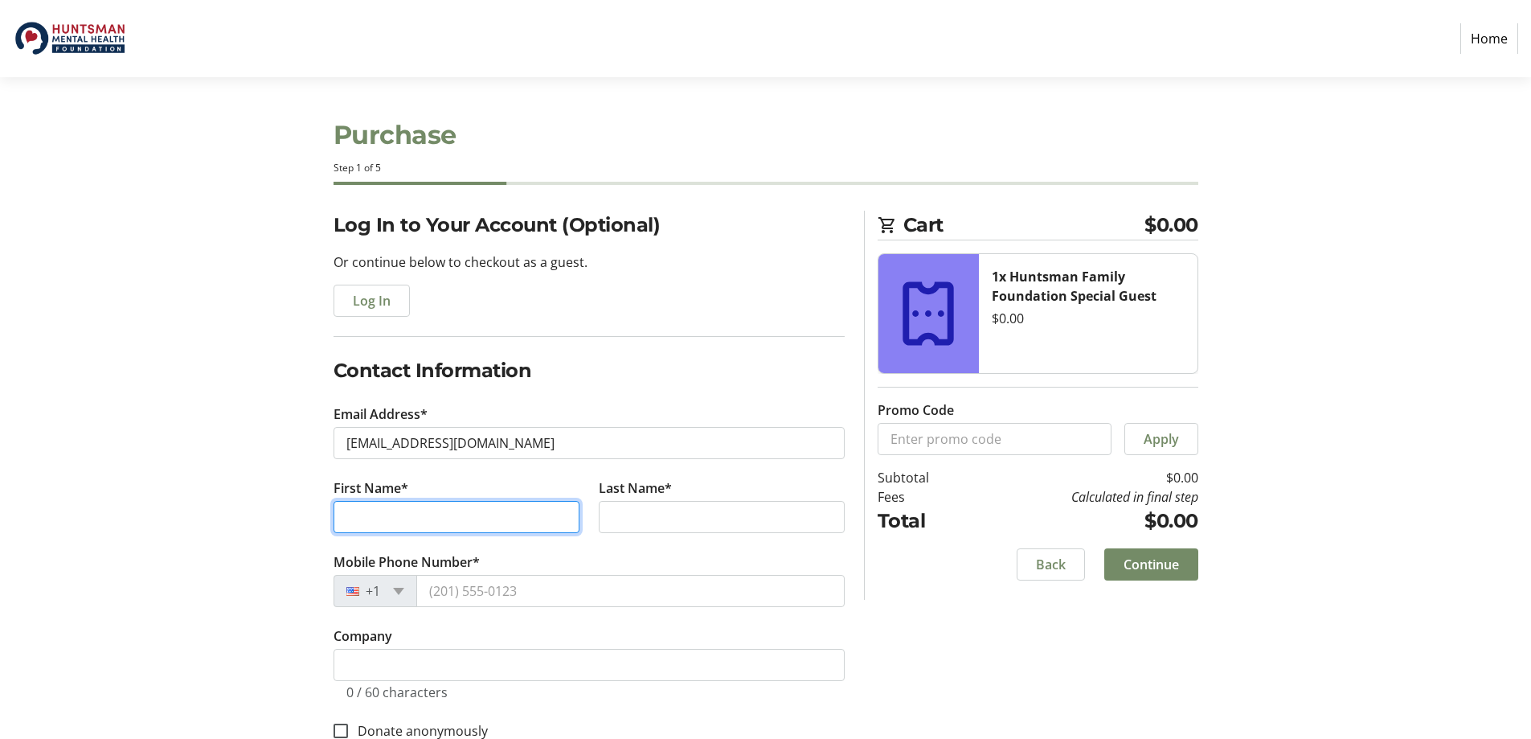
drag, startPoint x: 366, startPoint y: 517, endPoint x: 373, endPoint y: 511, distance: 8.5
click at [366, 517] on input "First Name*" at bounding box center [457, 517] width 246 height 32
type input "Clara"
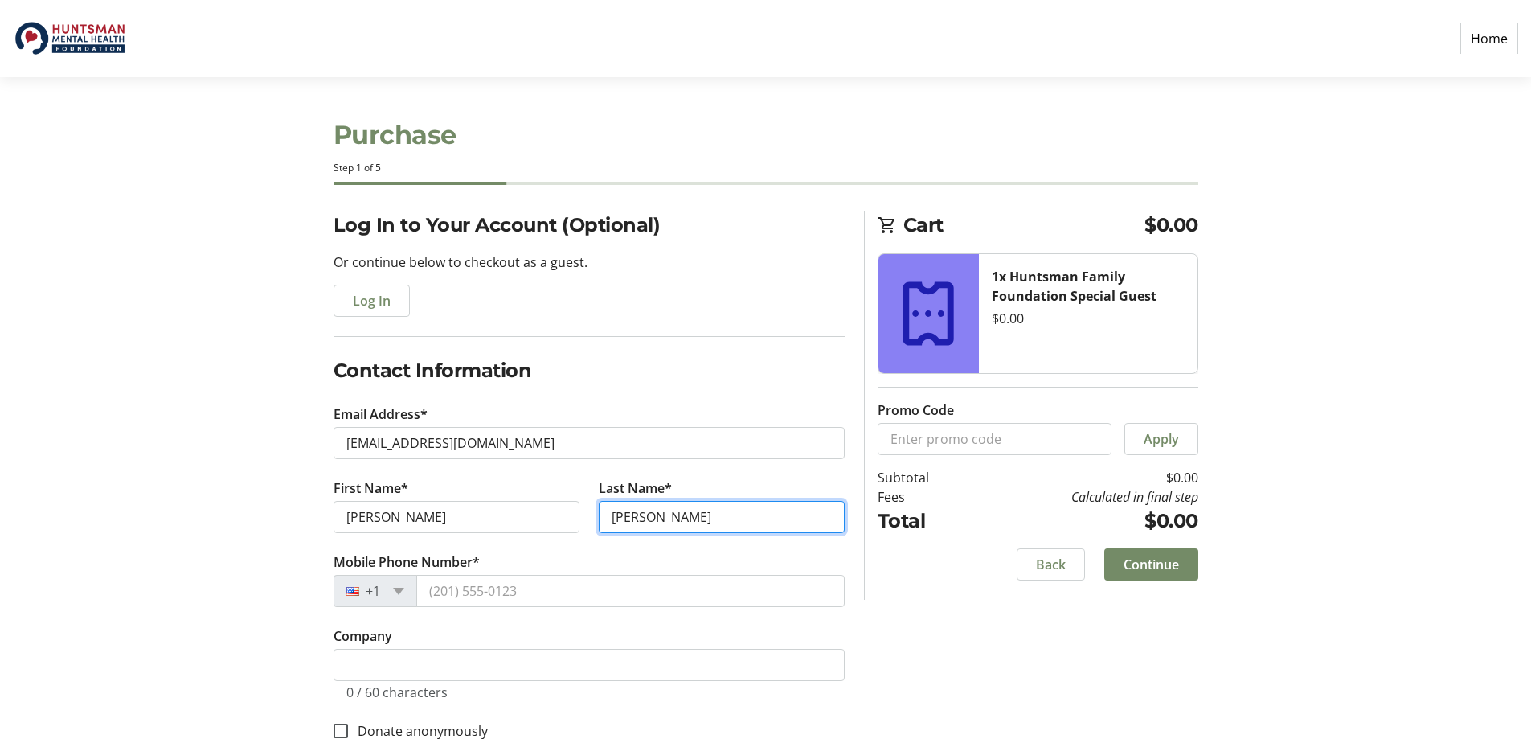
type input "[PERSON_NAME]"
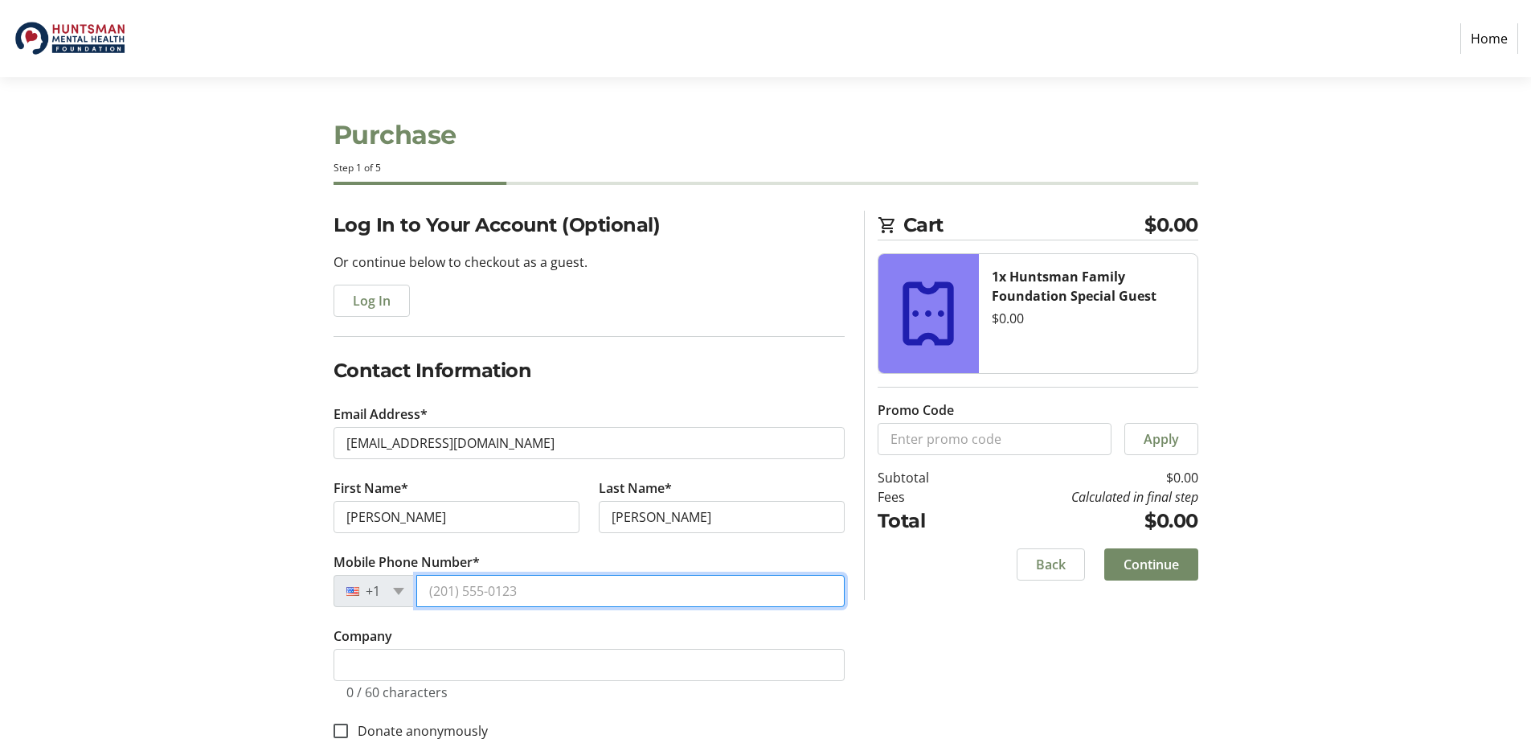
click at [468, 589] on input "Mobile Phone Number*" at bounding box center [630, 591] width 428 height 32
paste input "(801) 243-3566"
type input "(801) 243-3566"
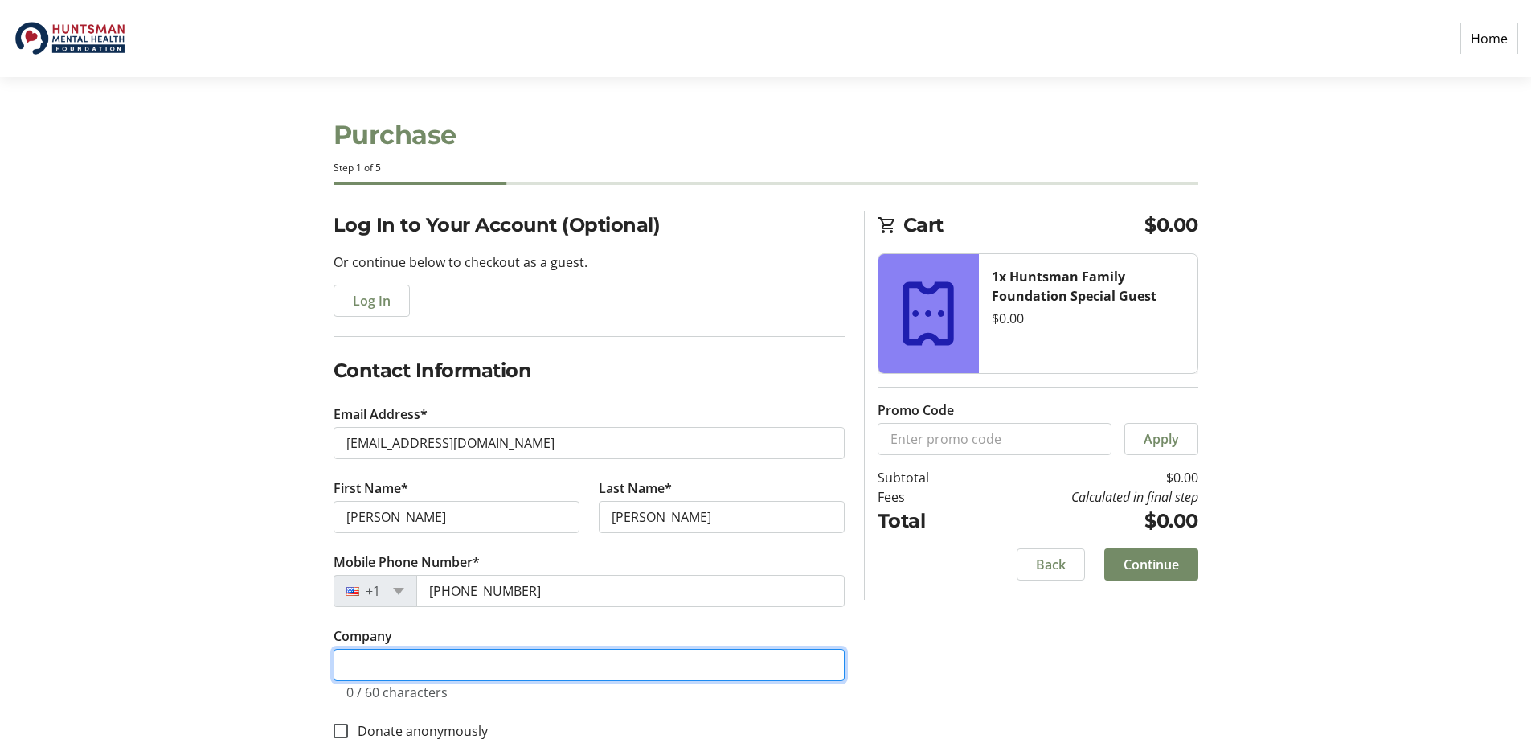
click at [482, 668] on input "Company" at bounding box center [589, 665] width 511 height 32
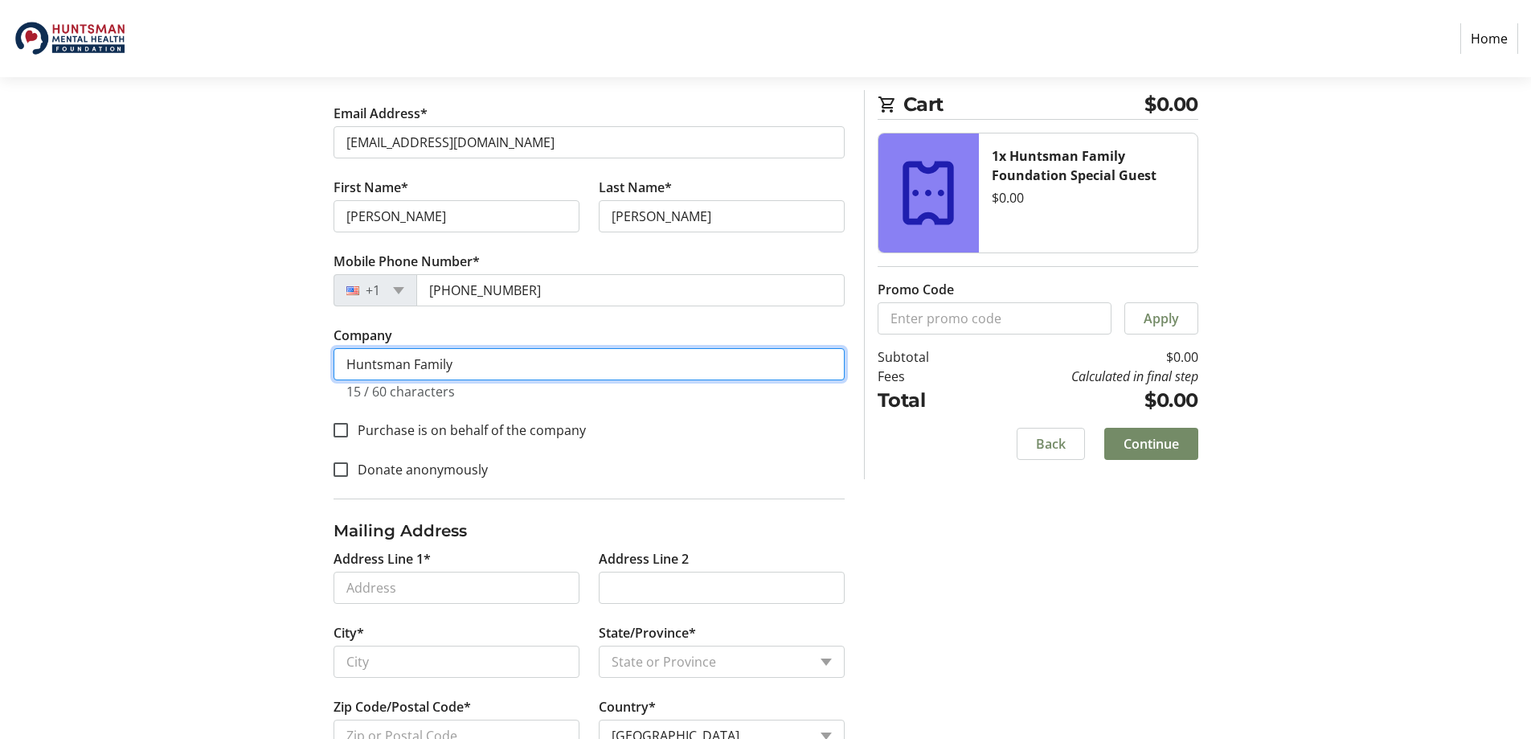
scroll to position [321, 0]
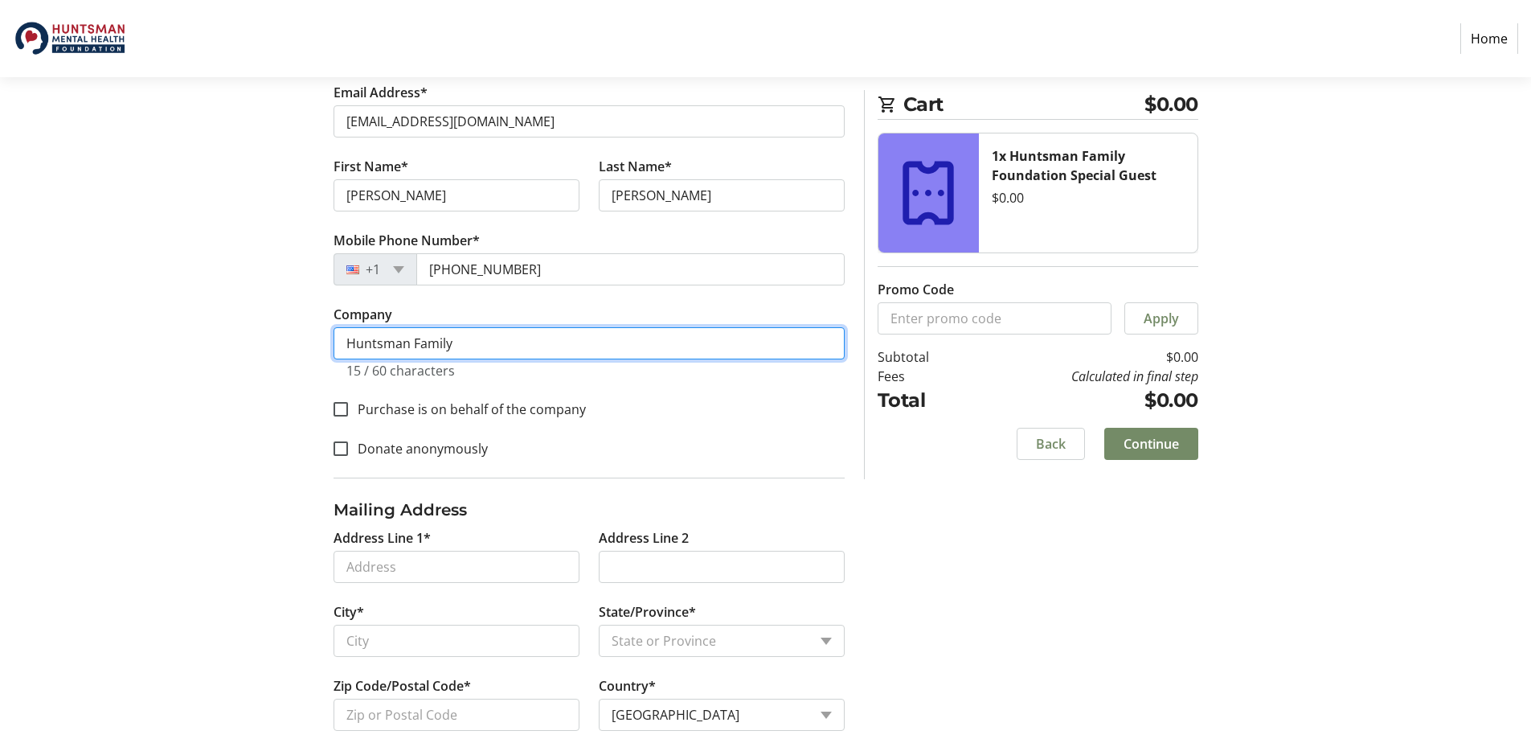
type input "Huntsman Family"
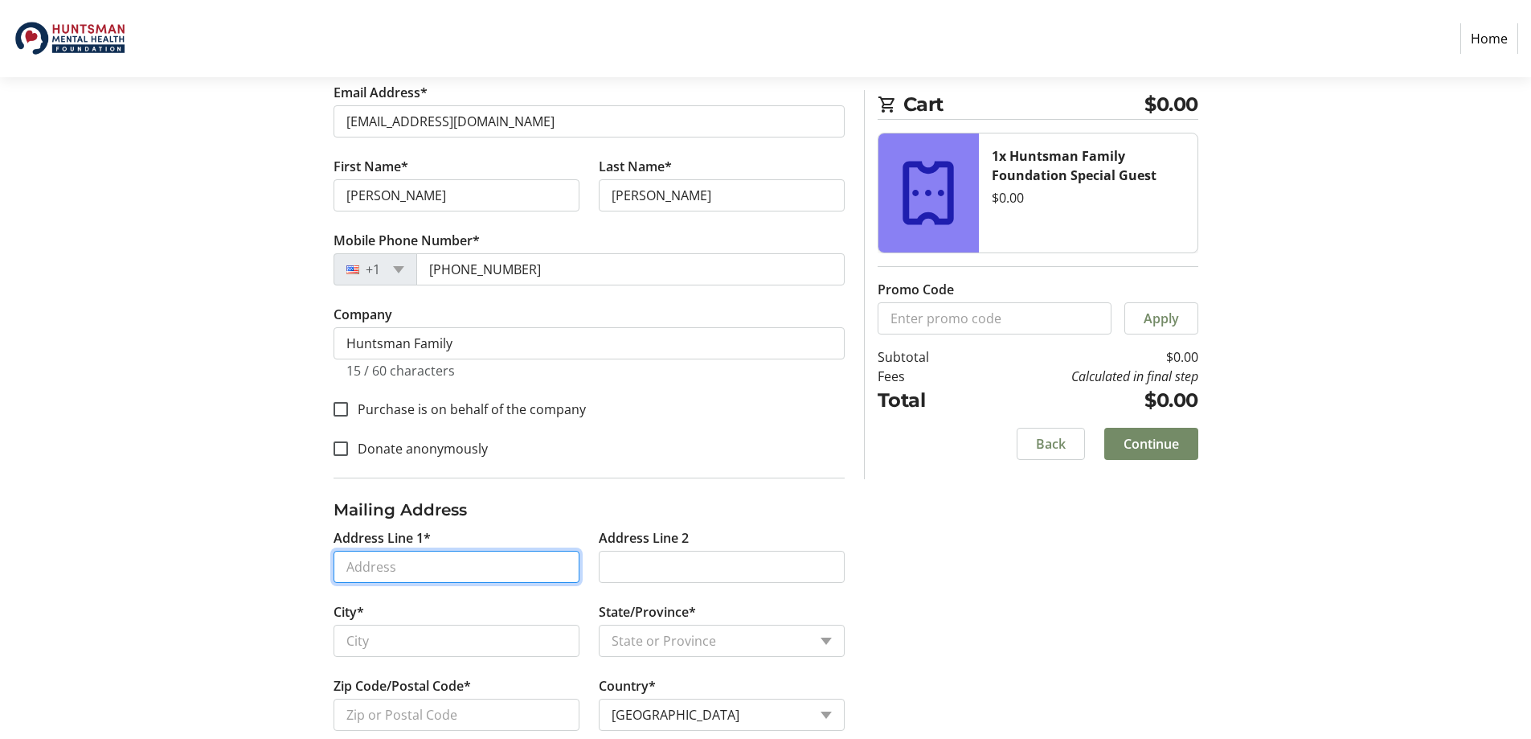
click at [508, 565] on input "Address Line 1*" at bounding box center [457, 566] width 246 height 32
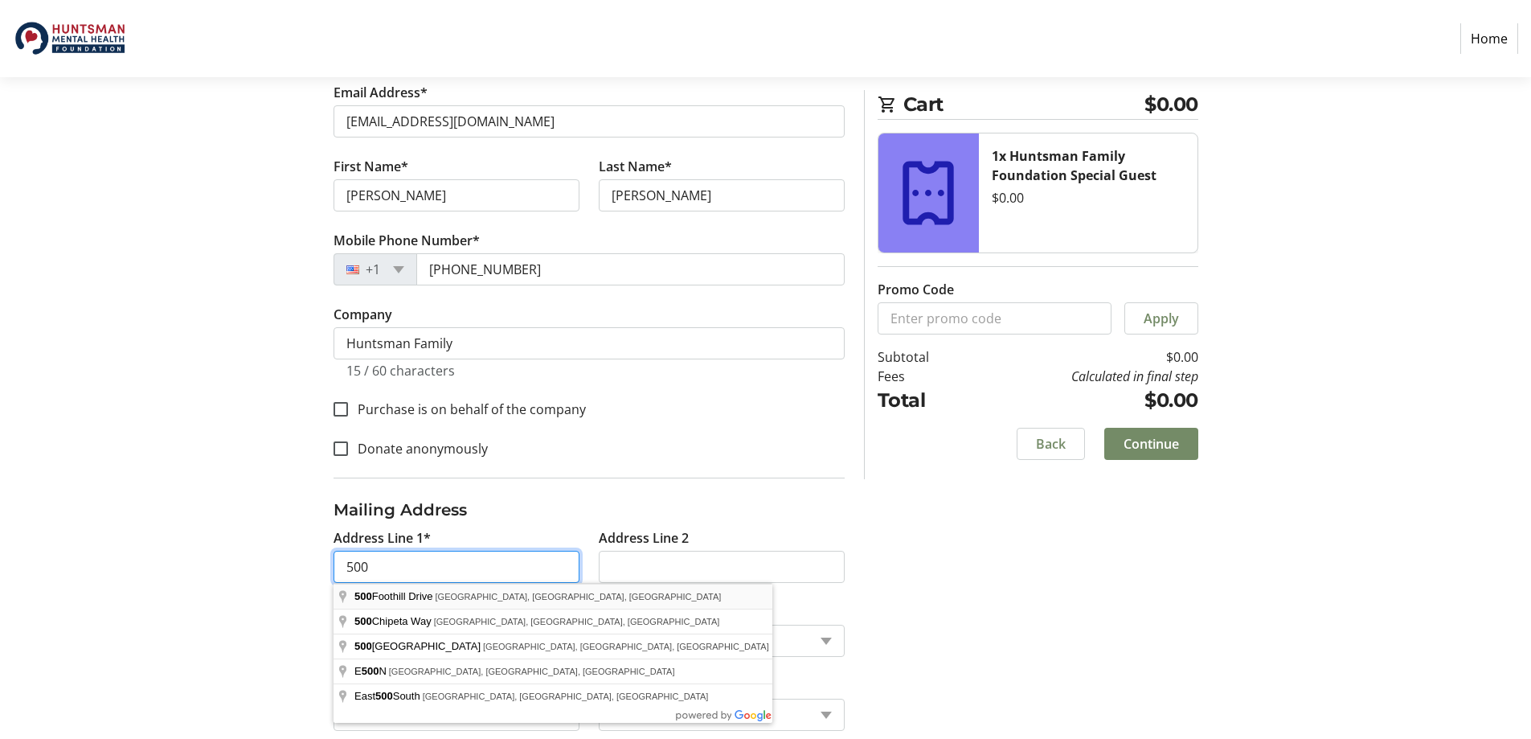
type input "[STREET_ADDRESS]"
type input "[GEOGRAPHIC_DATA]"
select select "UT"
type input "84108"
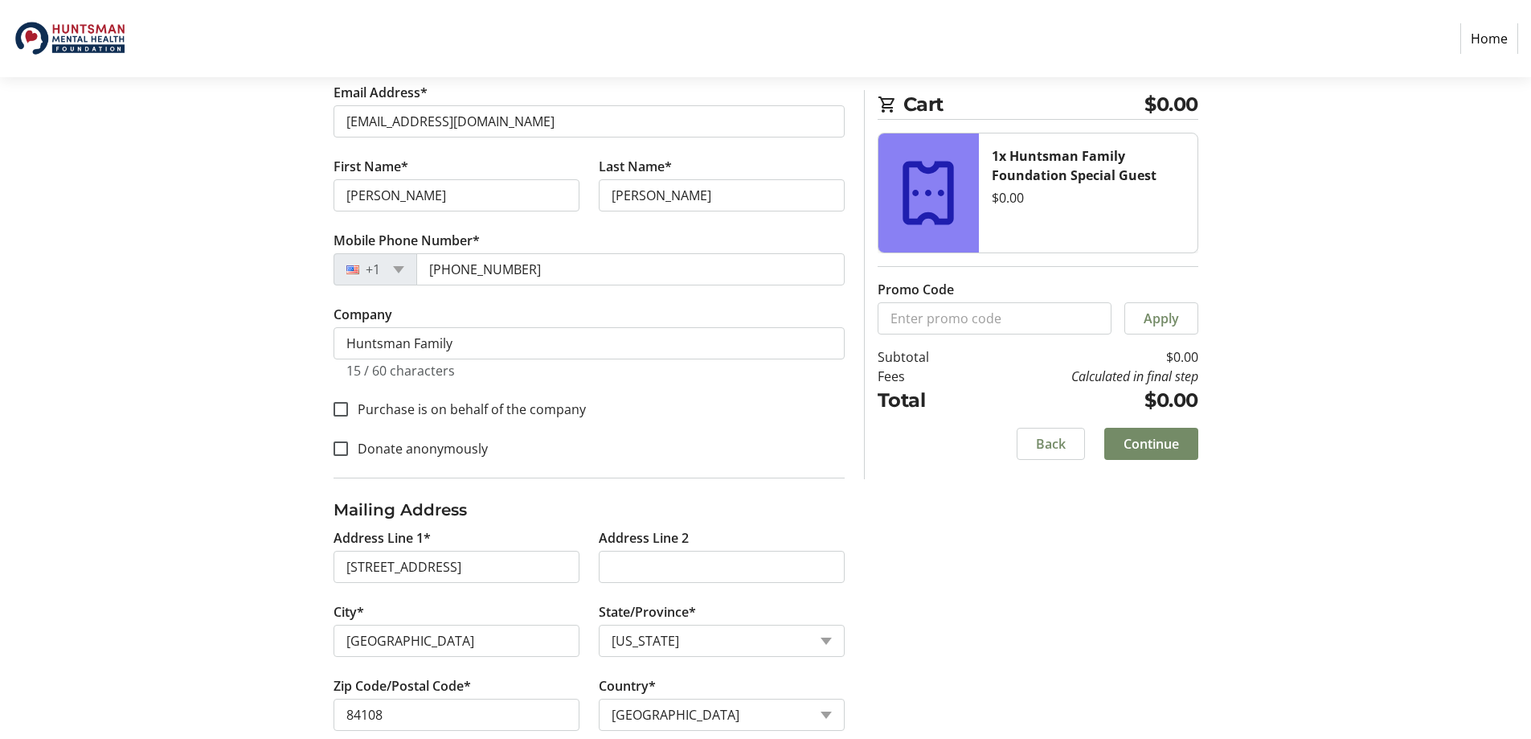
click at [949, 597] on div "Log In to Your Account (Optional) Or continue below to checkout as a guest. Log…" at bounding box center [765, 329] width 1061 height 880
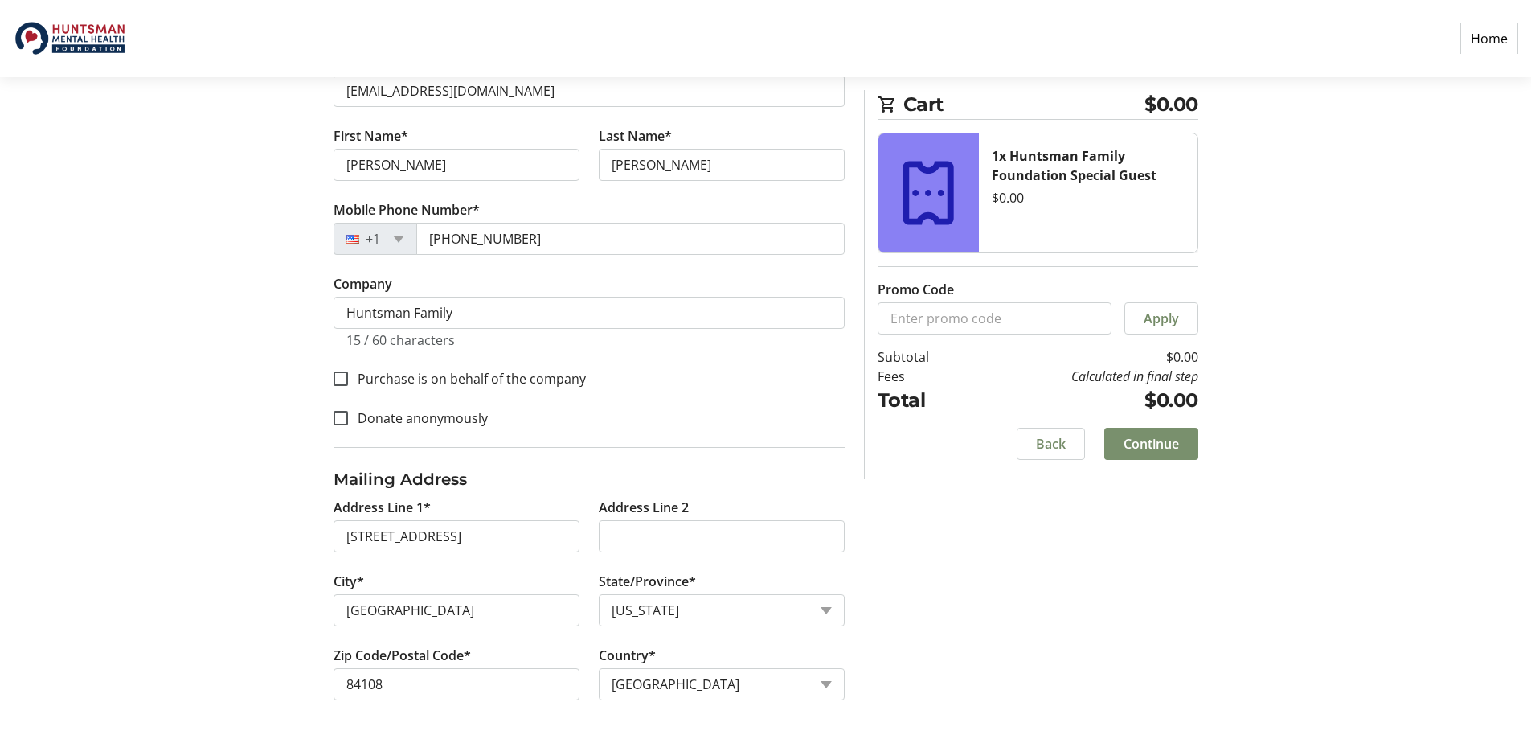
click at [1151, 448] on span "Continue" at bounding box center [1150, 443] width 55 height 19
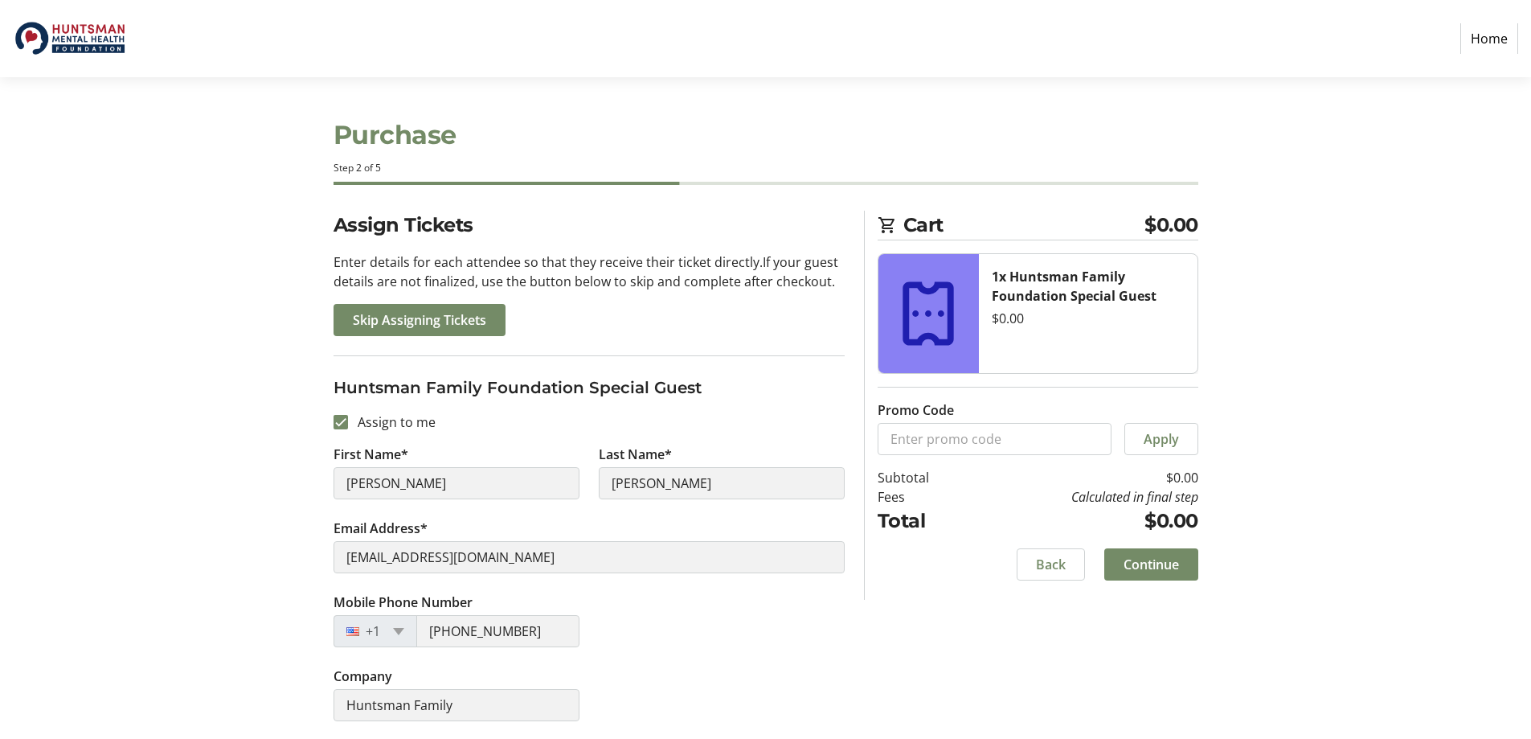
scroll to position [2, 0]
click at [677, 653] on div "Mobile Phone Number +1 (801) 243-3566" at bounding box center [589, 628] width 530 height 74
click at [1160, 559] on span "Continue" at bounding box center [1150, 562] width 55 height 19
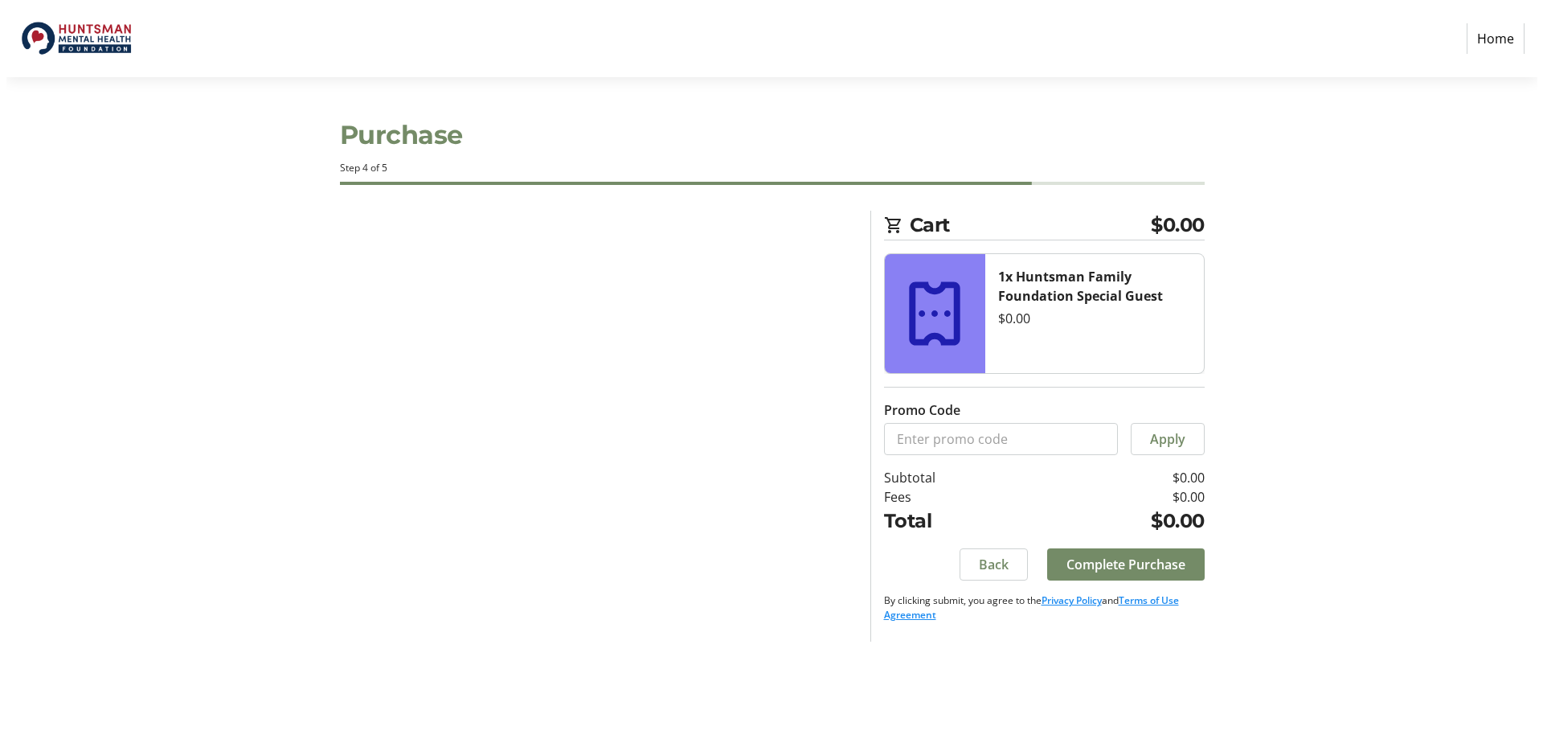
scroll to position [0, 0]
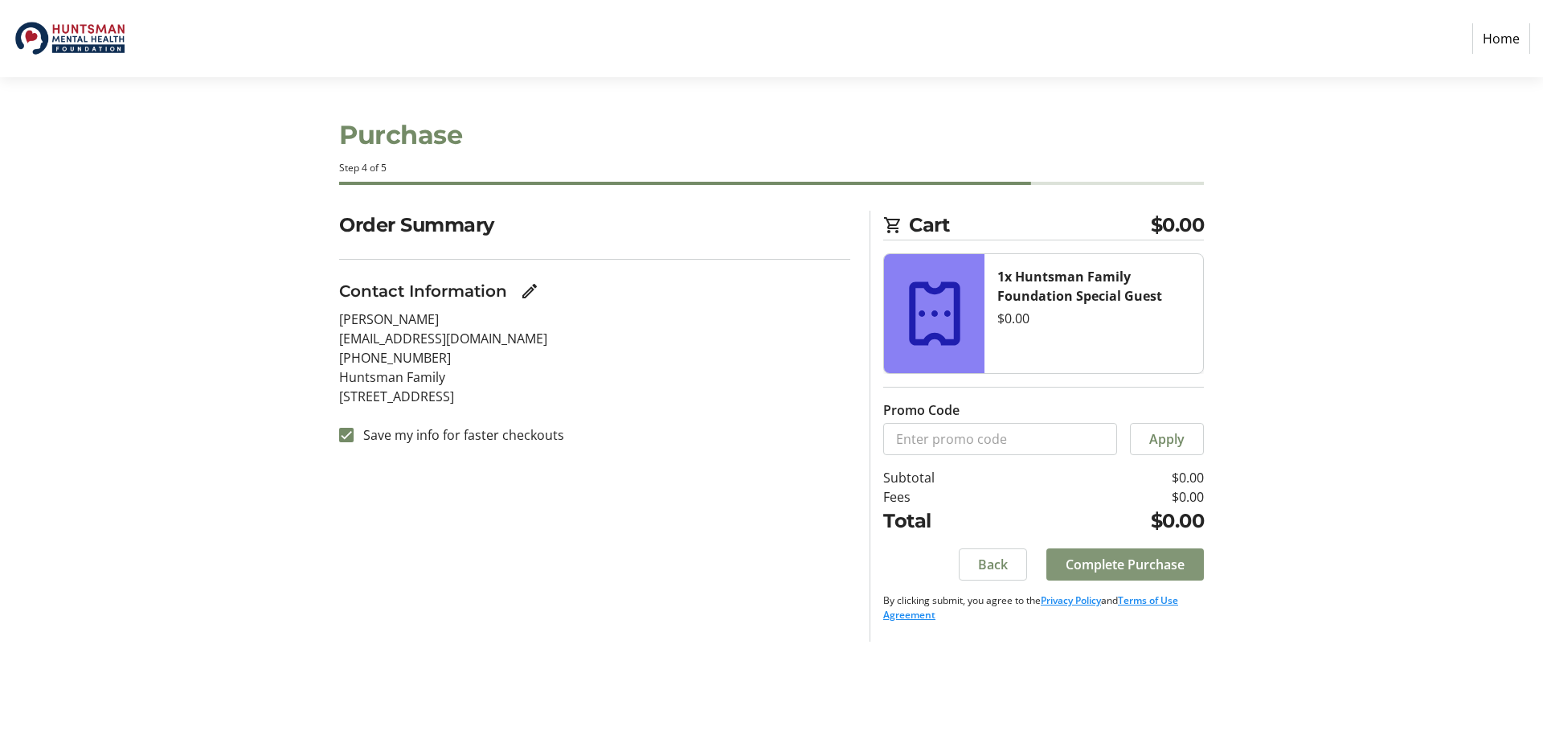
click at [1160, 564] on span "Complete Purchase" at bounding box center [1125, 564] width 119 height 19
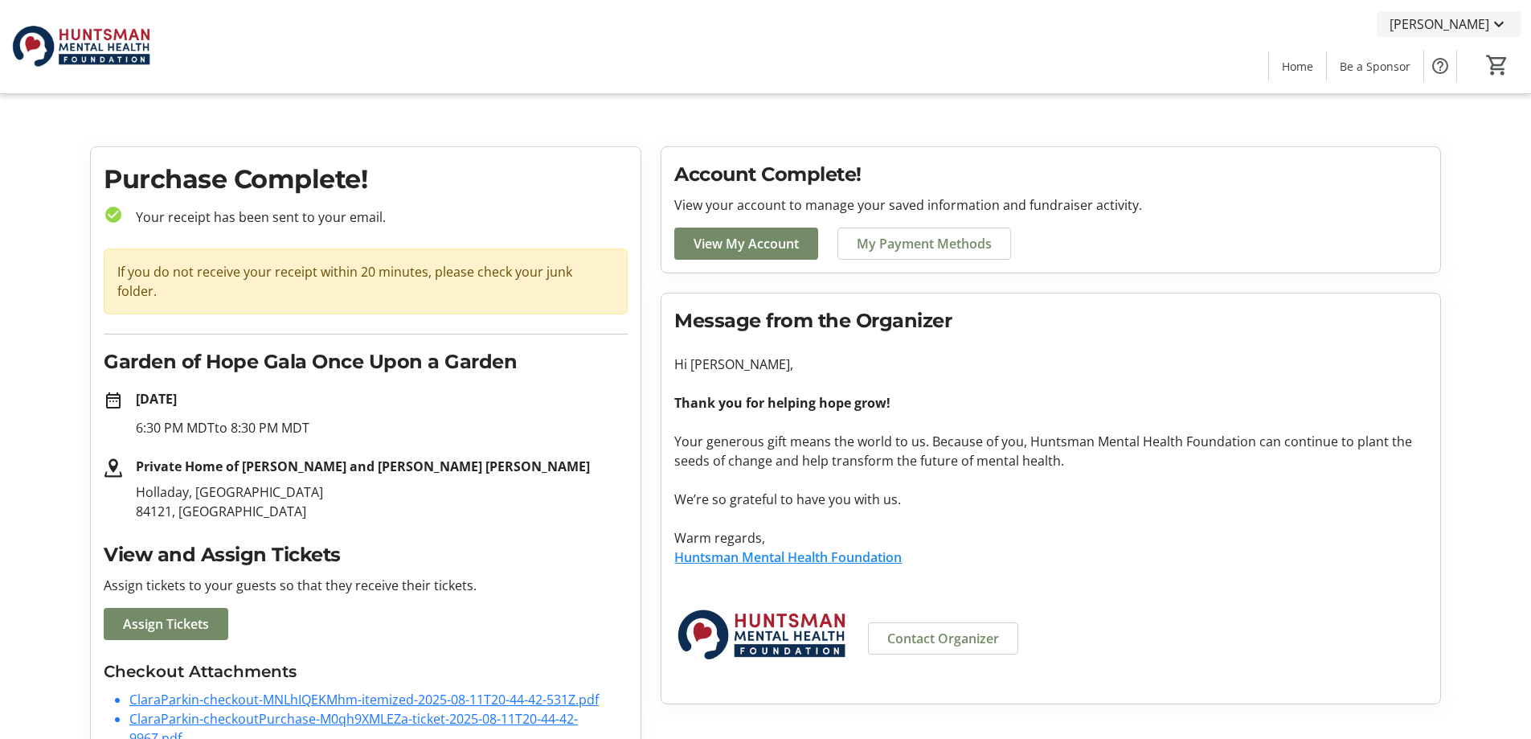
click at [1497, 23] on mat-icon at bounding box center [1498, 23] width 19 height 19
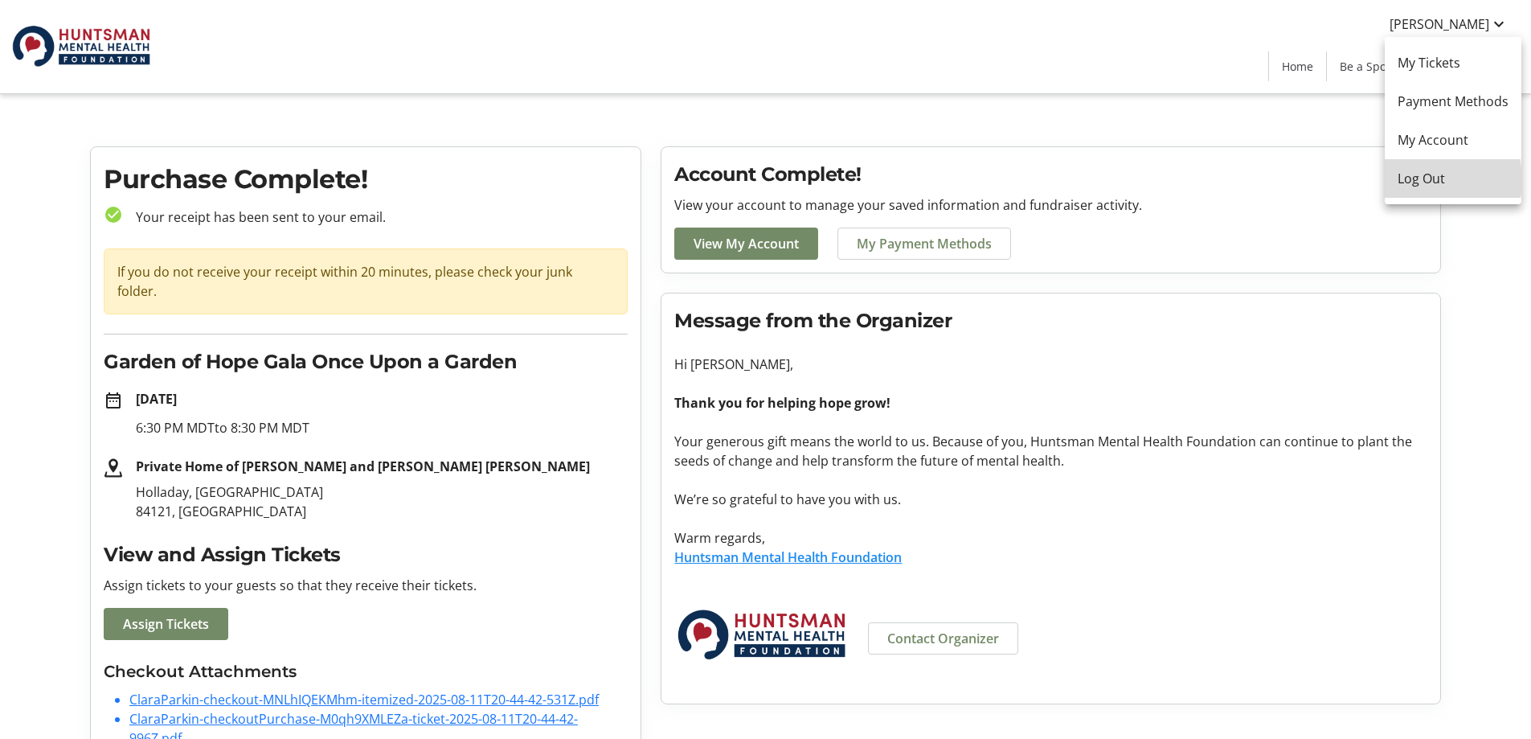
click at [1422, 180] on span "Log Out" at bounding box center [1453, 178] width 111 height 19
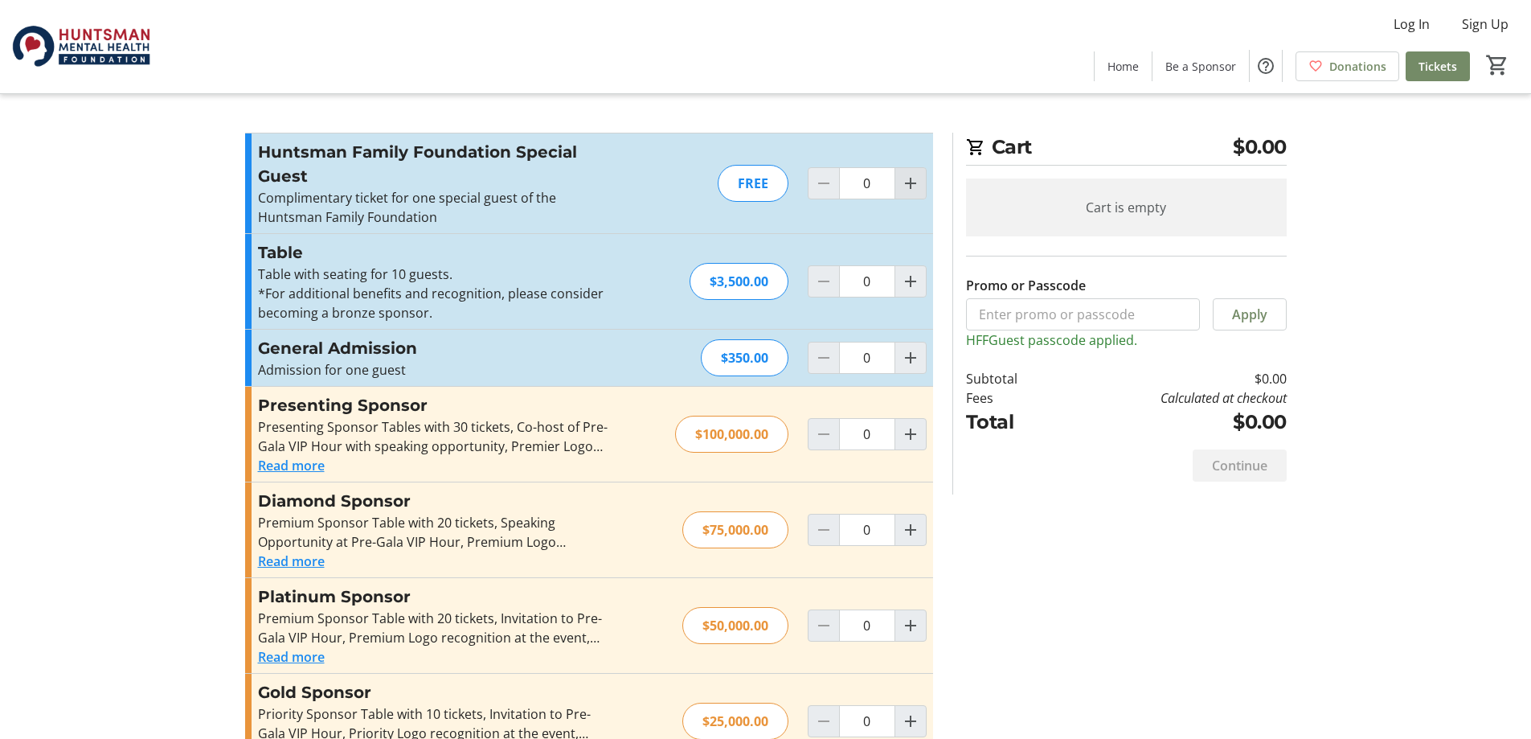
click at [916, 184] on mat-icon "Increment by one" at bounding box center [910, 183] width 19 height 19
type input "1"
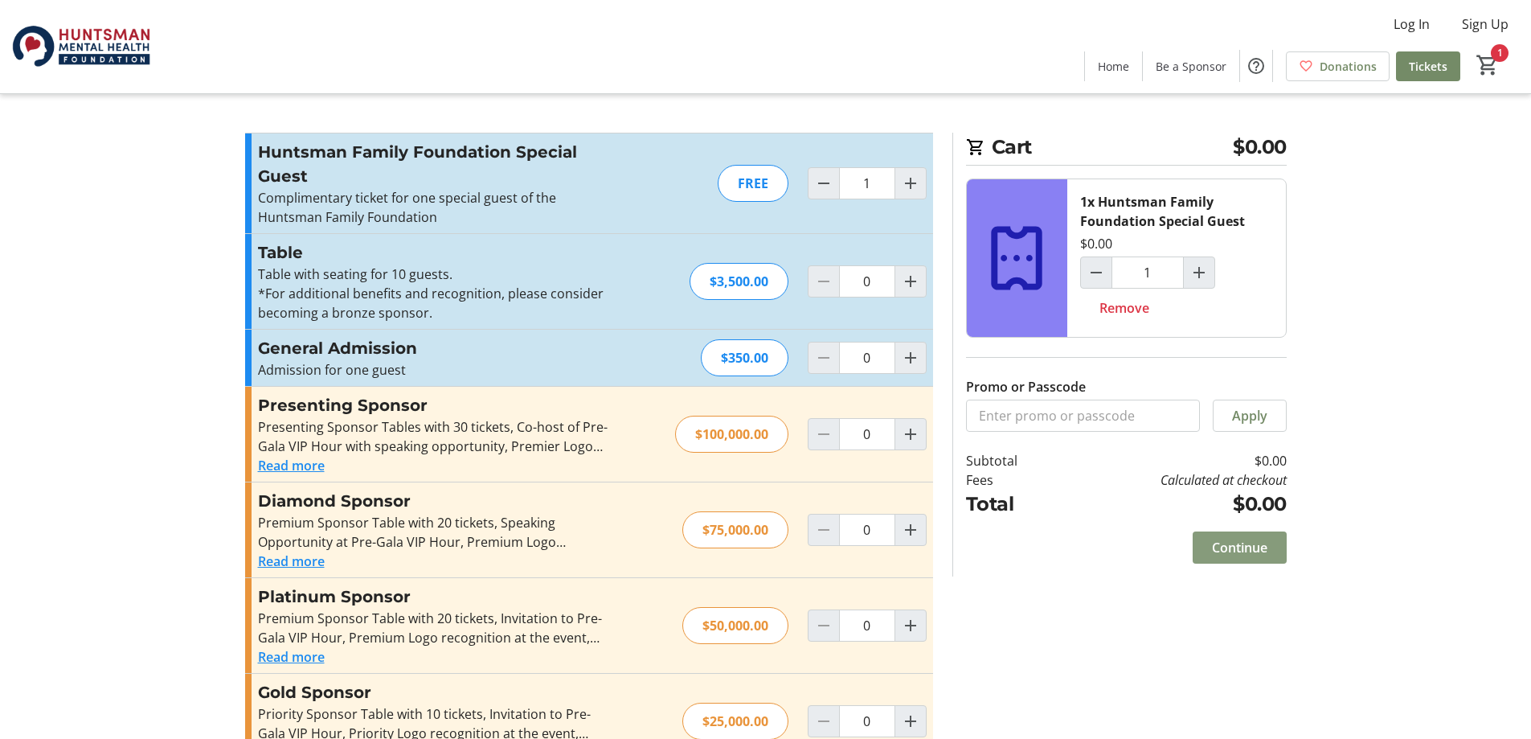
click at [1242, 551] on span "Continue" at bounding box center [1239, 547] width 55 height 19
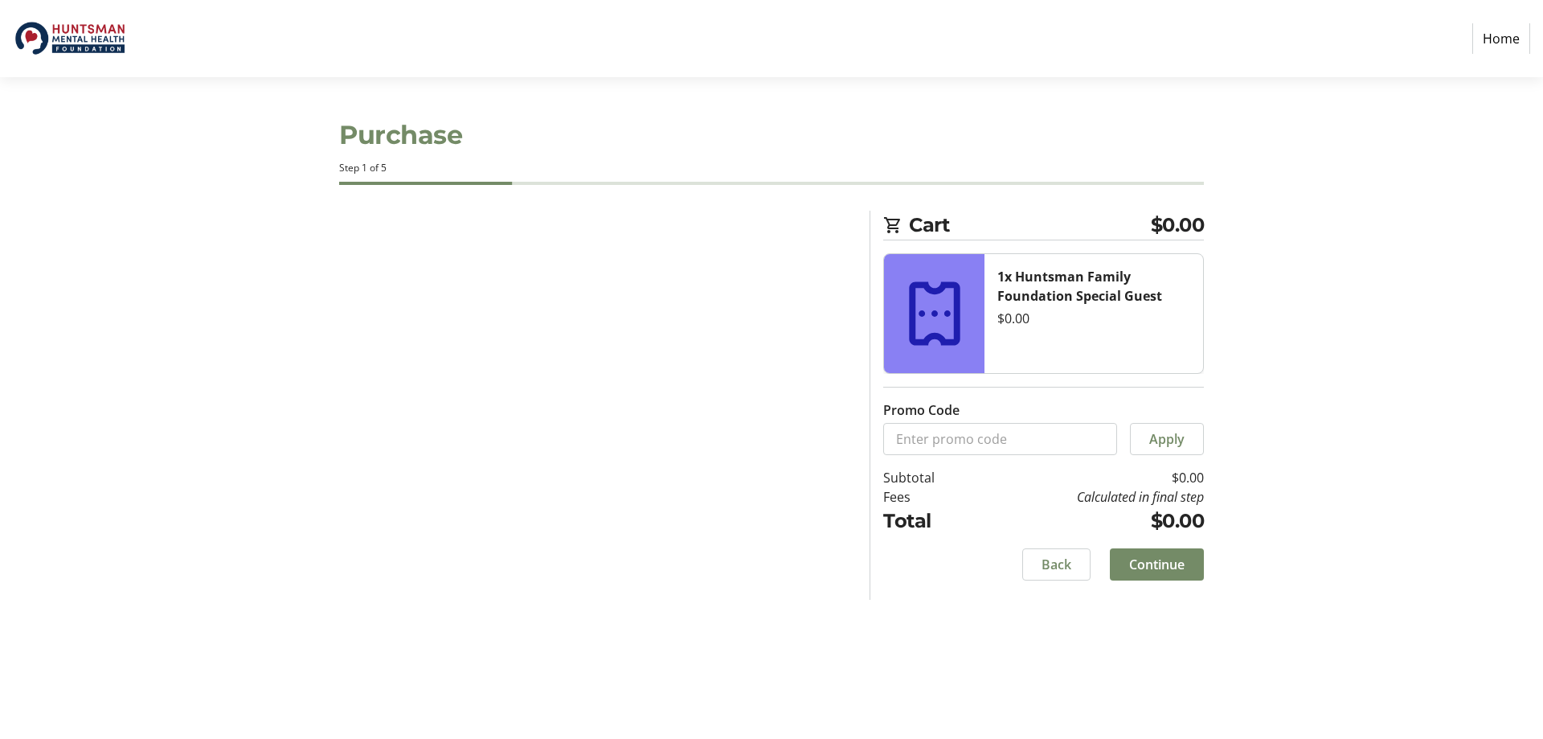
select select "US"
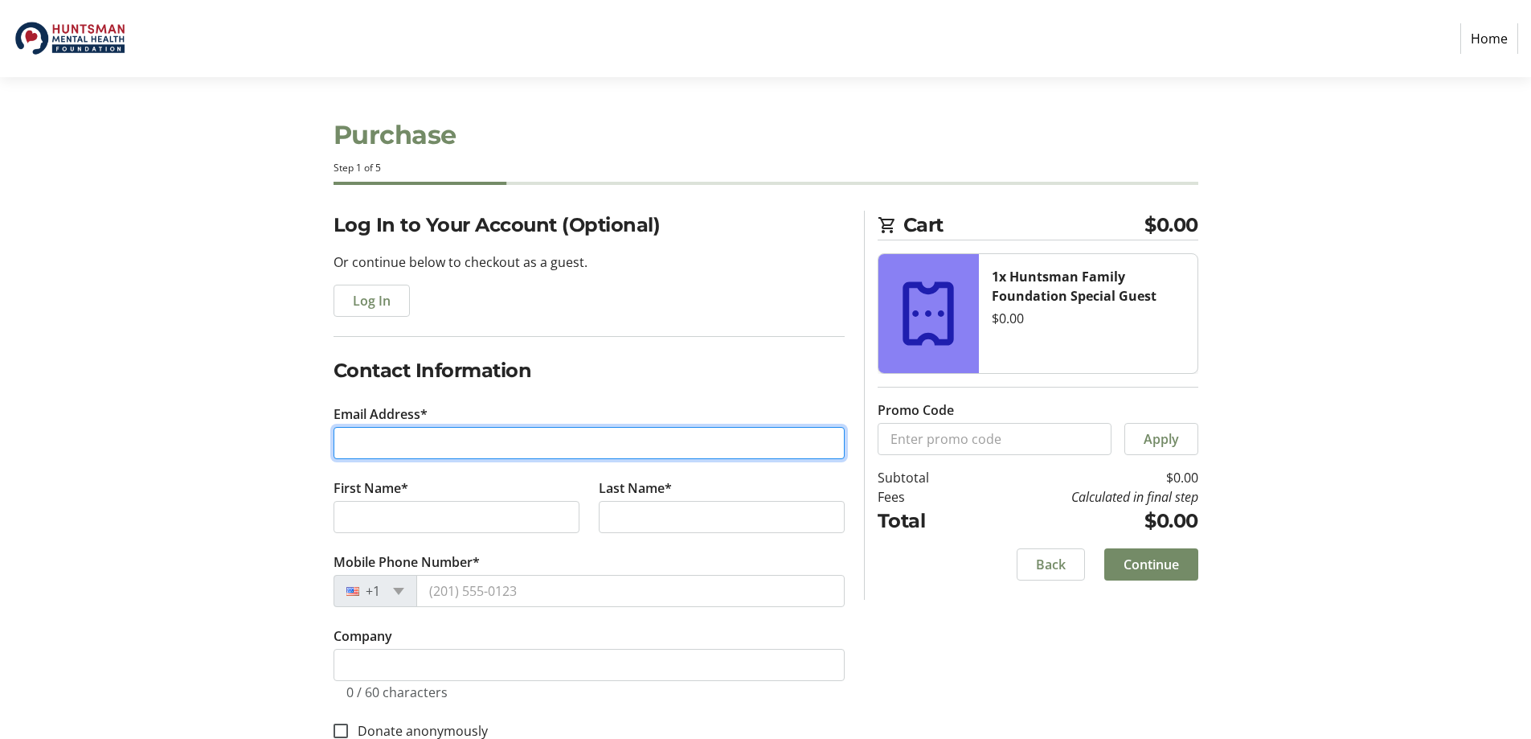
click at [402, 436] on input "Email Address*" at bounding box center [589, 443] width 511 height 32
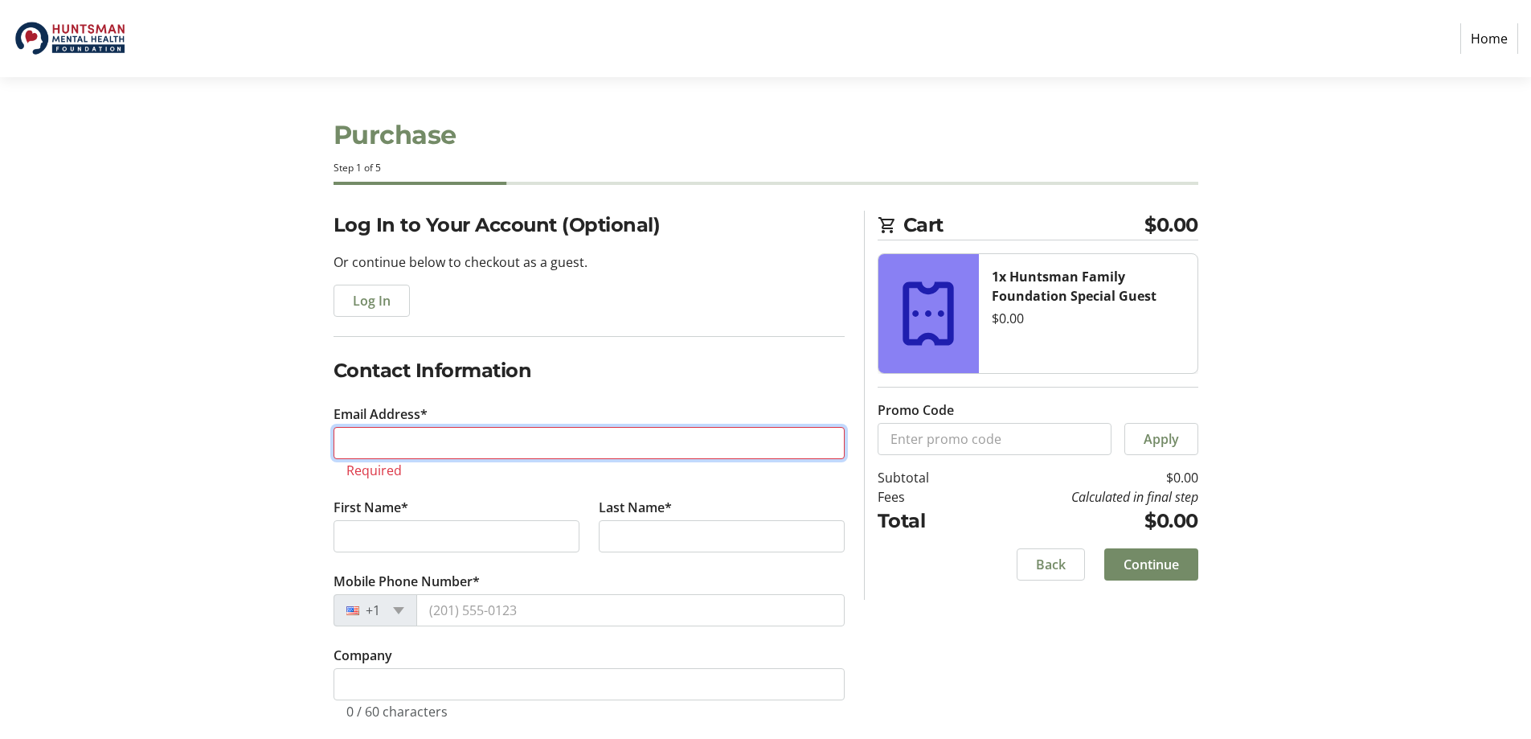
click at [448, 448] on input "Email Address*" at bounding box center [589, 443] width 511 height 32
paste input "[EMAIL_ADDRESS][DOMAIN_NAME]"
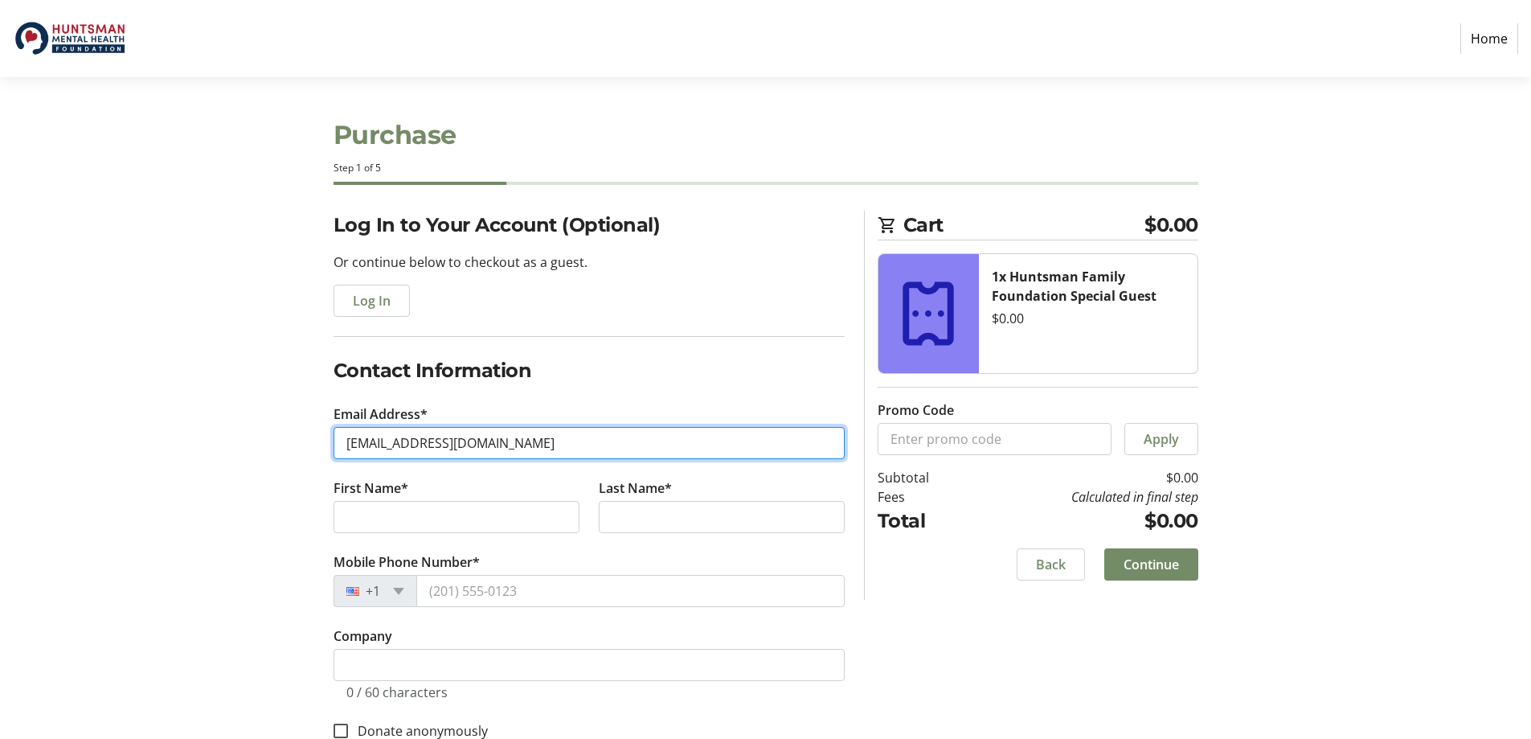
type input "[EMAIL_ADDRESS][DOMAIN_NAME]"
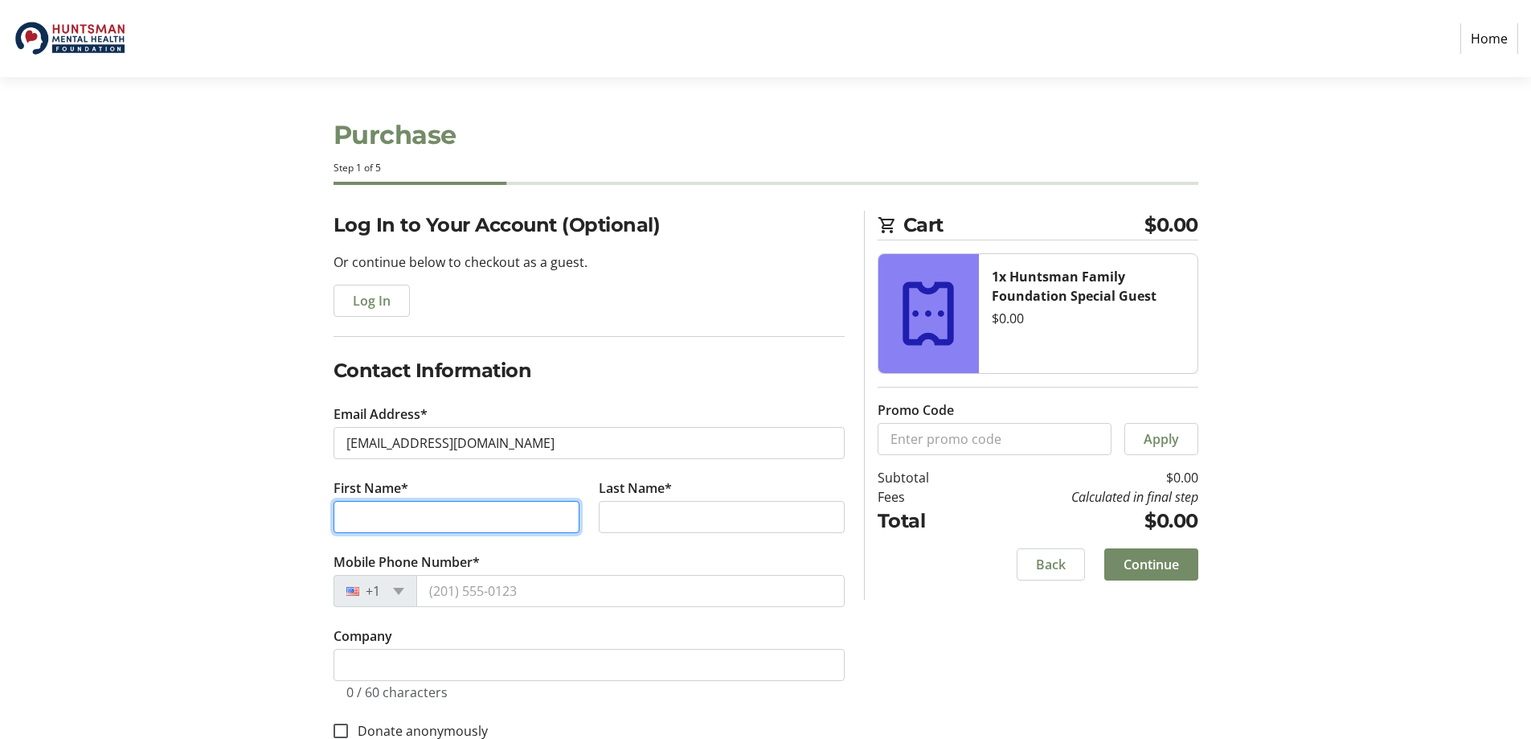
click at [378, 526] on input "First Name*" at bounding box center [457, 517] width 246 height 32
type input "[PERSON_NAME]"
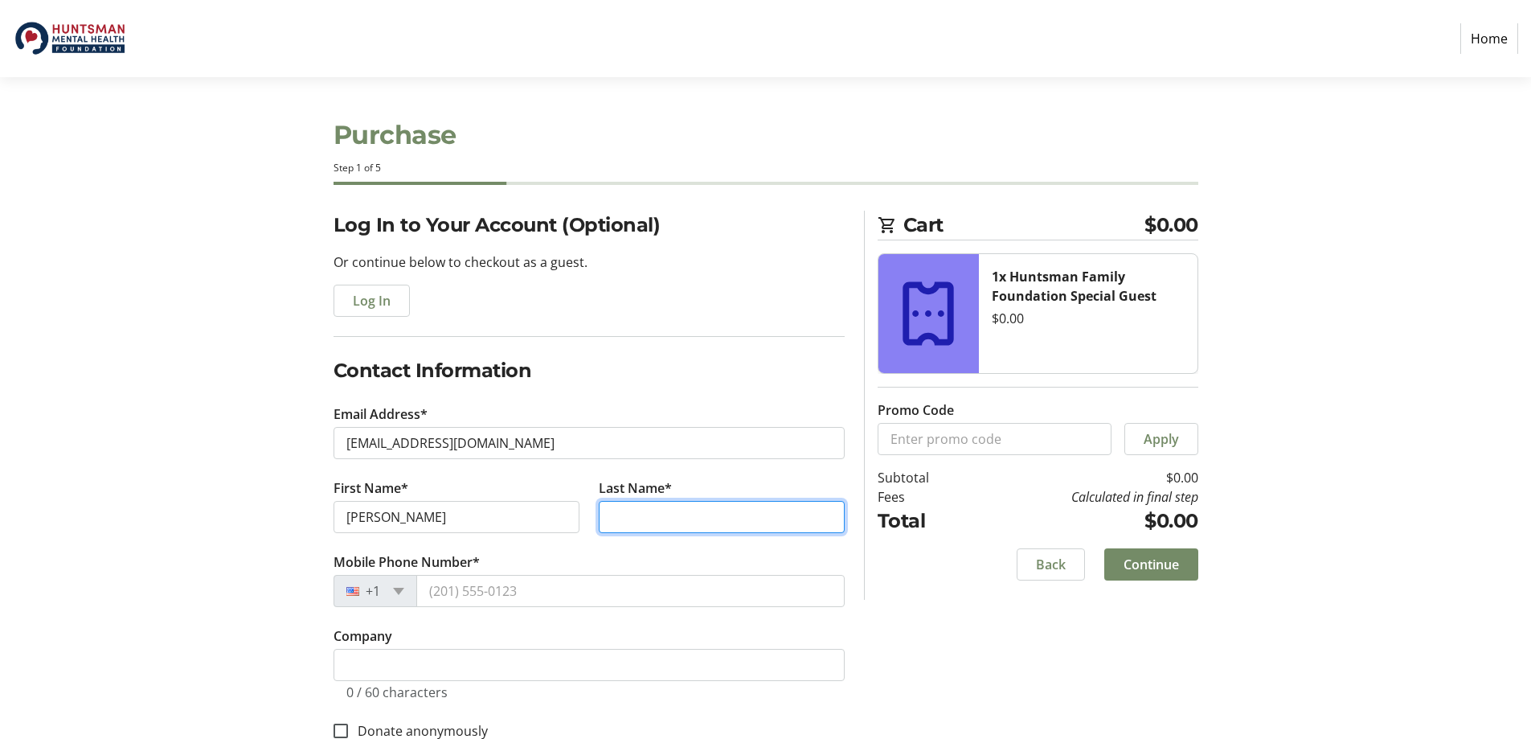
click at [643, 511] on input "Last Name*" at bounding box center [722, 517] width 246 height 32
type input "[PERSON_NAME]"
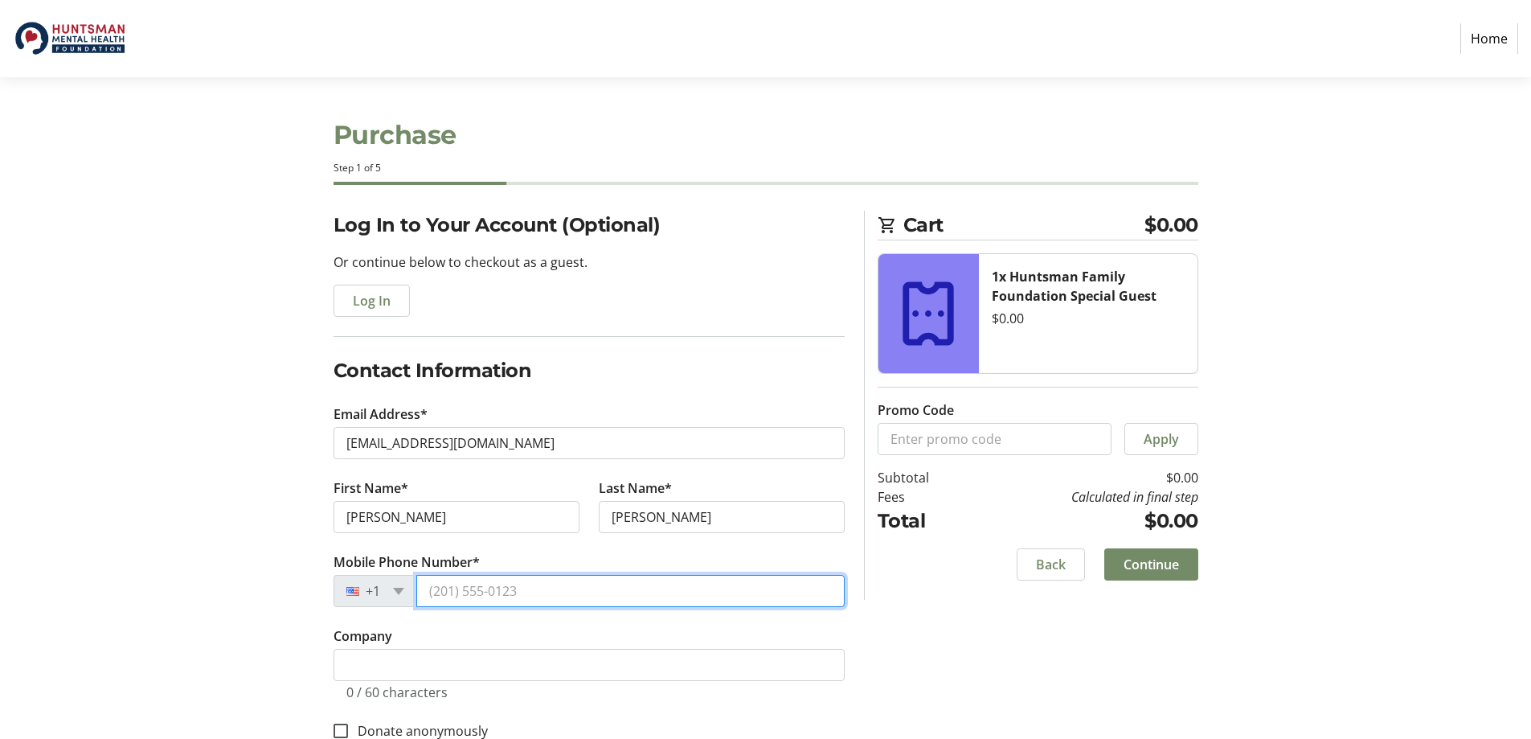
click at [543, 590] on input "Mobile Phone Number*" at bounding box center [630, 591] width 428 height 32
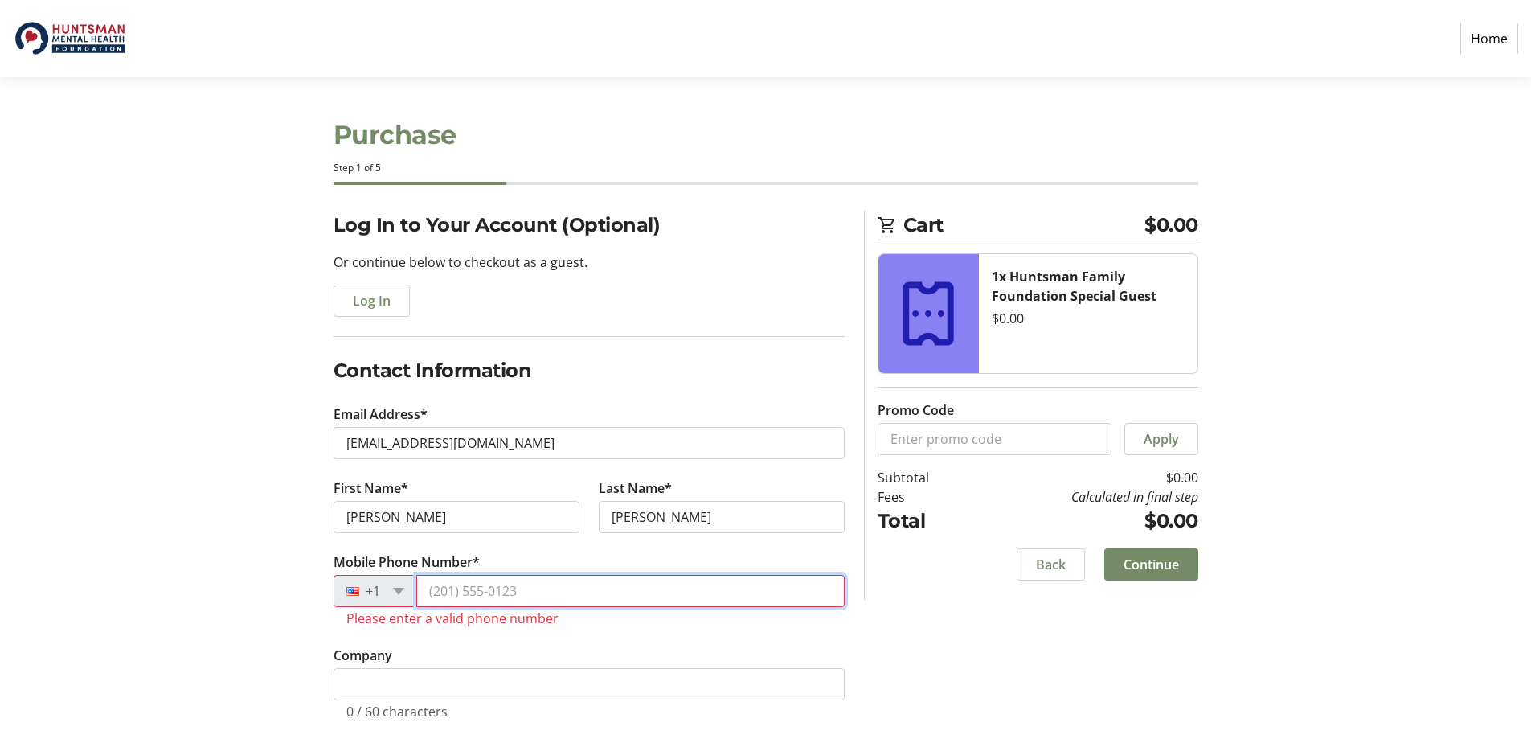
drag, startPoint x: 550, startPoint y: 601, endPoint x: 555, endPoint y: 595, distance: 8.5
click at [550, 601] on input "Mobile Phone Number*" at bounding box center [630, 591] width 428 height 32
paste input "[PHONE_NUMBER]"
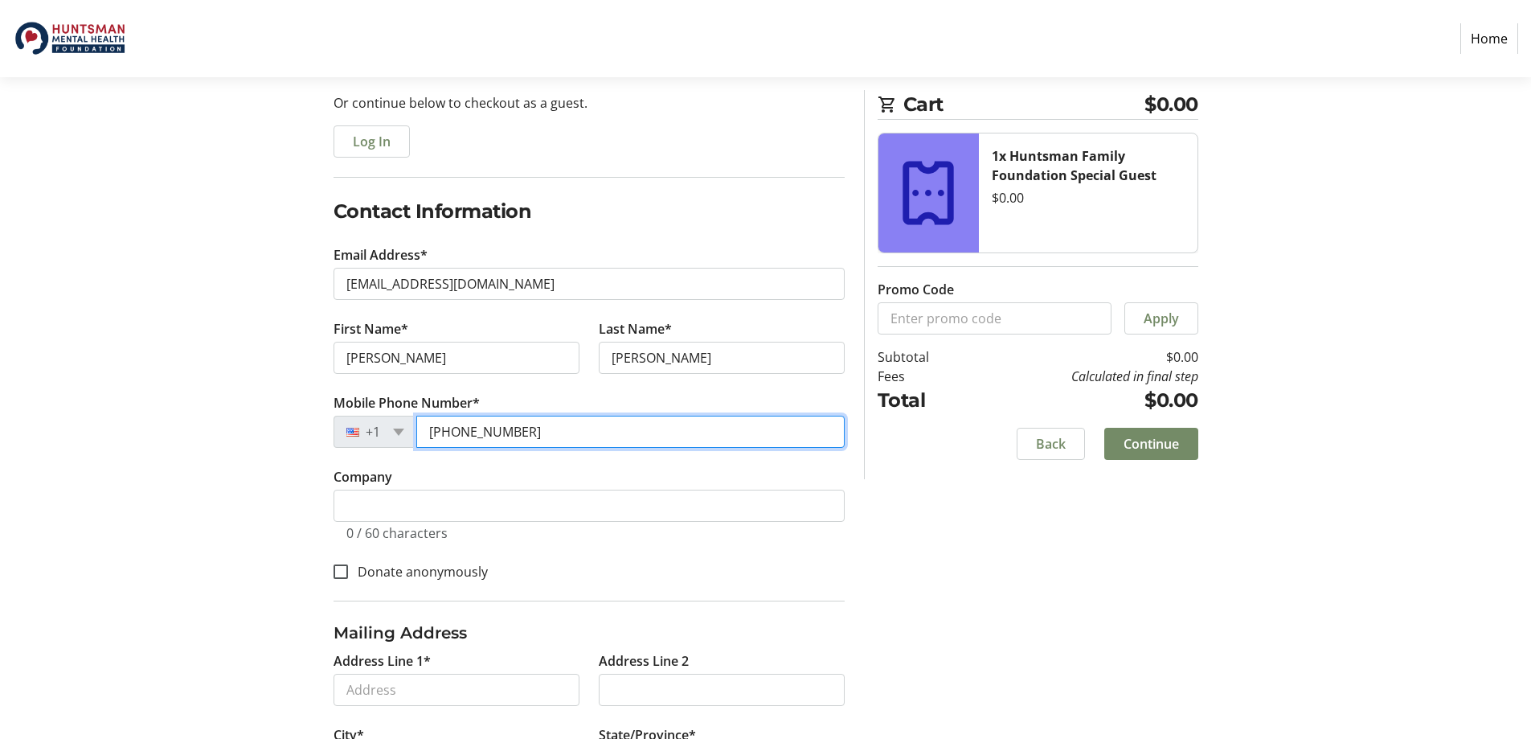
scroll to position [161, 0]
type input "[PHONE_NUMBER]"
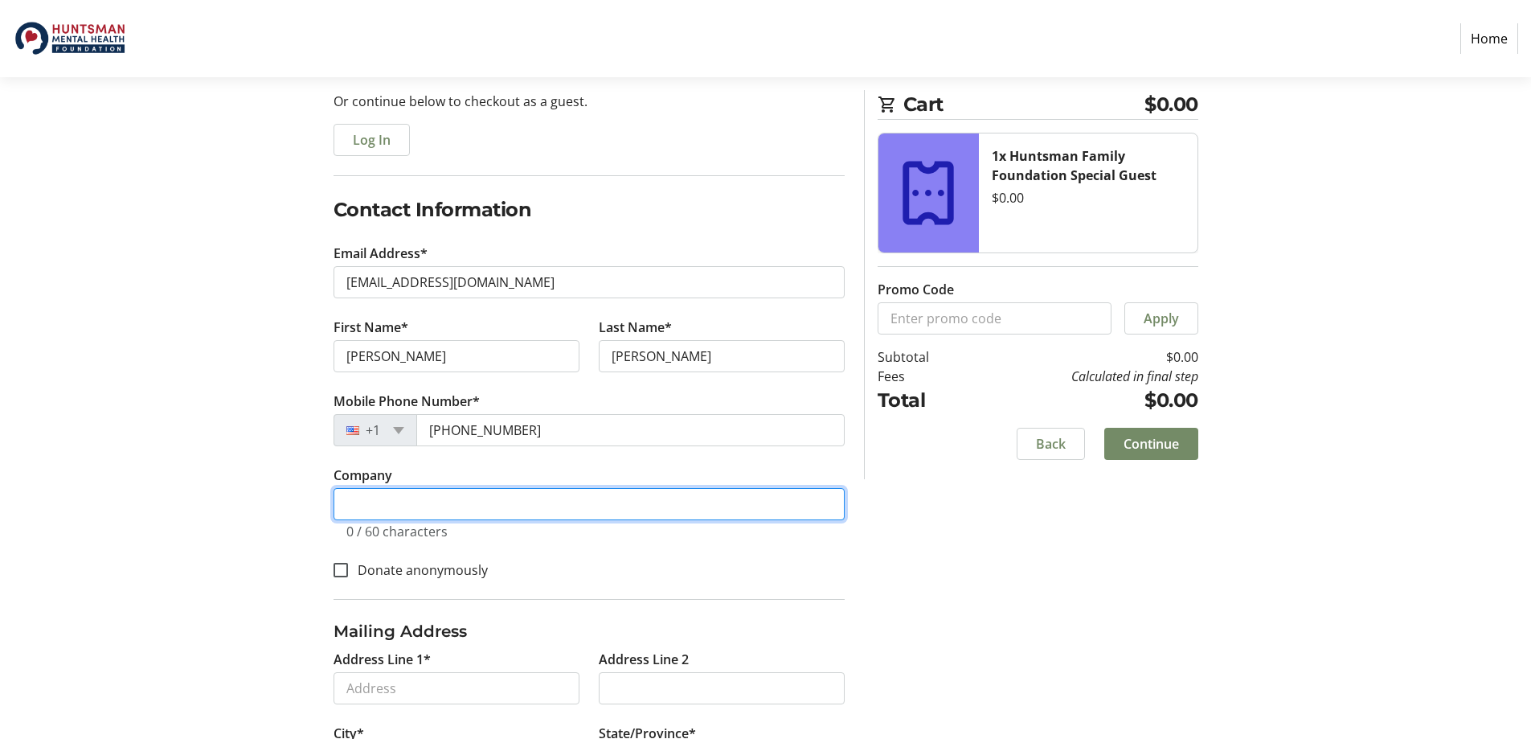
click at [382, 500] on input "Company" at bounding box center [589, 504] width 511 height 32
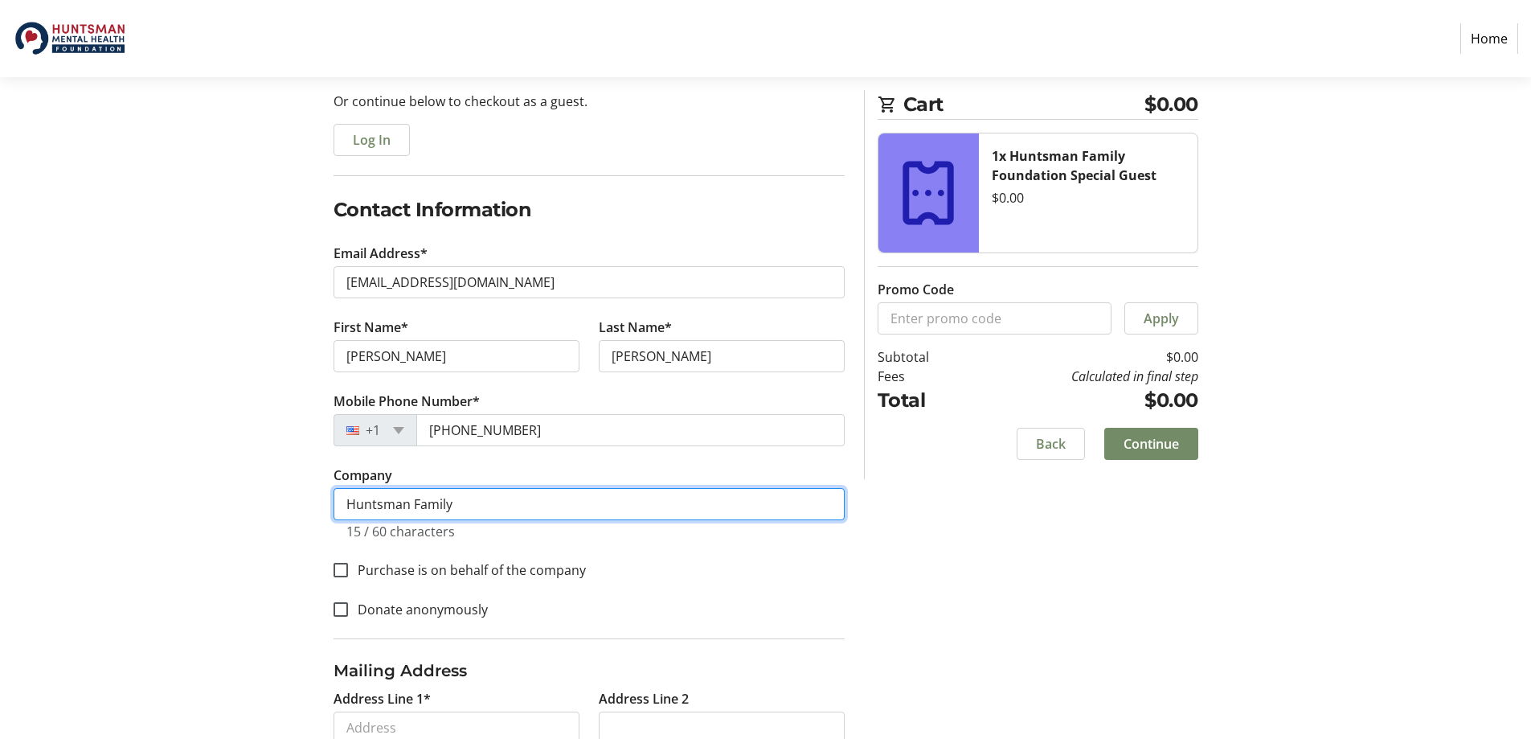
type input "Huntsman Family"
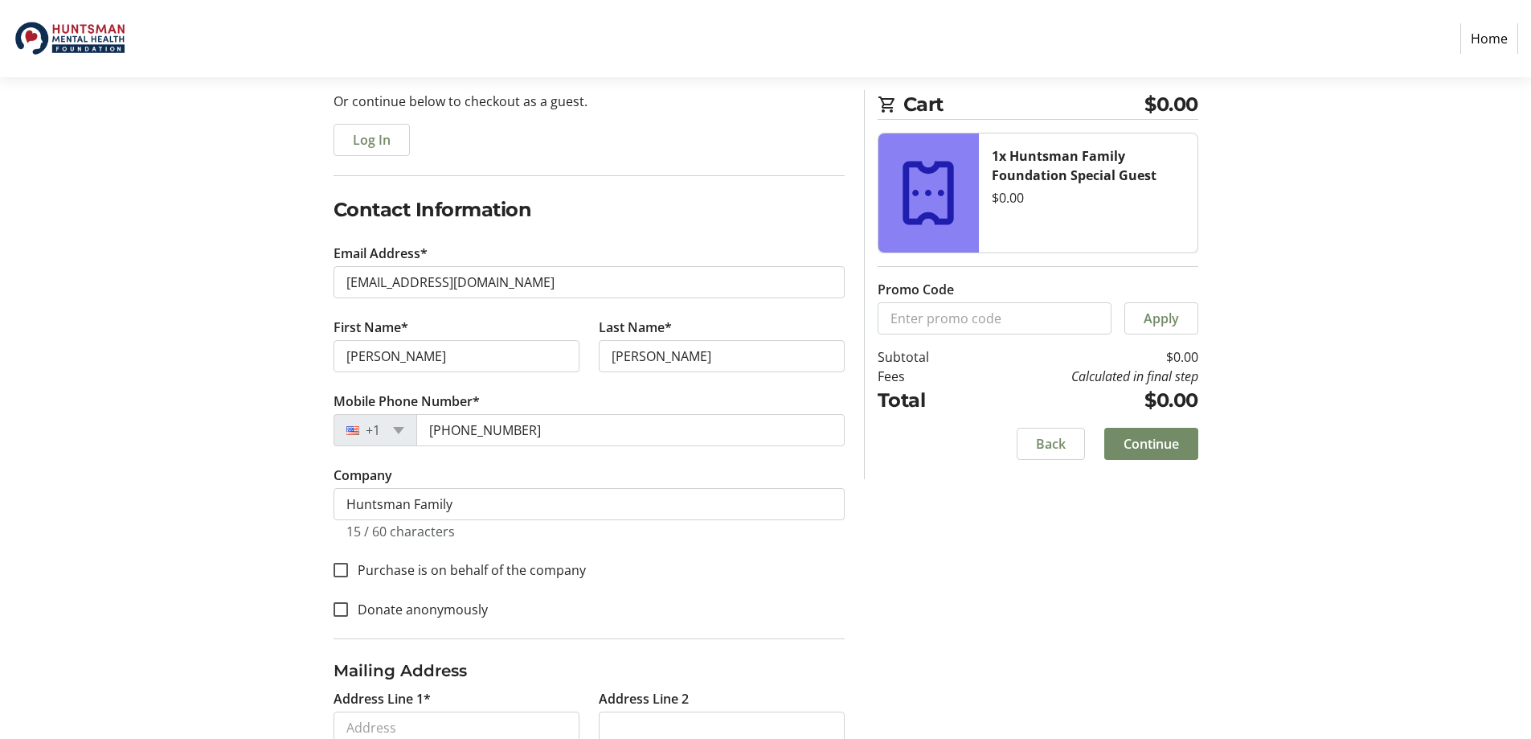
click at [935, 546] on div "Log In to Your Account (Optional) Or continue below to checkout as a guest. Log…" at bounding box center [765, 490] width 1061 height 880
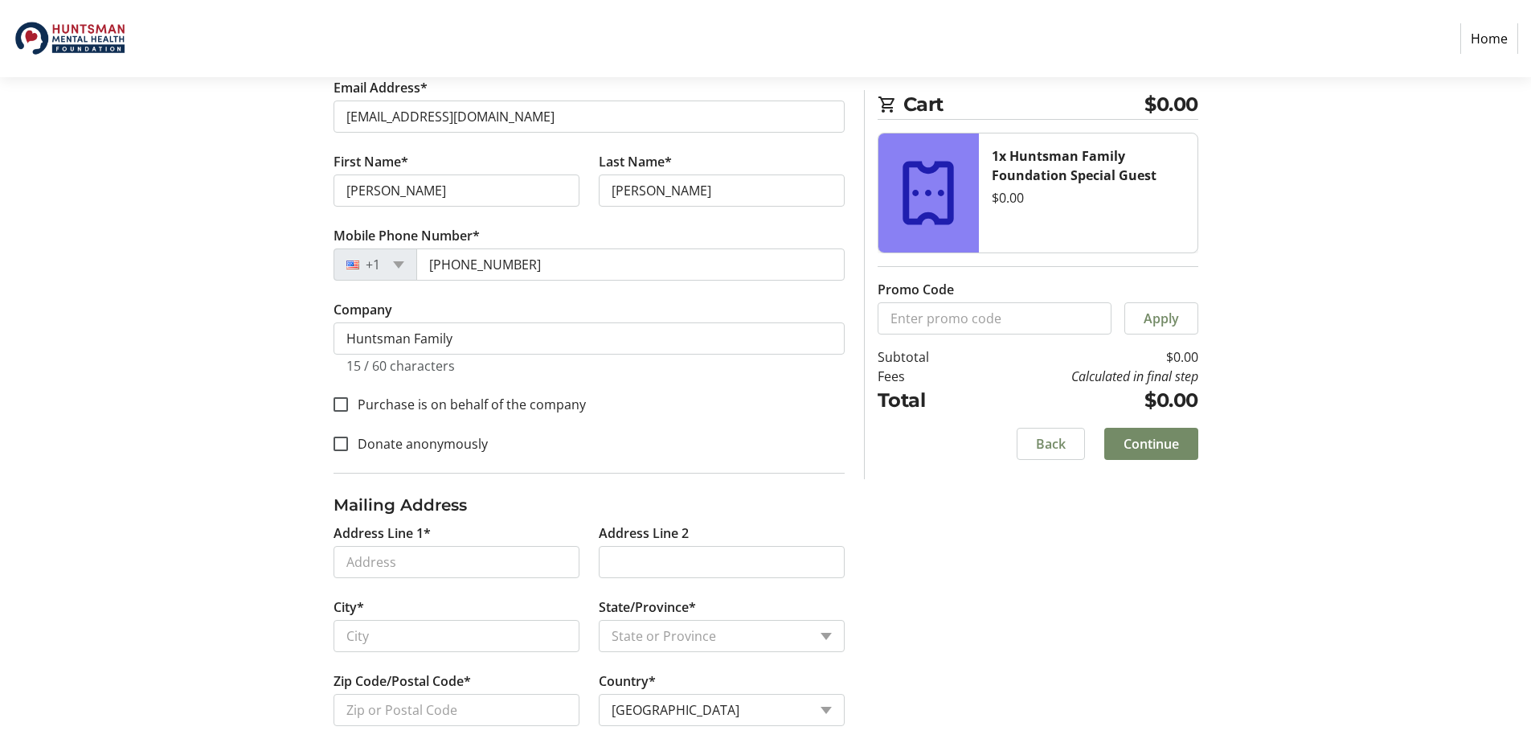
scroll to position [352, 0]
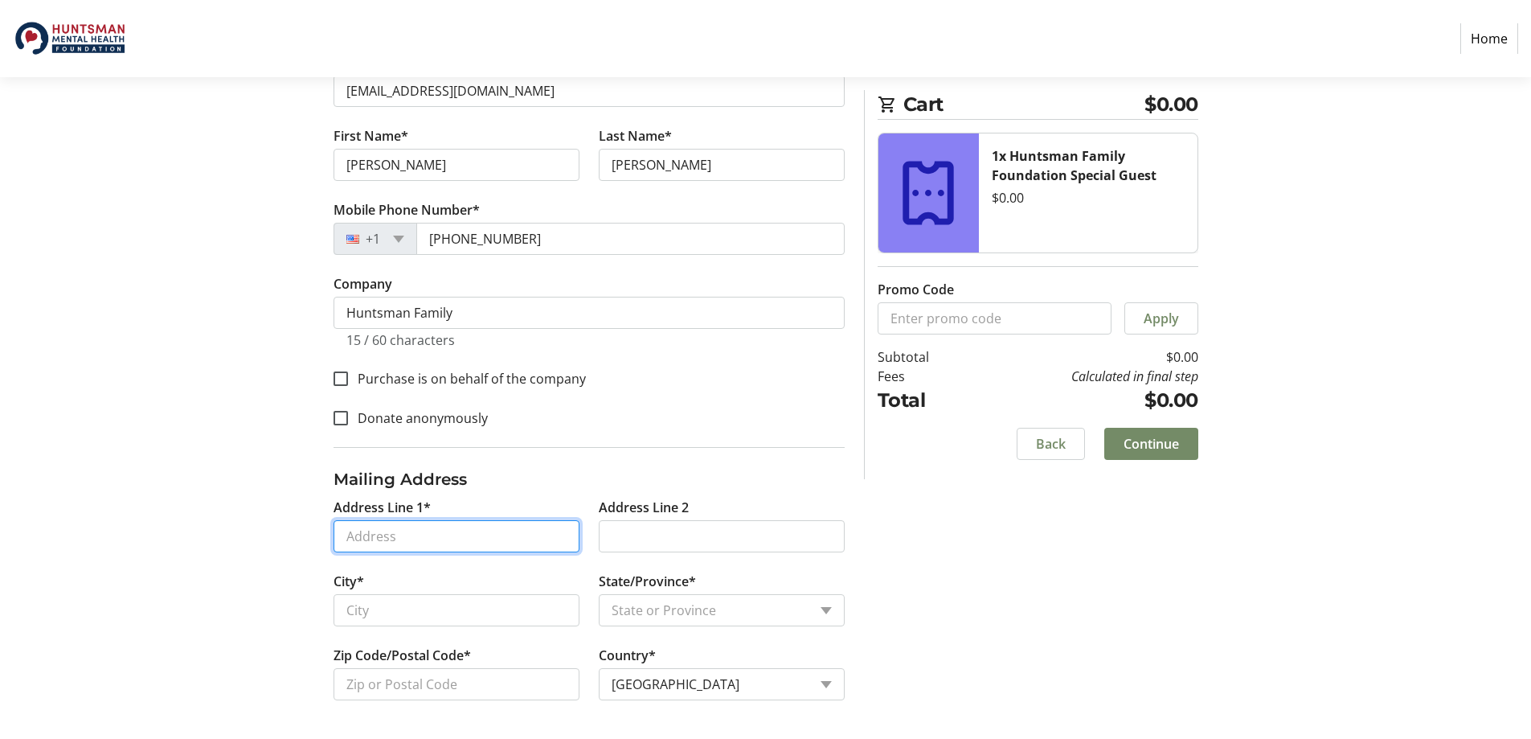
click at [457, 529] on input "Address Line 1*" at bounding box center [457, 536] width 246 height 32
type input "[STREET_ADDRESS]"
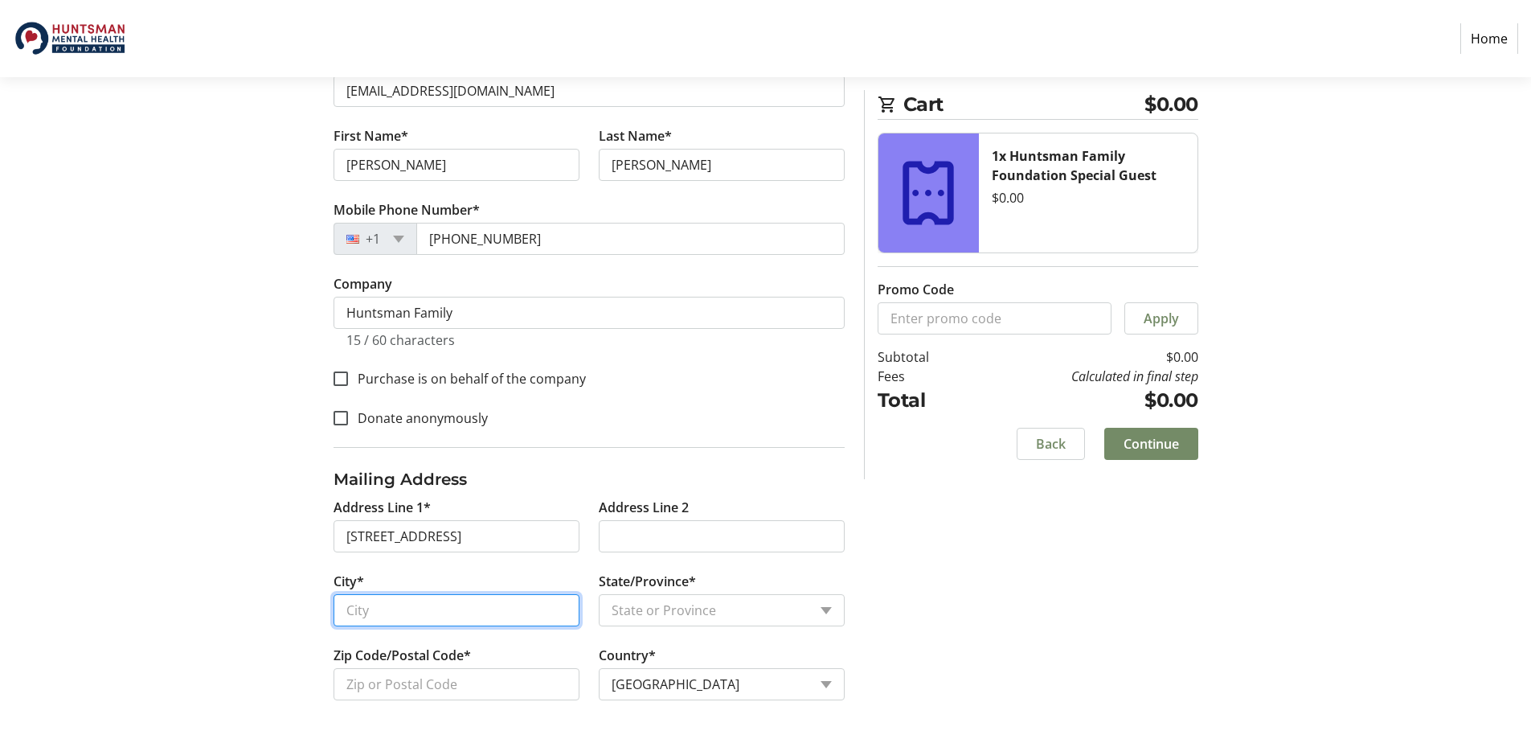
type input "[GEOGRAPHIC_DATA]"
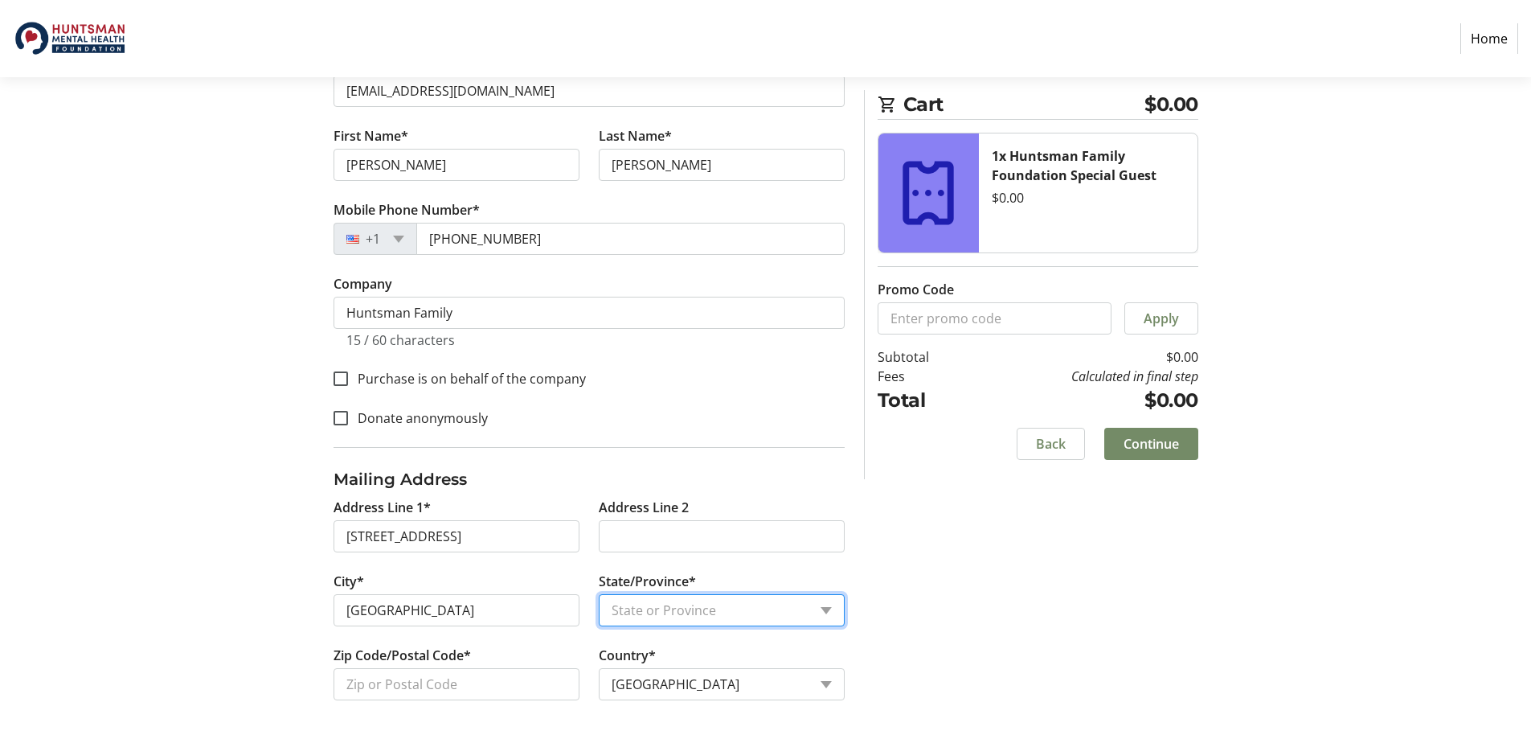
select select "UT"
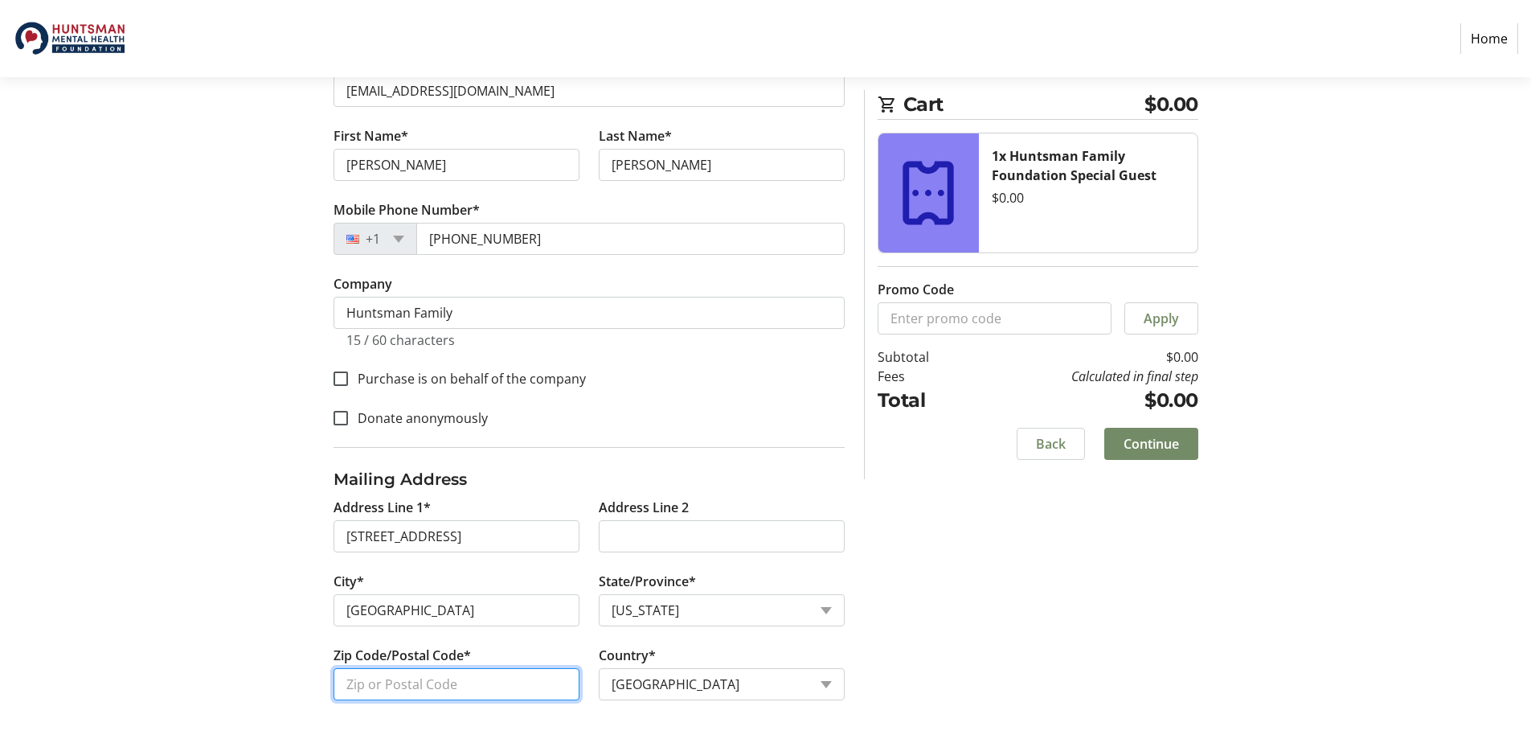
type input "84108"
click at [1164, 444] on span "Continue" at bounding box center [1150, 443] width 55 height 19
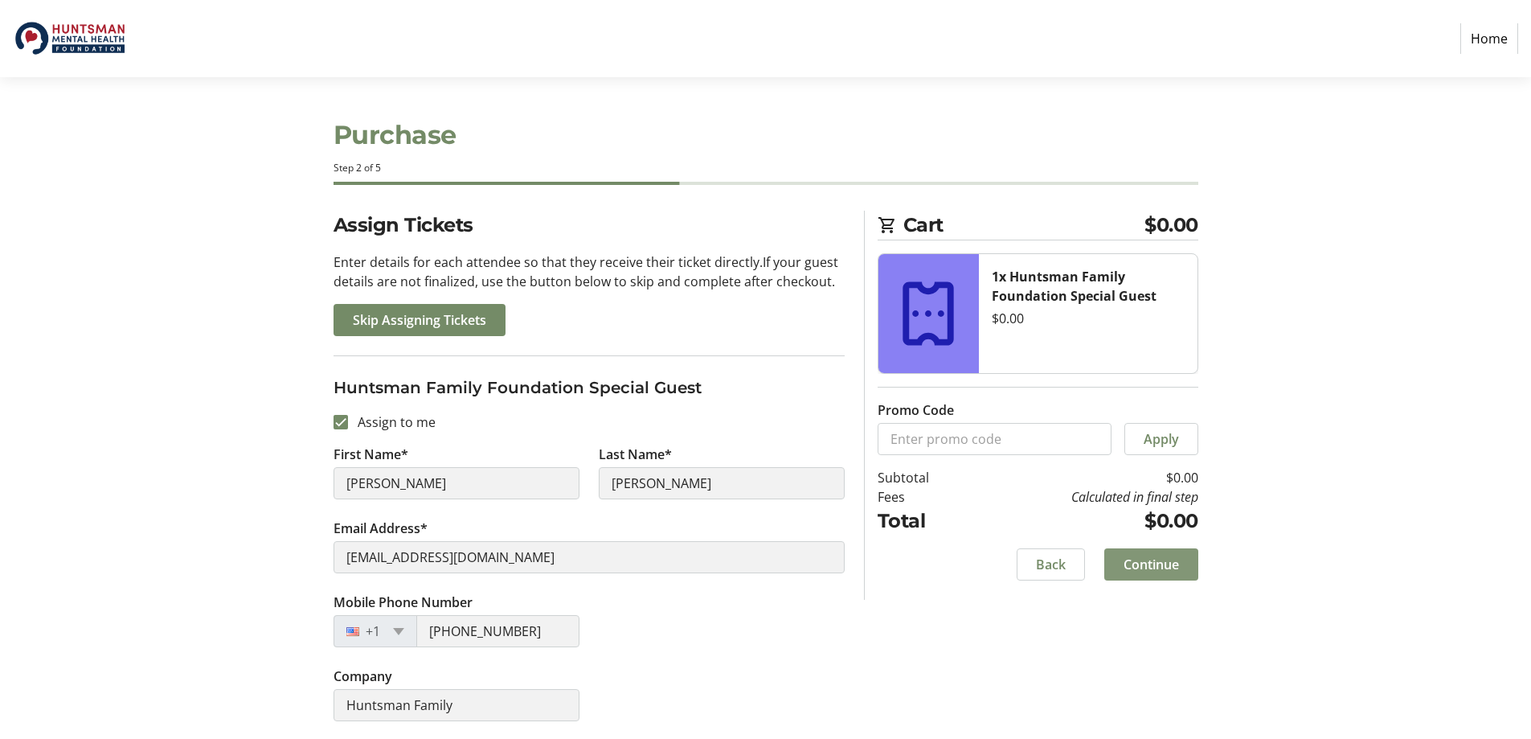
click at [1173, 566] on span "Continue" at bounding box center [1150, 564] width 55 height 19
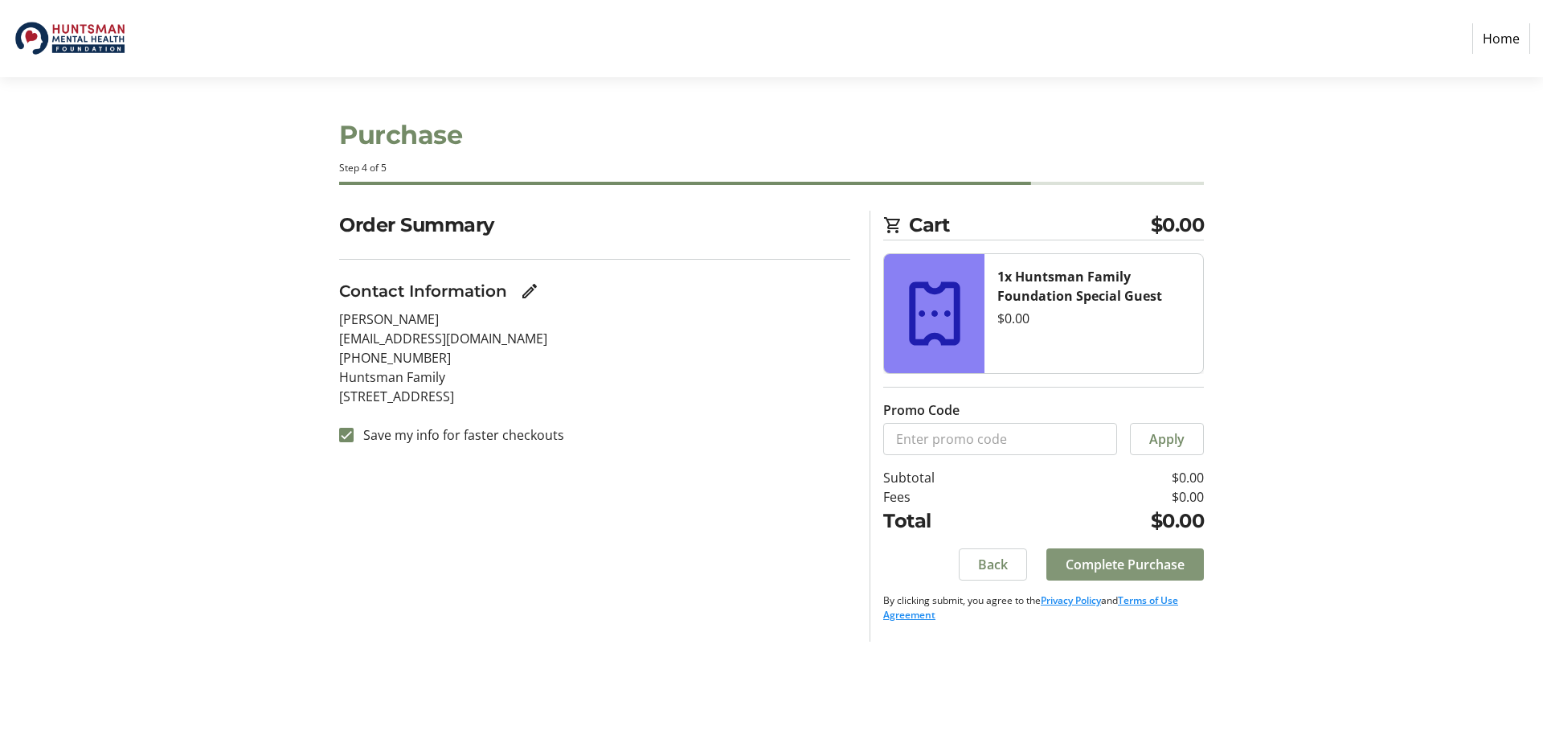
click at [1173, 566] on span "Complete Purchase" at bounding box center [1125, 564] width 119 height 19
